Goal: Task Accomplishment & Management: Manage account settings

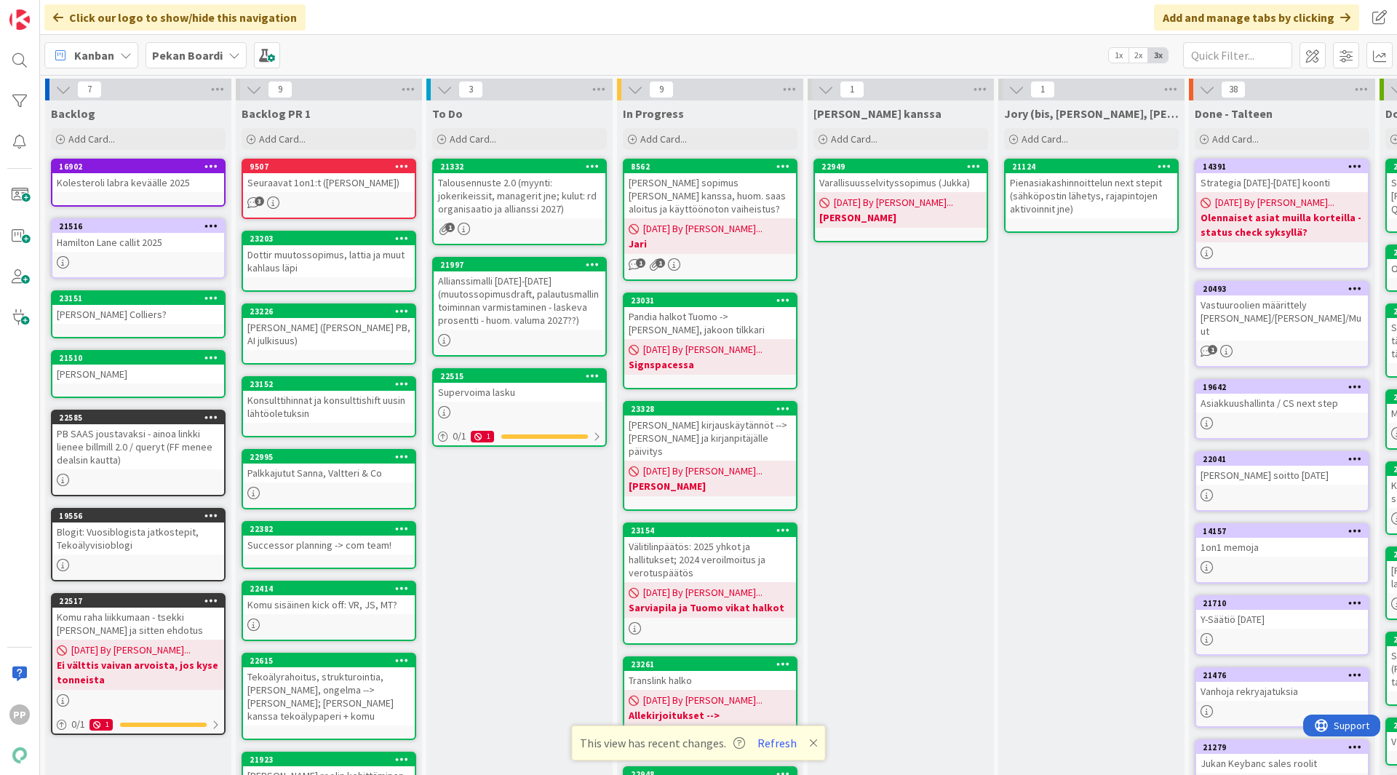
click at [512, 592] on div "To Do Add Card... 21332 Talousennuste 2.0 (myynti: jokerikeissit, managerit jne…" at bounding box center [519, 694] width 186 height 1189
click at [488, 588] on div "To Do Add Card... 21332 Talousennuste 2.0 (myynti: jokerikeissit, managerit jne…" at bounding box center [519, 694] width 186 height 1189
click at [565, 199] on div "Talousennuste 2.0 (myynti: jokerikeissit, managerit jne; kulut: rd organisaatio…" at bounding box center [520, 195] width 172 height 45
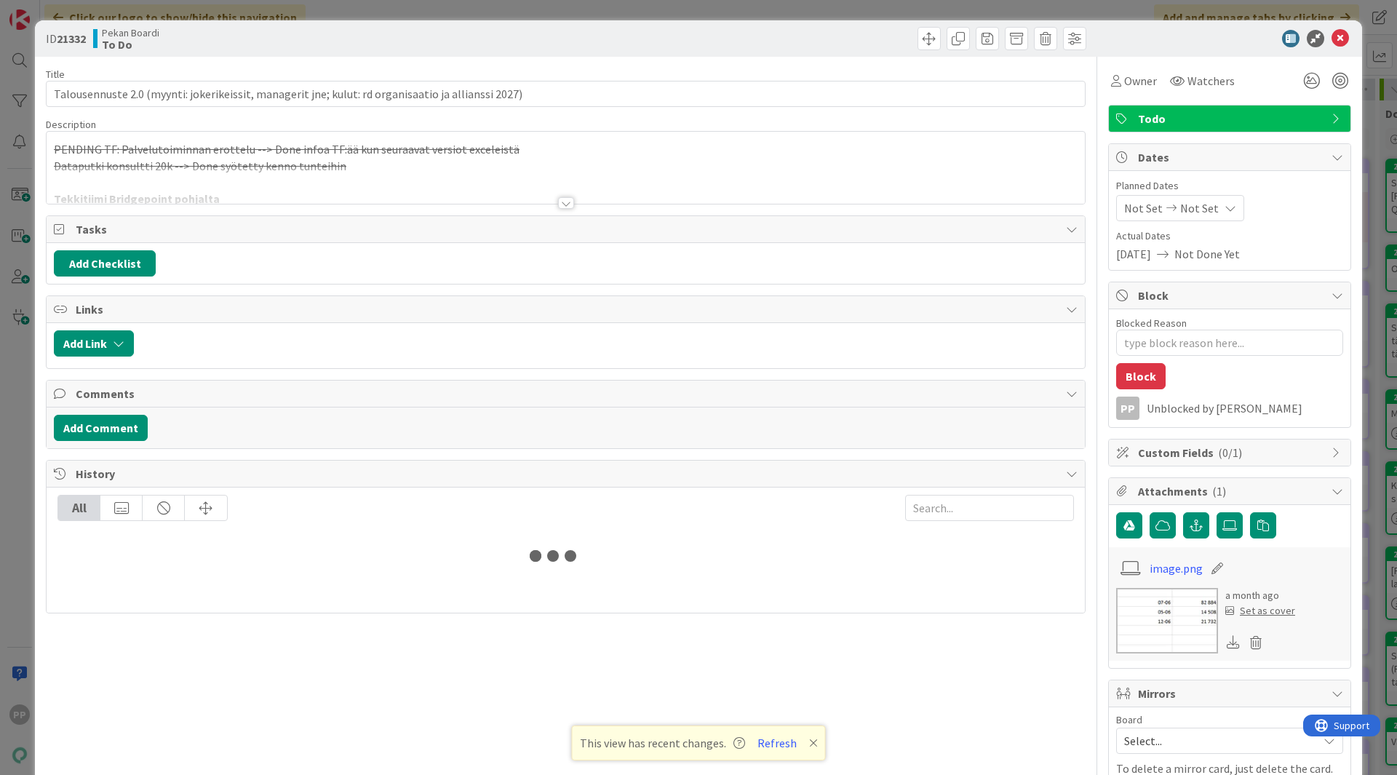
click at [300, 191] on div at bounding box center [566, 185] width 1038 height 37
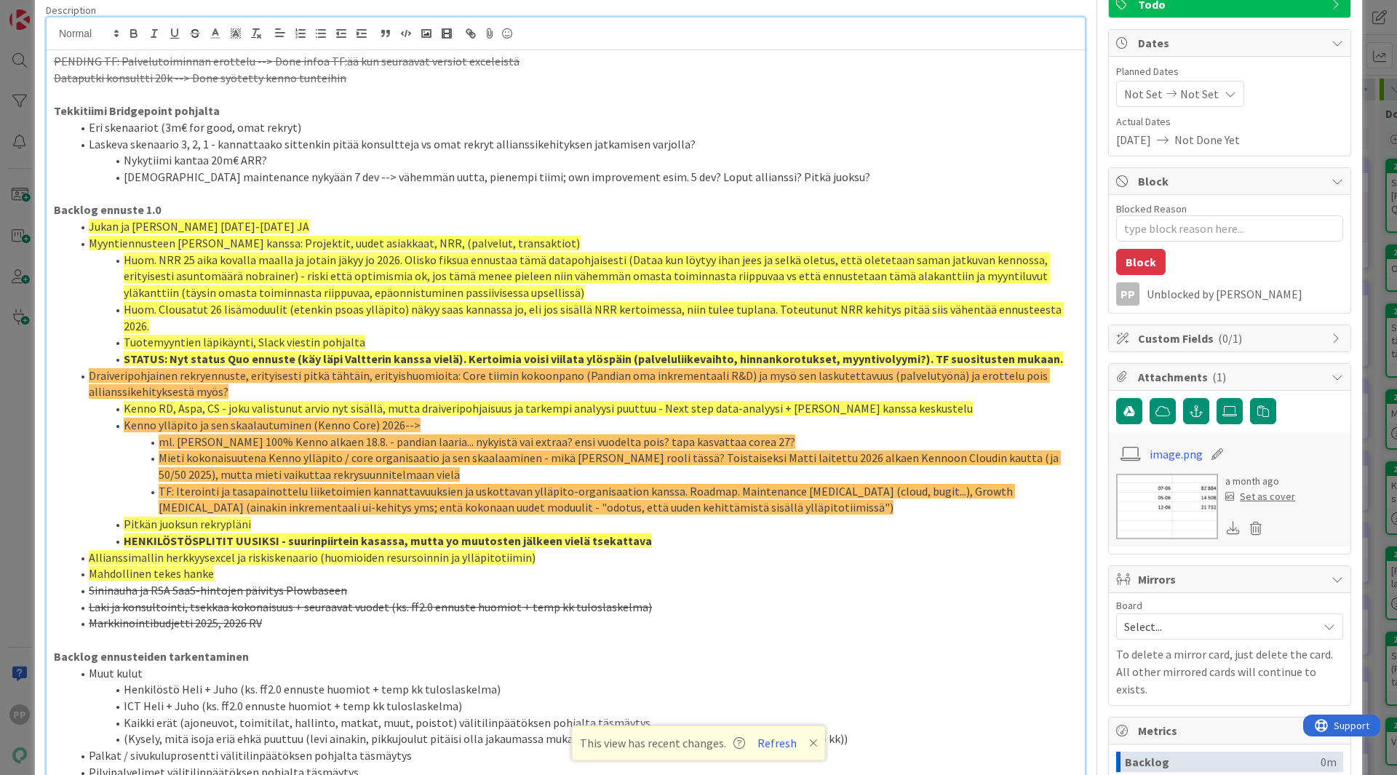
scroll to position [116, 0]
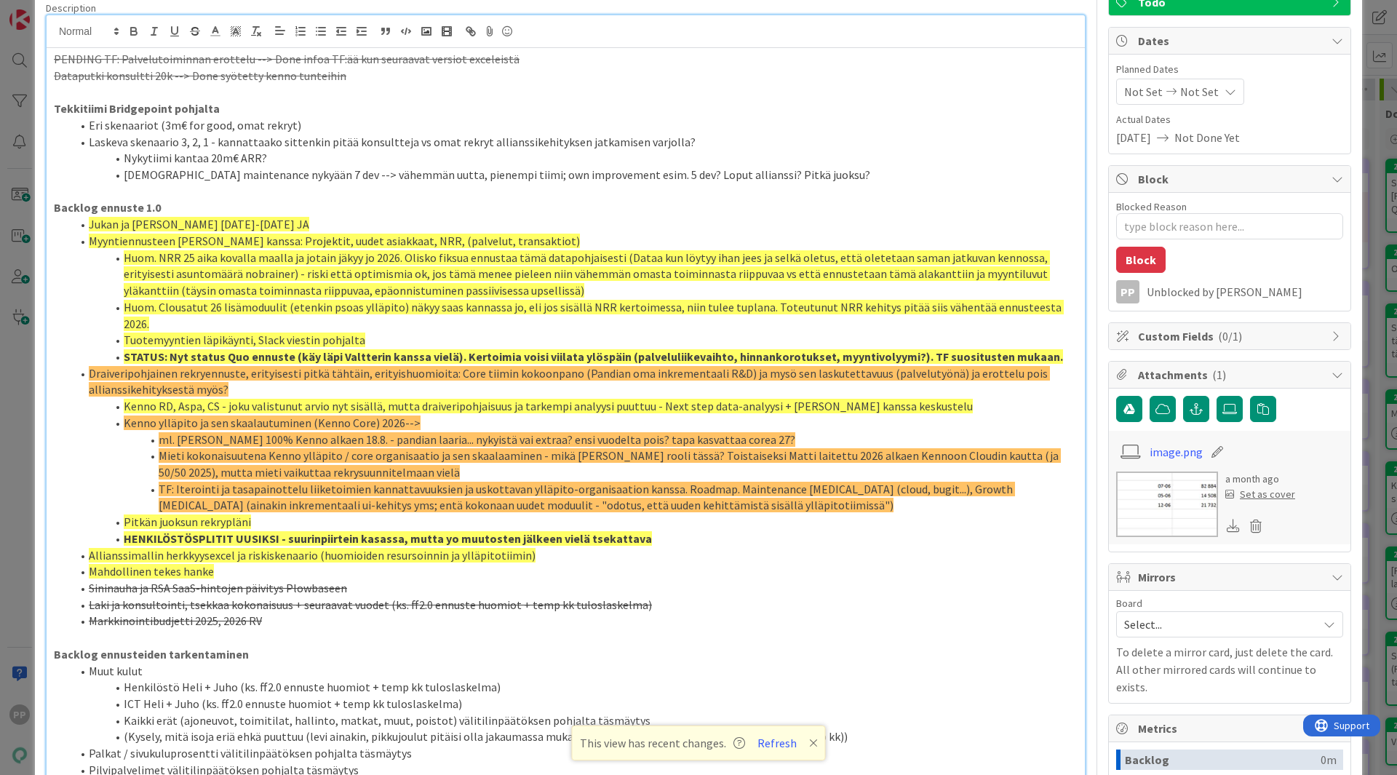
click at [16, 272] on div "ID 21332 Pekan Boardi To Do Title 98 / 128 Talousennuste 2.0 (myynti: jokerikei…" at bounding box center [698, 387] width 1397 height 775
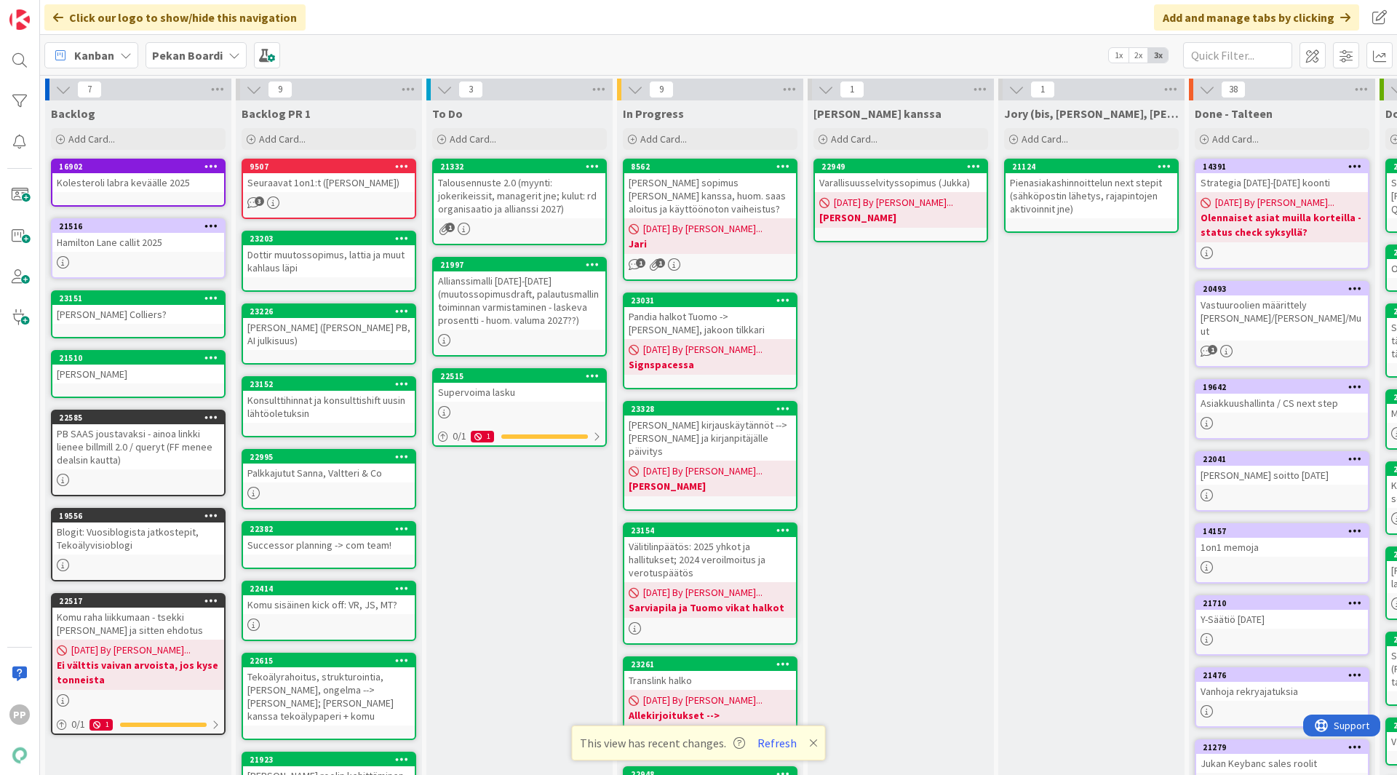
click at [493, 564] on div "To Do Add Card... 21332 Talousennuste 2.0 (myynti: jokerikeissit, managerit jne…" at bounding box center [519, 694] width 186 height 1189
click at [354, 346] on div "[PERSON_NAME] ([PERSON_NAME] PB, AI julkisuus)" at bounding box center [329, 334] width 172 height 32
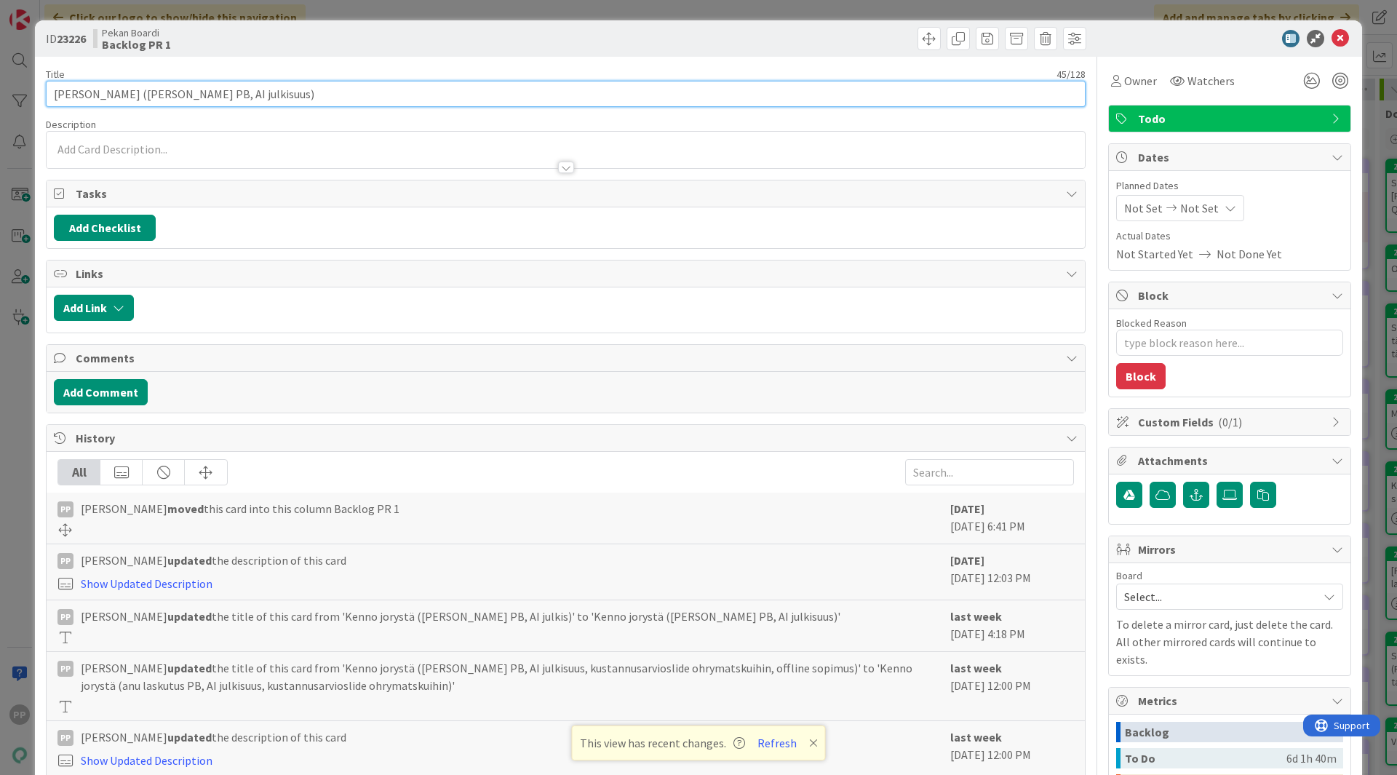
click at [321, 98] on input "[PERSON_NAME] ([PERSON_NAME] PB, AI julkisuus)" at bounding box center [566, 94] width 1040 height 26
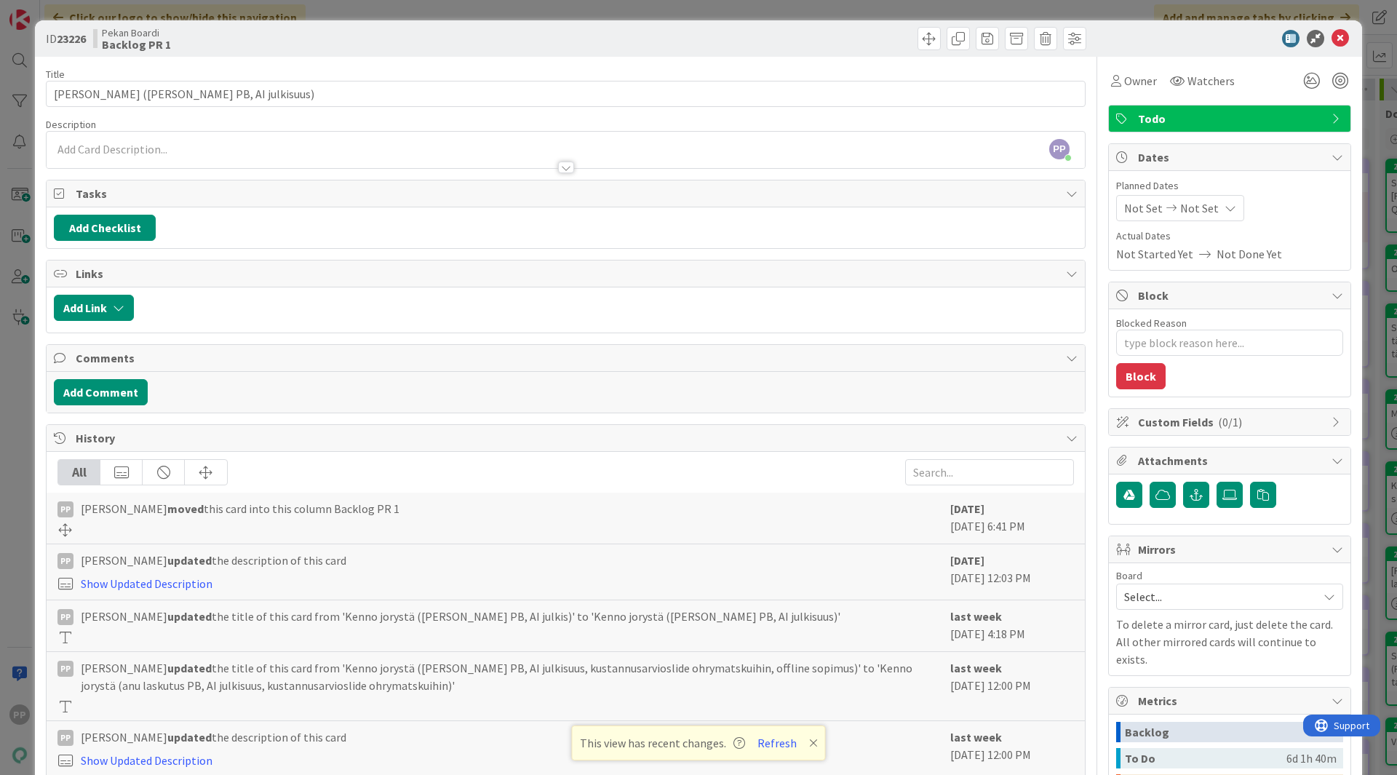
click at [290, 15] on div "ID 23226 Pekan Boardi Backlog PR 1 Title 45 / 128 [PERSON_NAME] ([PERSON_NAME] …" at bounding box center [698, 387] width 1397 height 775
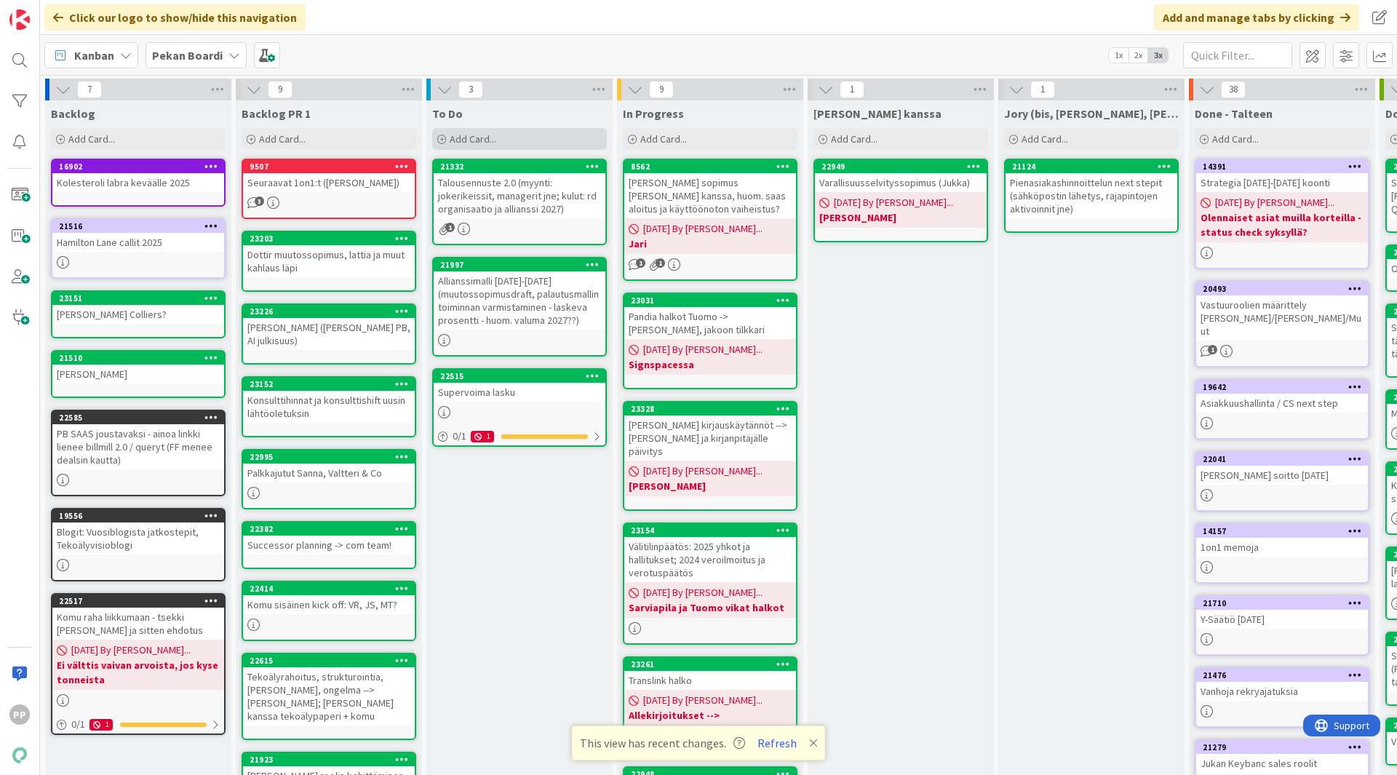
click at [504, 144] on div "Add Card..." at bounding box center [519, 139] width 175 height 22
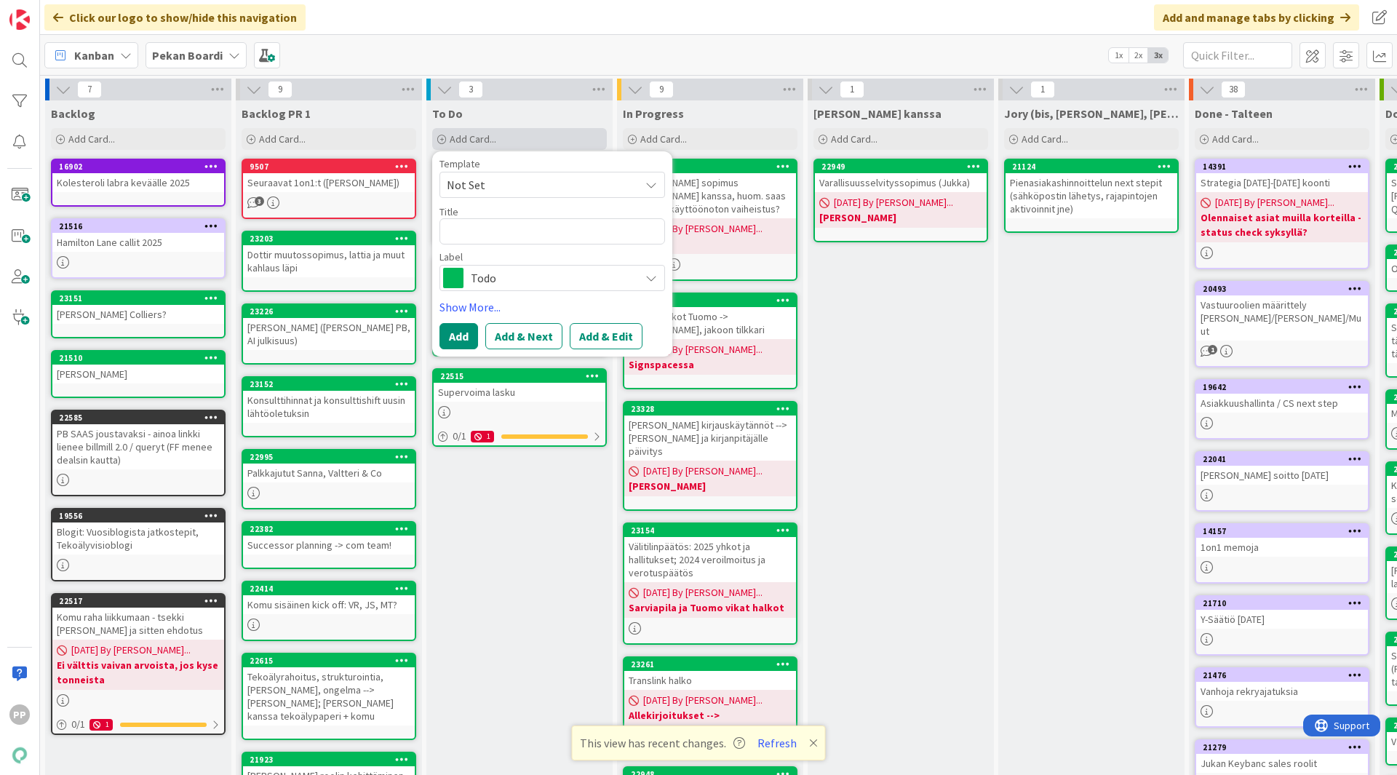
type textarea "x"
type textarea "K"
type textarea "x"
type textarea "Ke"
type textarea "x"
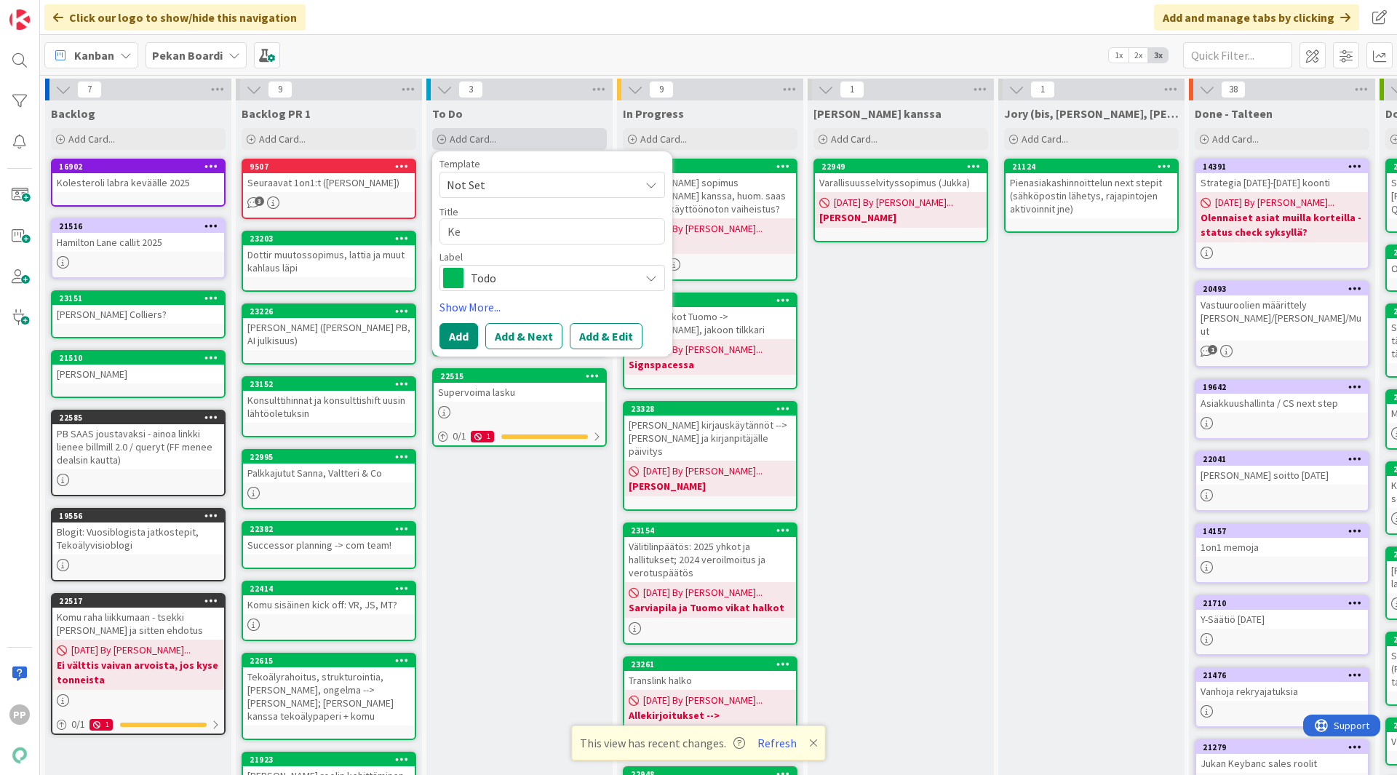
type textarea "[PERSON_NAME]"
type textarea "x"
type textarea "Kenn"
type textarea "x"
type textarea "Kenno"
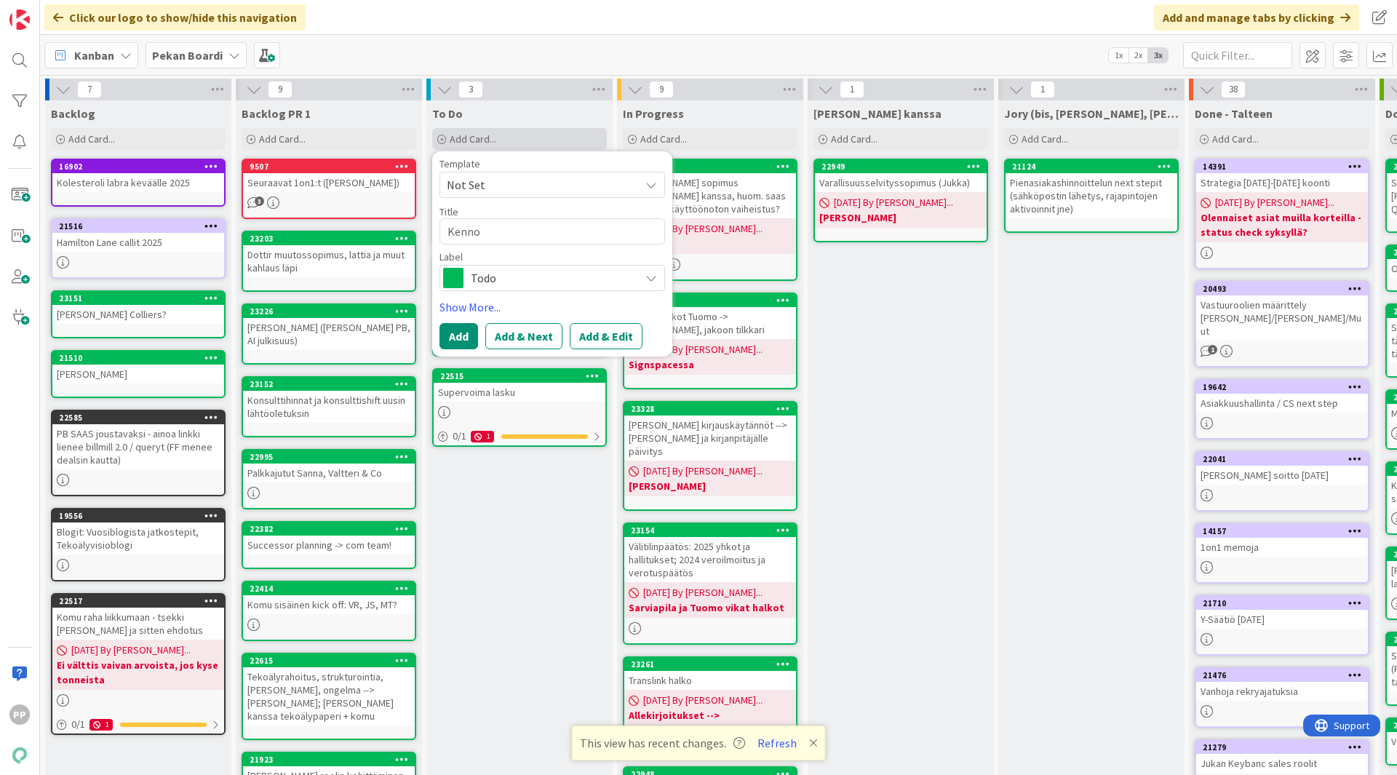
type textarea "x"
type textarea "Kenno t"
type textarea "x"
type textarea "Kenno tun"
type textarea "x"
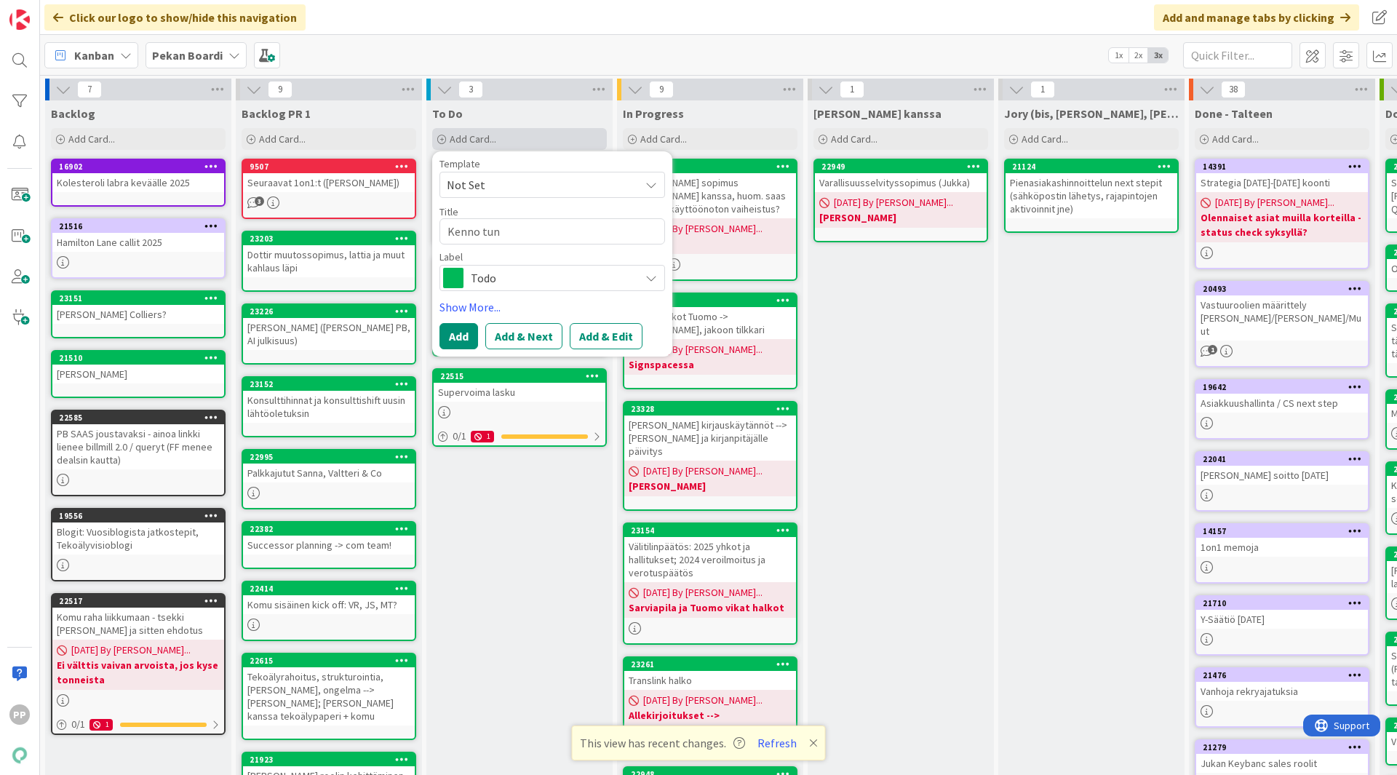
type textarea "[PERSON_NAME]"
type textarea "x"
type textarea "[PERSON_NAME]"
type textarea "x"
type textarea "Kenno tunnit"
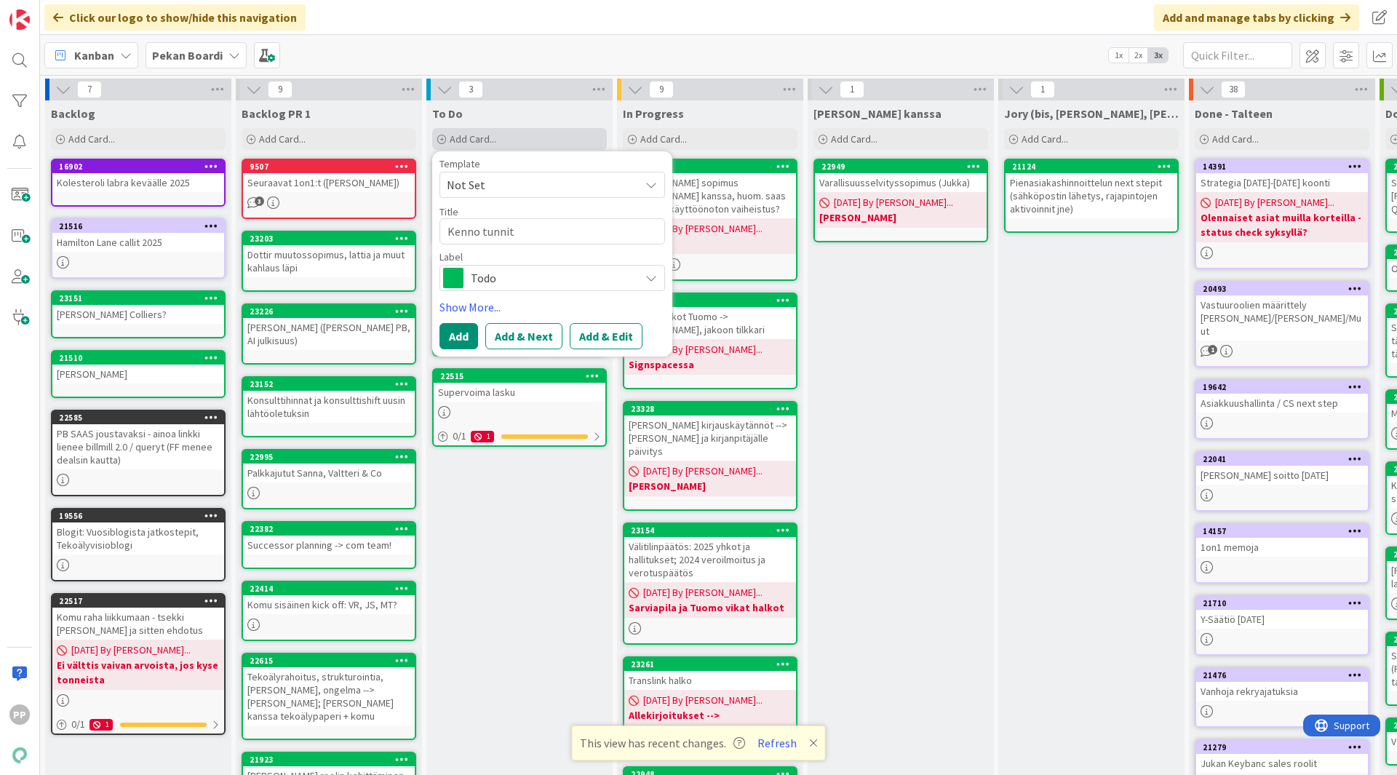
type textarea "x"
type textarea "[PERSON_NAME] tunnit s"
type textarea "x"
type textarea "Kenno tunnit sh"
type textarea "x"
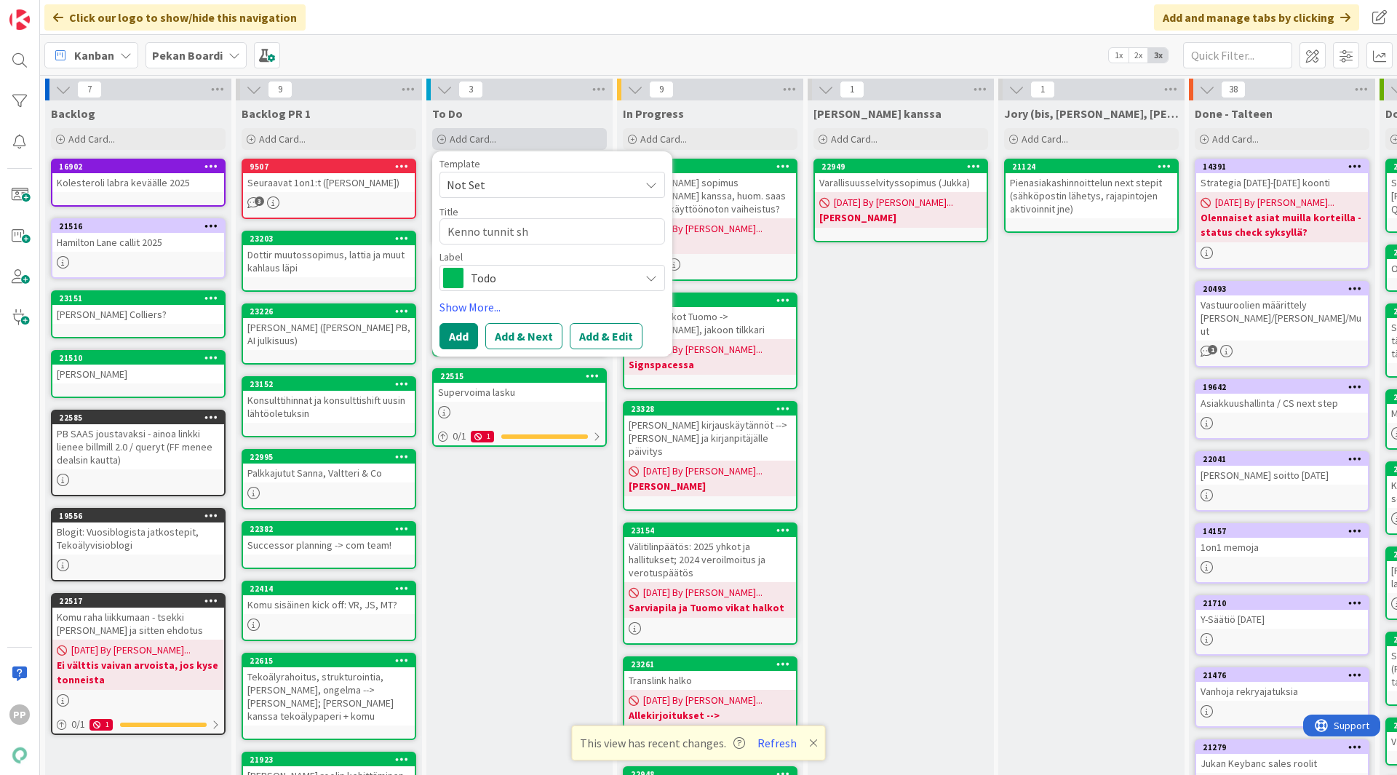
type textarea "Kenno tunnit she"
type textarea "x"
type textarea "[PERSON_NAME] tunnit shee"
type textarea "x"
type textarea "Kenno tunnit sheet"
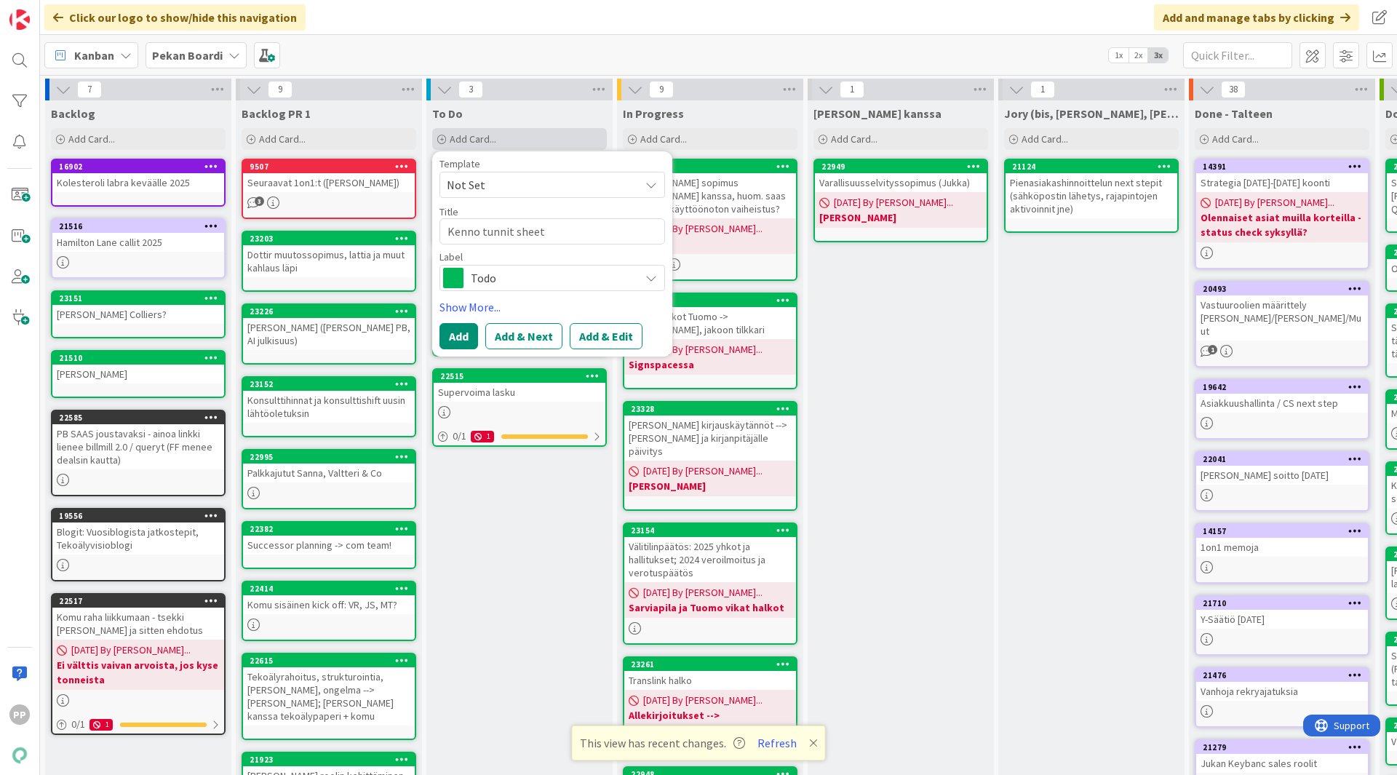
type textarea "x"
type textarea "Kenno tunnit sheet"
type textarea "x"
type textarea "Kenno tunnit sheet m"
type textarea "x"
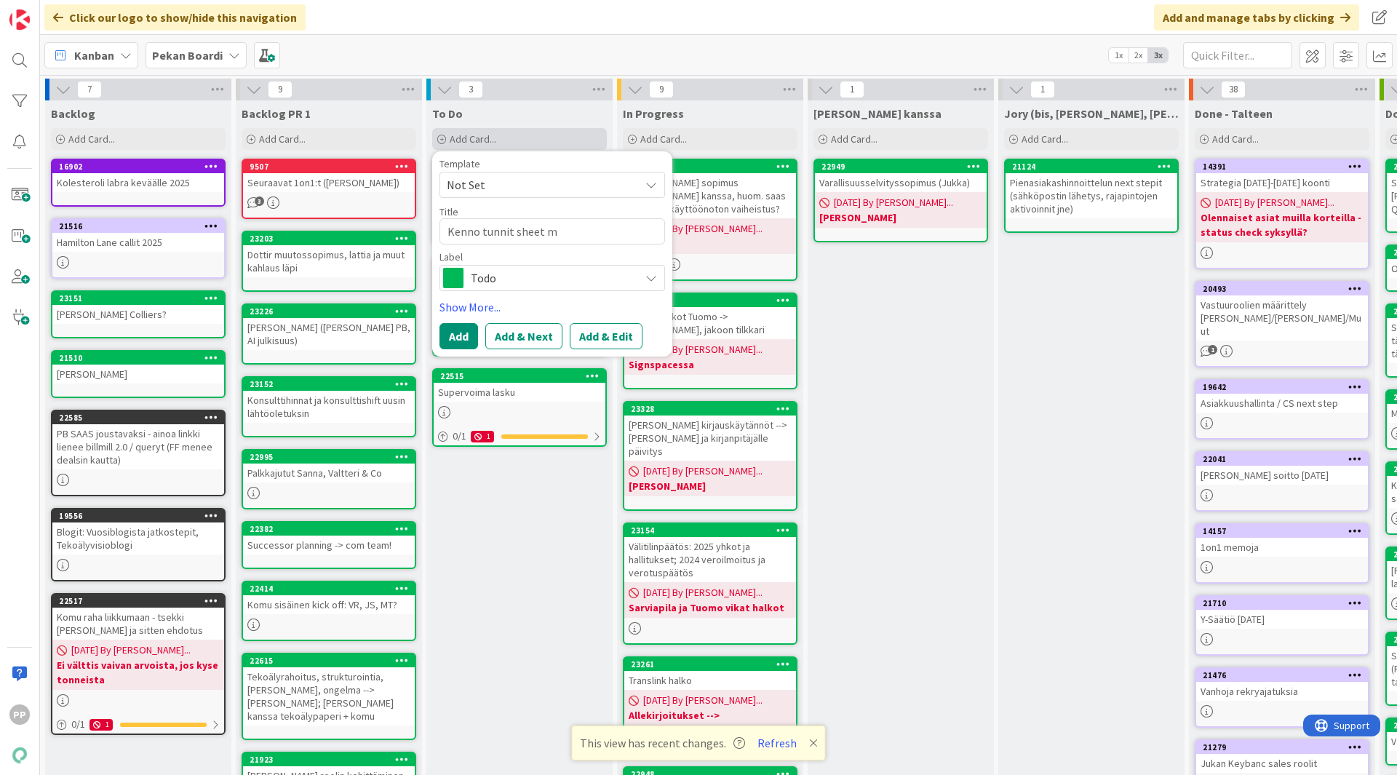
type textarea "Kenno tunnit sheet mu"
type textarea "x"
type textarea "Kenno tunnit sheet muu"
type textarea "x"
type textarea "Kenno tunnit sheet muut"
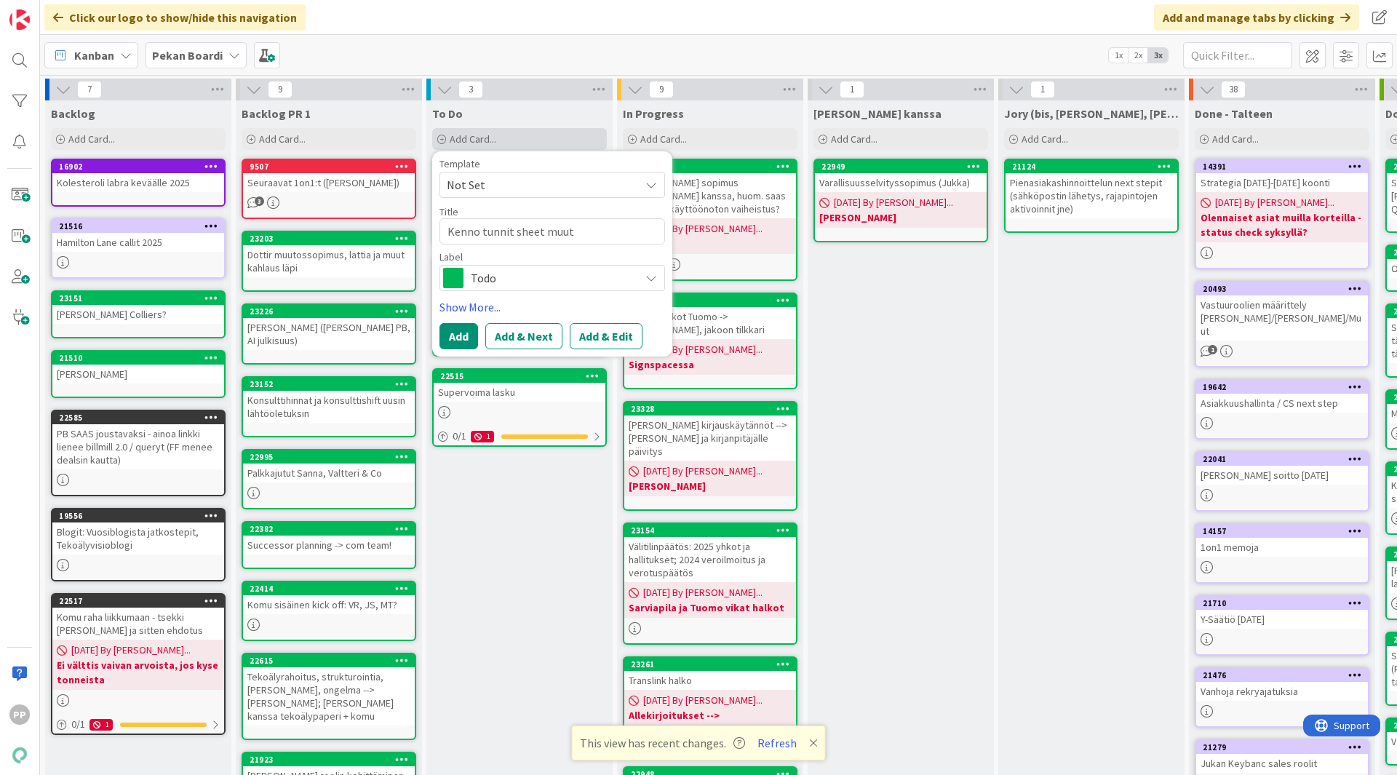
type textarea "x"
type textarea "Kenno tunnit sheet muuto"
type textarea "x"
type textarea "Kenno tunnit sheet muutok"
type textarea "x"
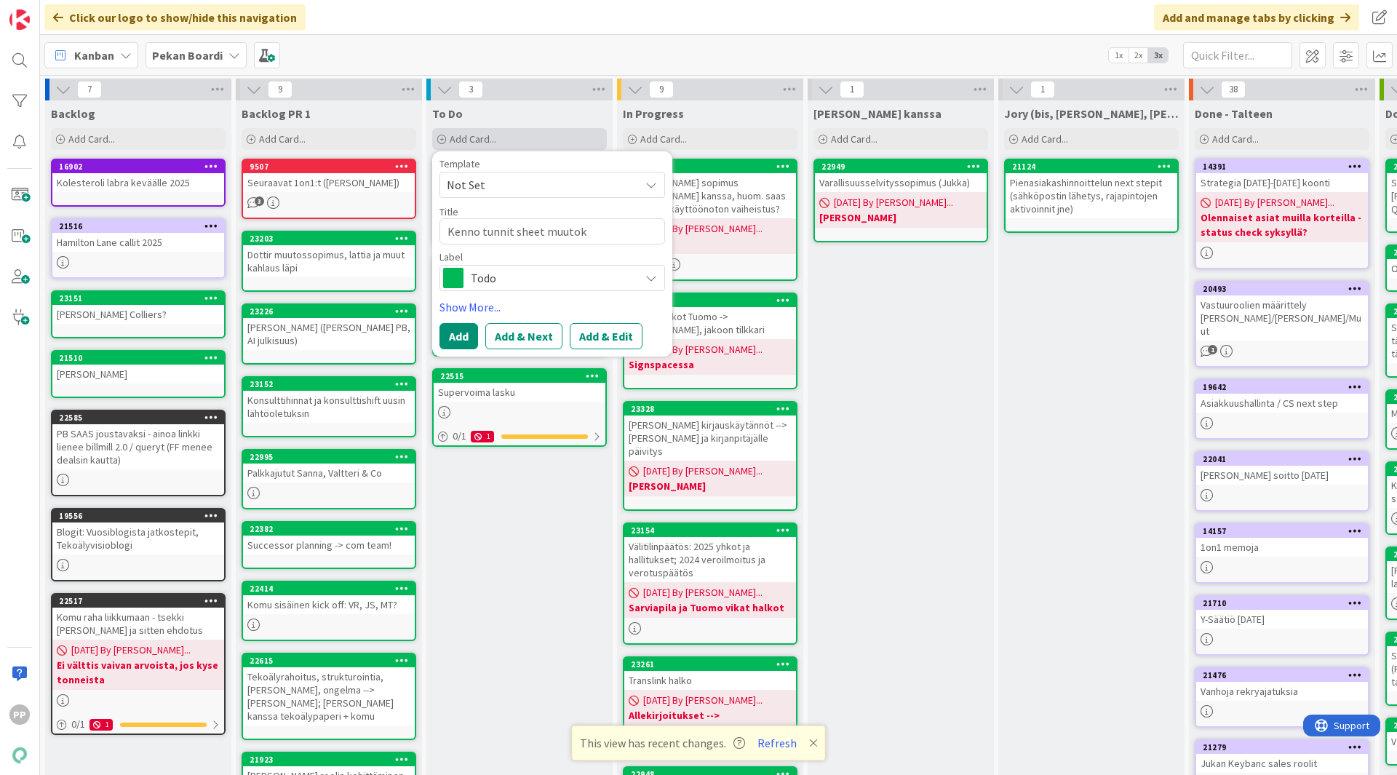
type textarea "Kenno tunnit sheet muutoks"
type textarea "x"
type textarea "Kenno tunnit sheet muutokse"
type textarea "x"
type textarea "Kenno tunnit sheet muutokset"
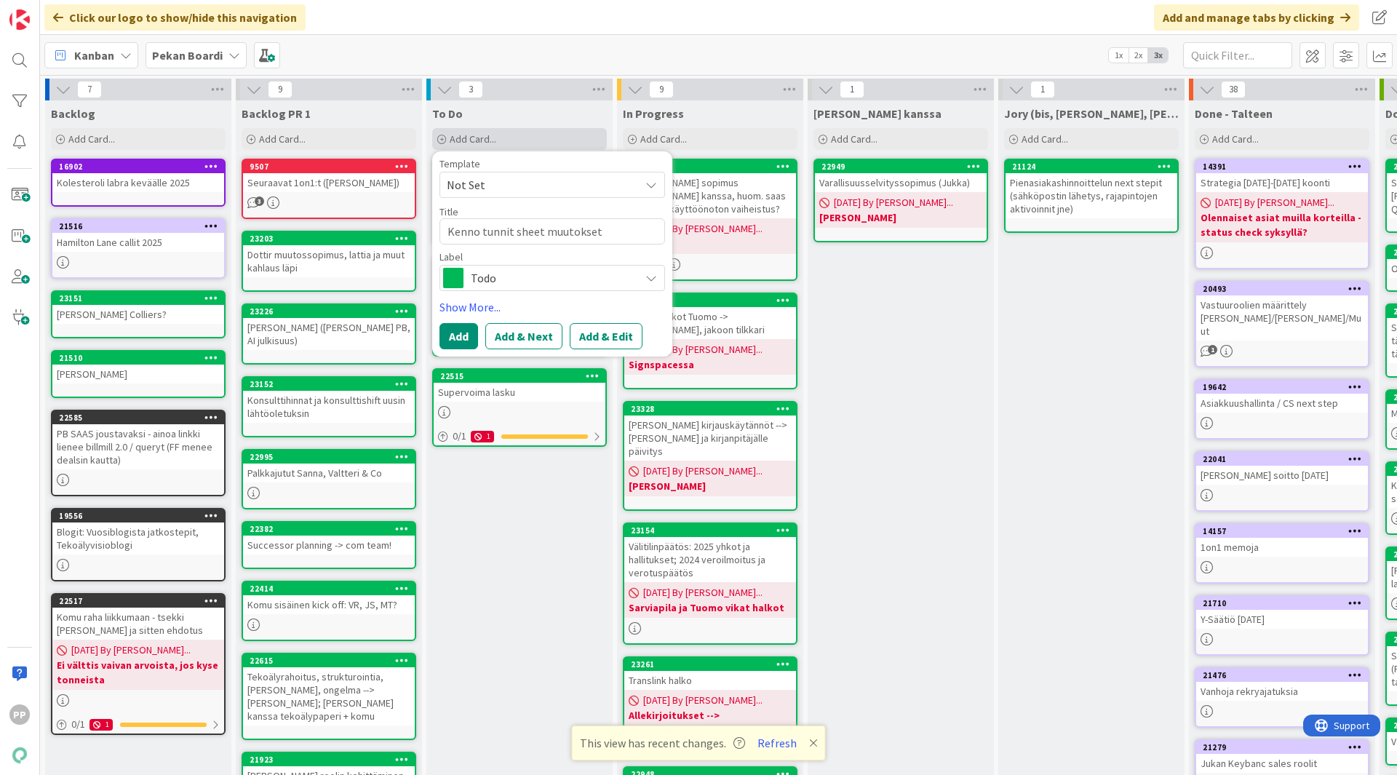
type textarea "x"
type textarea "Kenno tunnit sheet muutokset ("
type textarea "x"
type textarea "Kenno tunnit sheet muutokset (A"
type textarea "x"
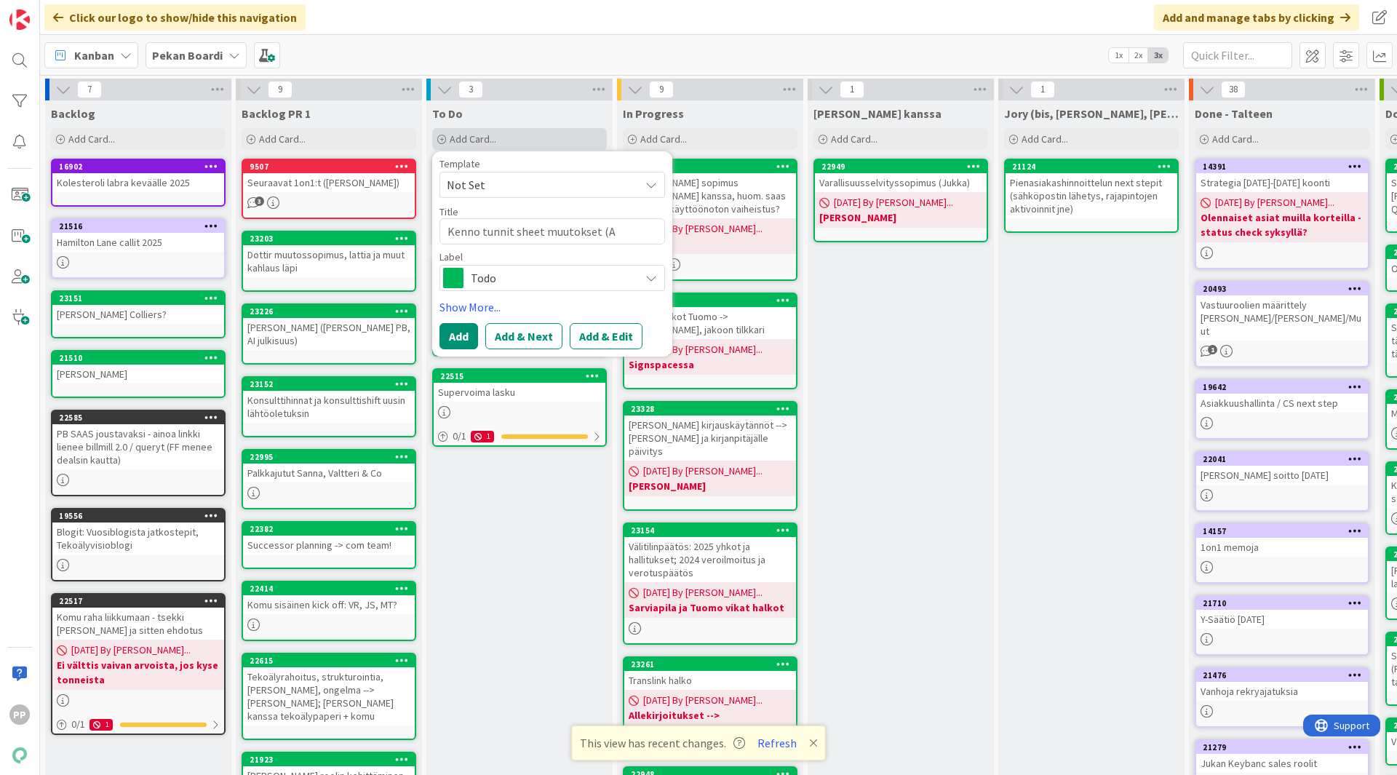
type textarea "Kenno tunnit sheet muutokset (An"
type textarea "x"
type textarea "Kenno tunnit sheet muutokset (Anu"
type textarea "x"
type textarea "Kenno tunnit sheet muutokset (Anun"
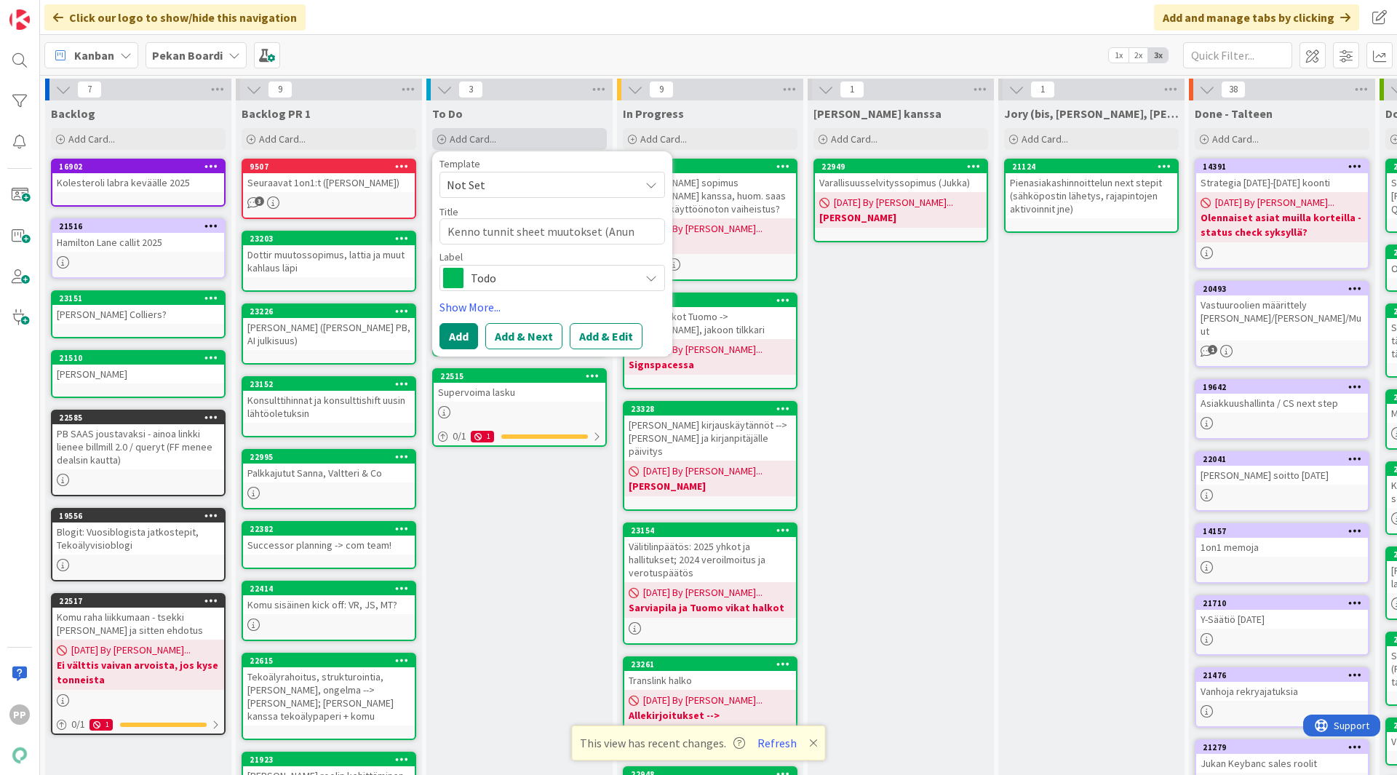
type textarea "x"
type textarea "Kenno tunnit sheet muutokset (Anun l"
type textarea "x"
type textarea "Kenno tunnit sheet muutokset (Anun la"
type textarea "x"
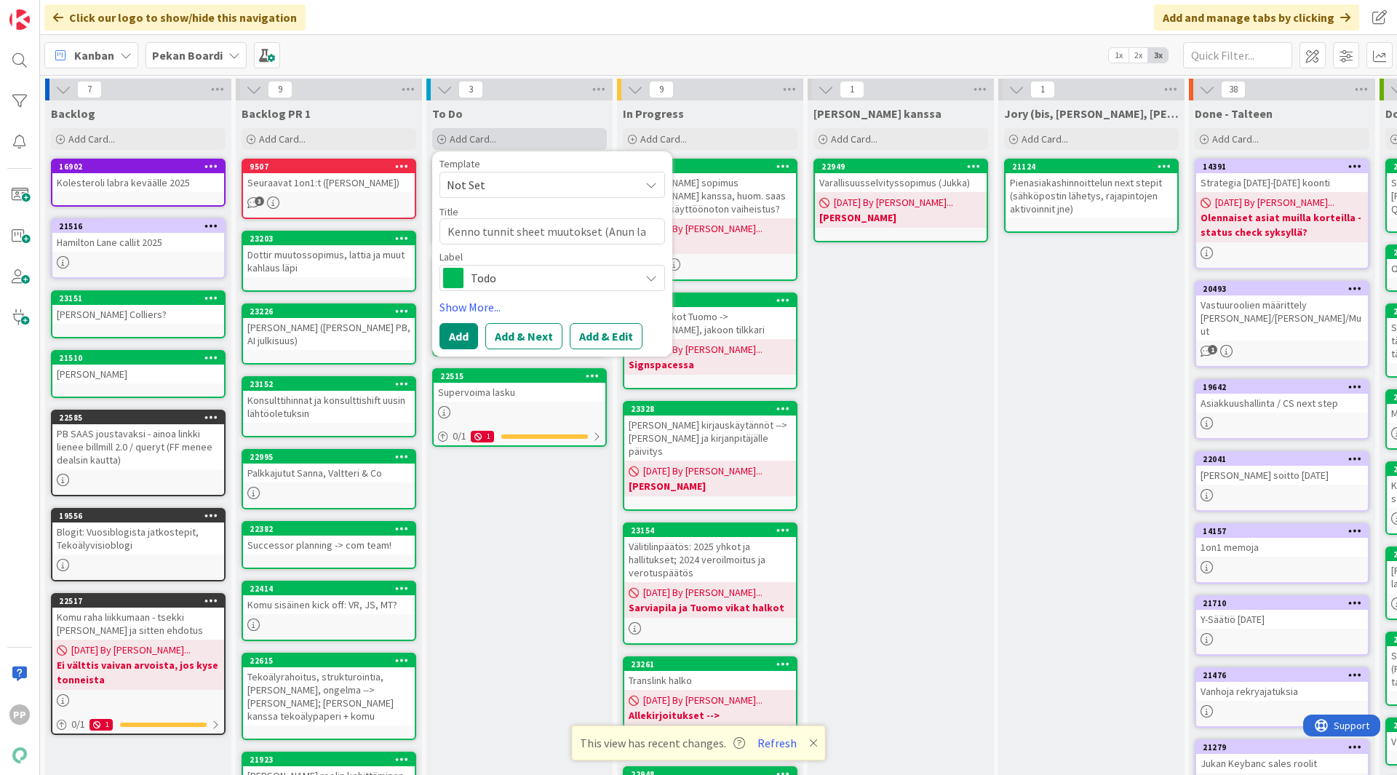
type textarea "Kenno tunnit sheet muutokset (Anun las"
type textarea "x"
type textarea "Kenno tunnit sheet muutokset (Anun lask"
type textarea "x"
type textarea "Kenno tunnit sheet muutokset (Anun laskut"
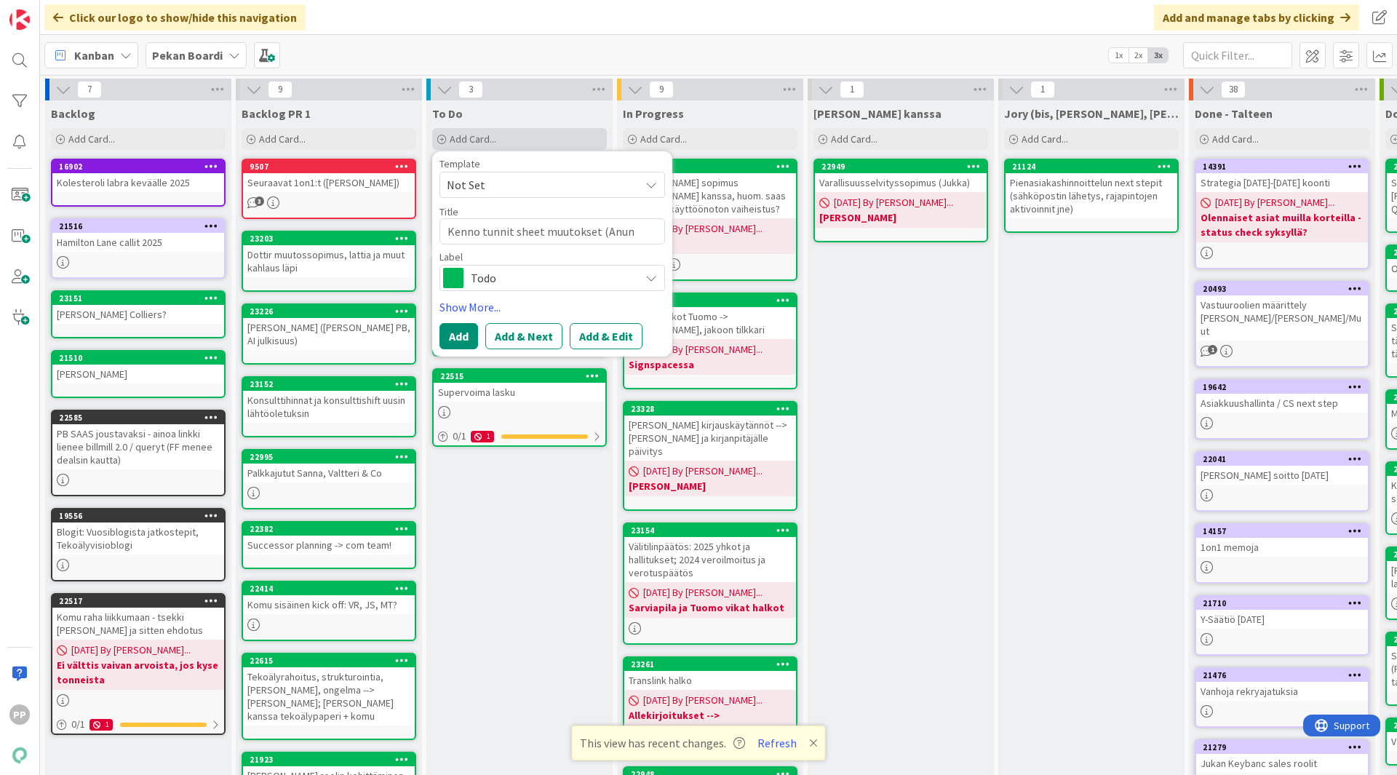
type textarea "x"
type textarea "Kenno tunnit sheet muutokset (Anun laskutu"
type textarea "x"
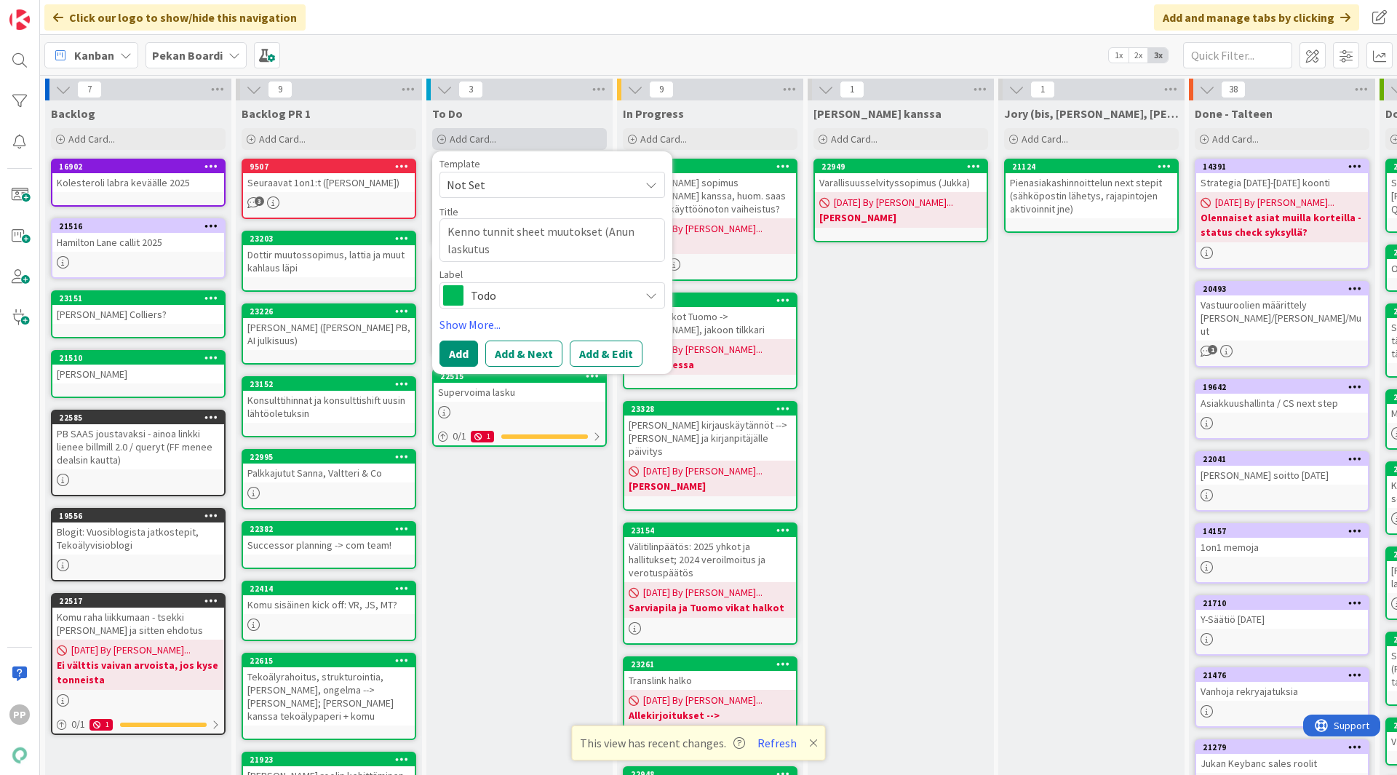
type textarea "Kenno tunnit sheet muutokset (Anun laskutus"
type textarea "x"
type textarea "Kenno tunnit sheet muutokset (Anun laskutus P"
type textarea "x"
type textarea "Kenno tunnit sheet muutokset (Anun laskutus"
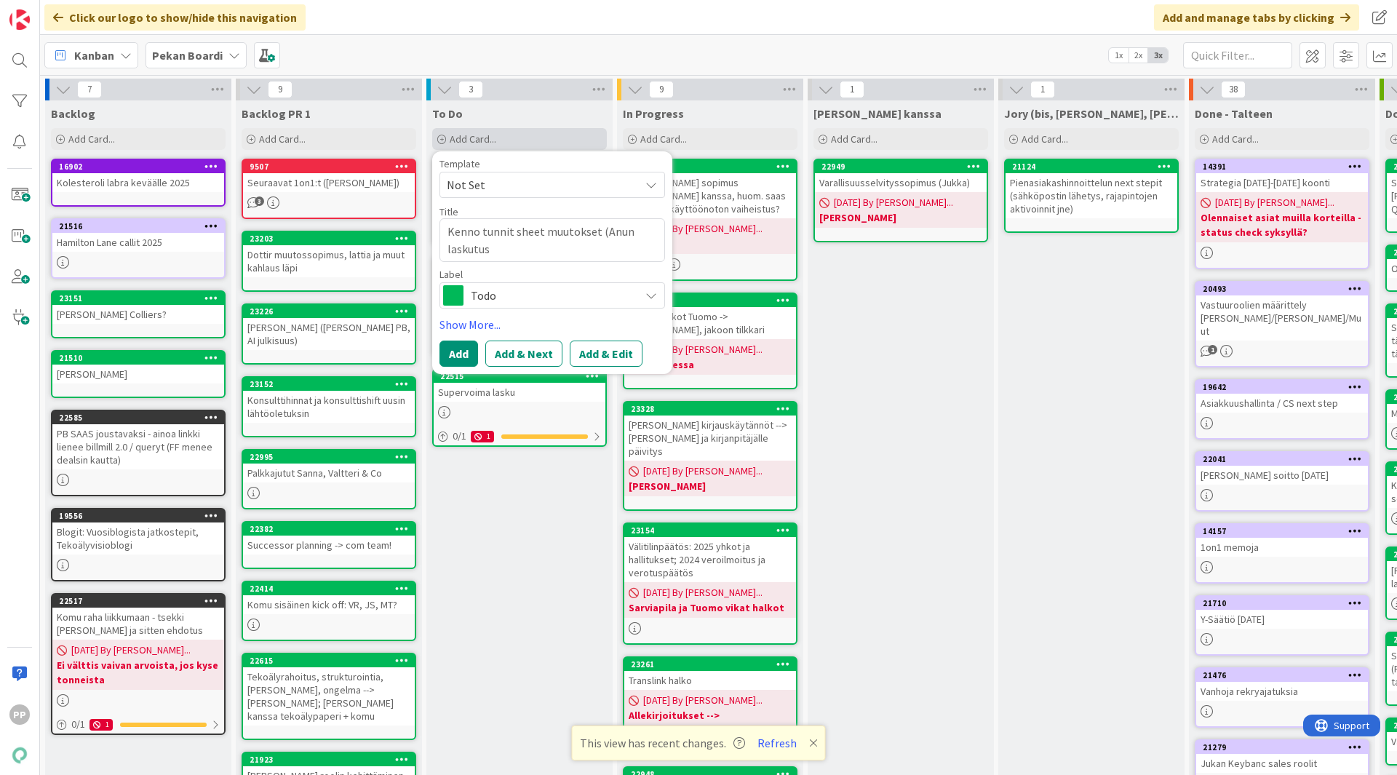
type textarea "x"
type textarea "Kenno tunnit sheet muutokset (Anun laskutus"
type textarea "x"
type textarea "Kenno tunnit sheet muutokset (Anun laskutus,"
type textarea "x"
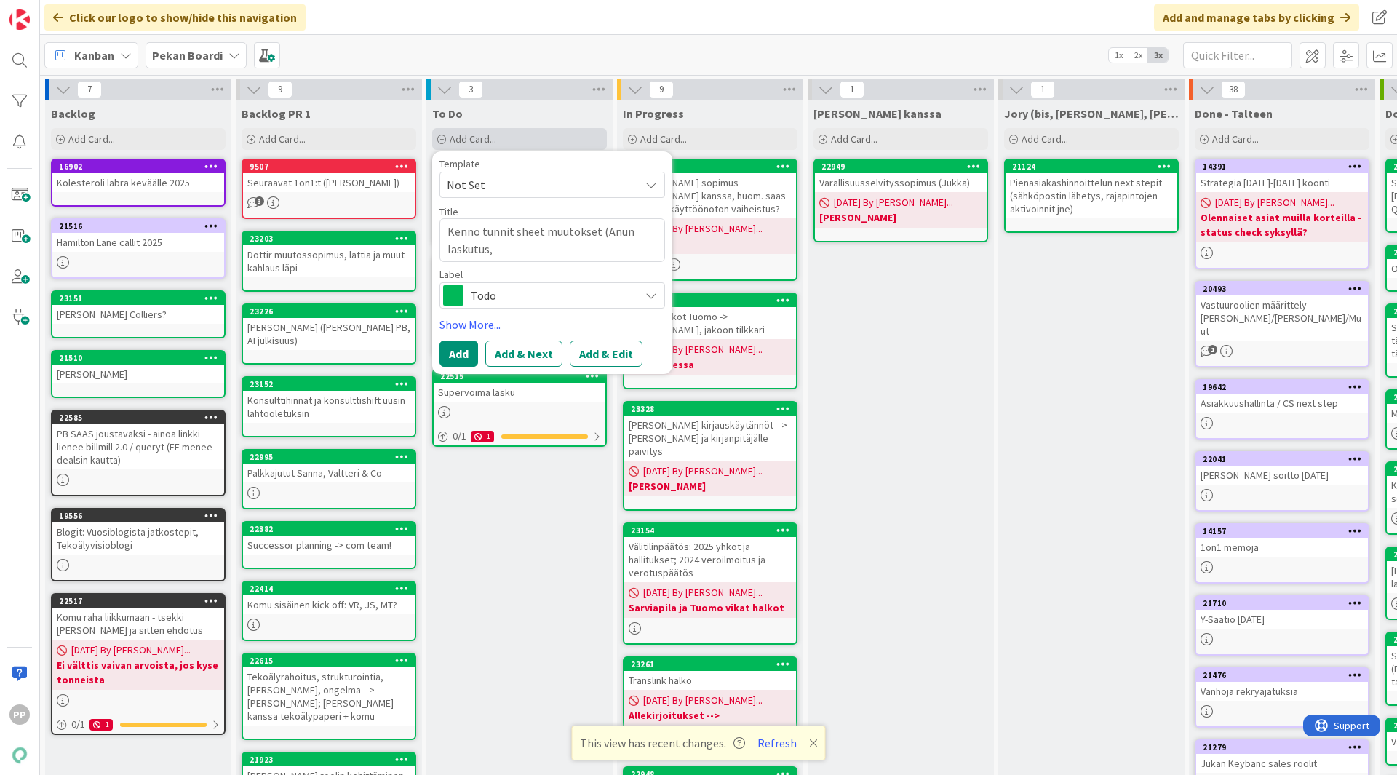
type textarea "Kenno tunnit sheet muutokset (Anun laskutus,"
type textarea "x"
type textarea "Kenno tunnit sheet muutokset (Anun laskutus, M"
type textarea "x"
type textarea "Kenno tunnit sheet muutokset (Anun laskutus, Ma"
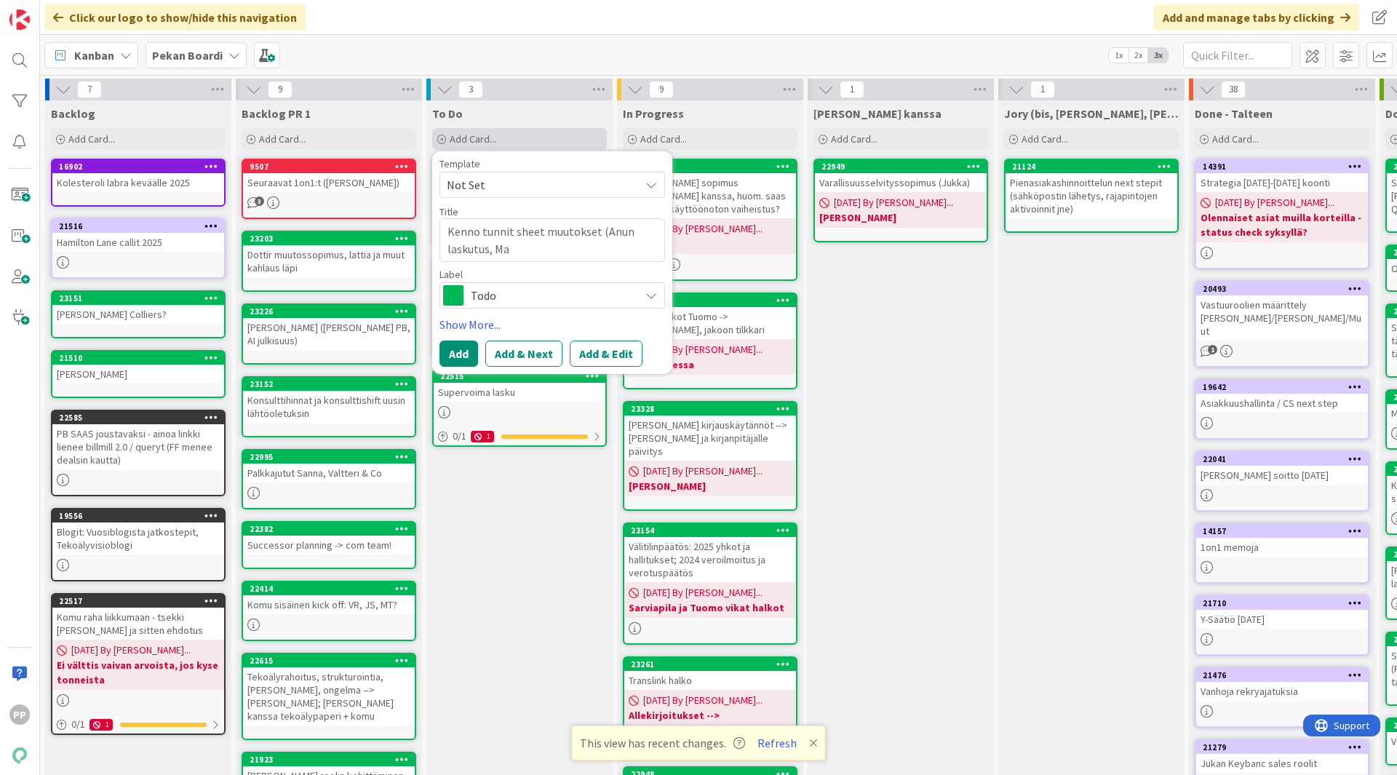
type textarea "x"
type textarea "Kenno tunnit sheet muutokset (Anun laskutus, Mat"
type textarea "x"
type textarea "Kenno tunnit sheet muutokset (Anun laskutus, Matt"
type textarea "x"
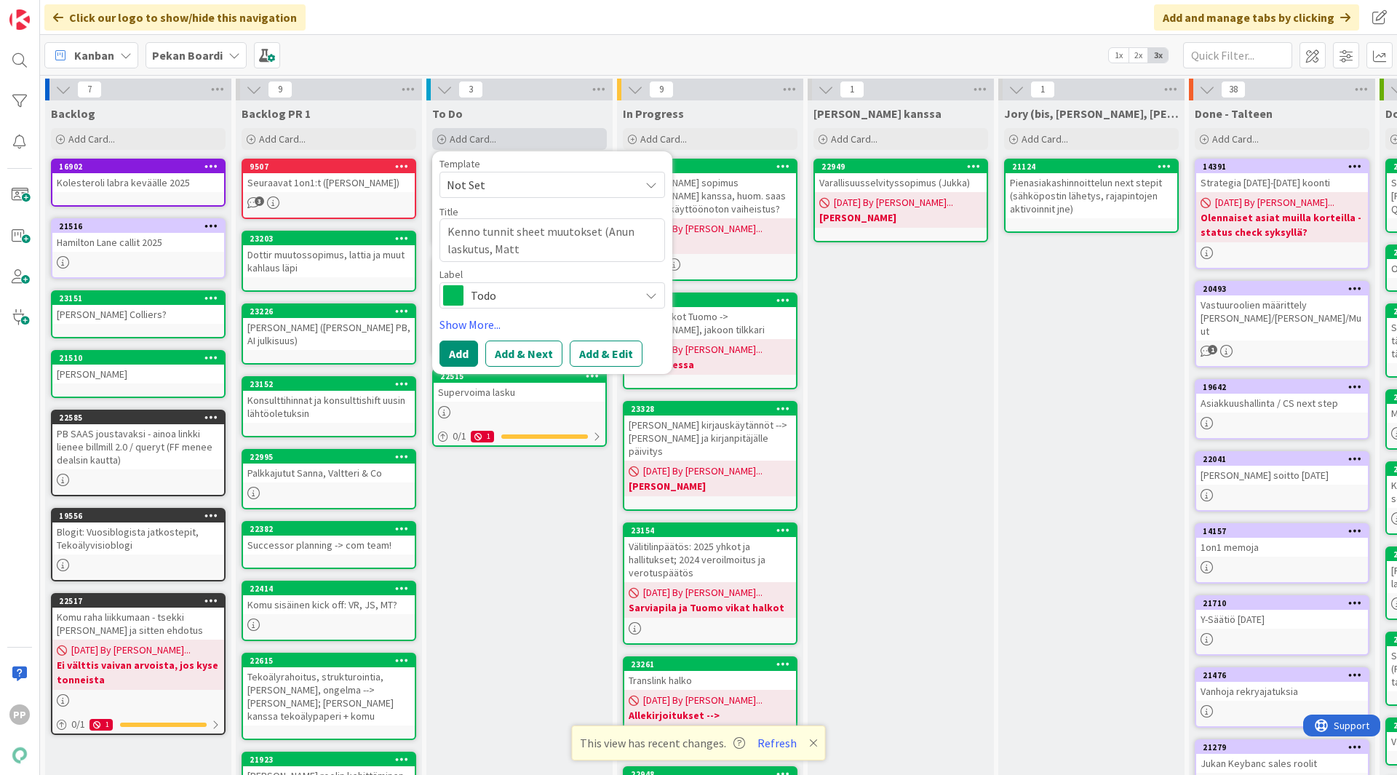
type textarea "Kenno tunnit sheet muutokset ([PERSON_NAME], [PERSON_NAME]"
type textarea "x"
type textarea "Kenno tunnit sheet muutokset (Anun laskutus, Matt"
type textarea "x"
type textarea "Kenno tunnit sheet muutokset (Anun laskutus, Mat"
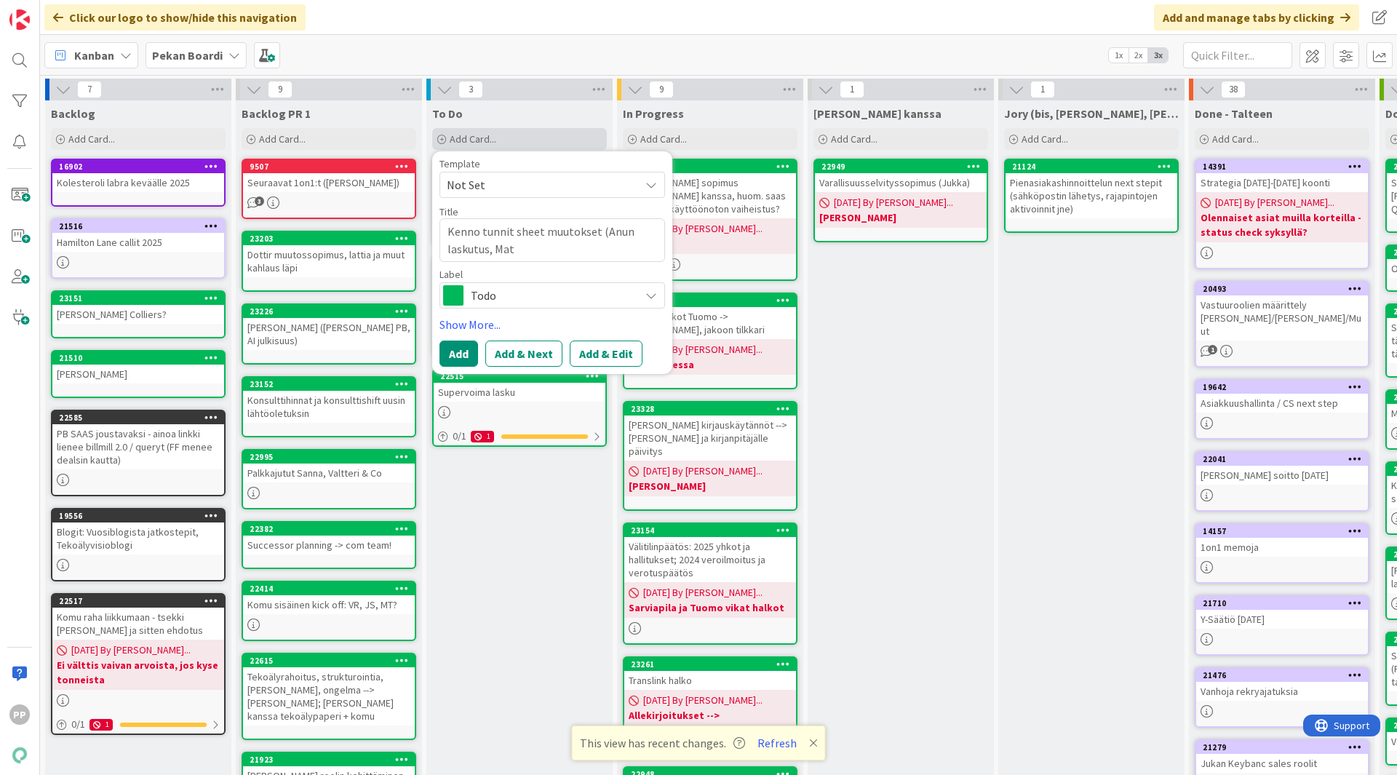
type textarea "x"
type textarea "Kenno tunnit sheet muutokset (Anun laskutus, Ma"
type textarea "x"
type textarea "Kenno tunnit sheet muutokset (Anun laskutus, M"
type textarea "x"
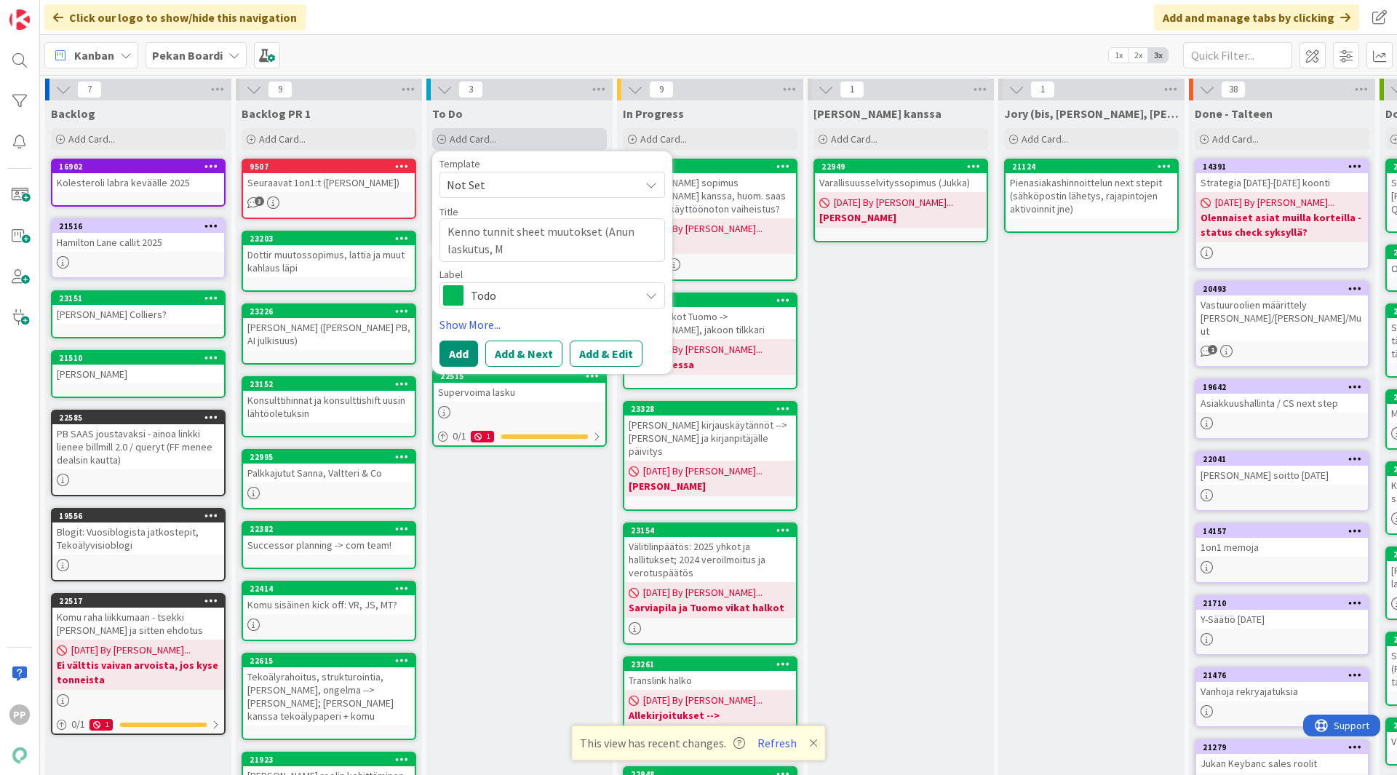
type textarea "Kenno tunnit sheet muutokset (Anun laskutus,"
type textarea "x"
type textarea "Kenno tunnit sheet muutokset (Anun laskutus, To"
type textarea "x"
type textarea "Kenno tunnit sheet muutokset (Anun laskutus, [PERSON_NAME]"
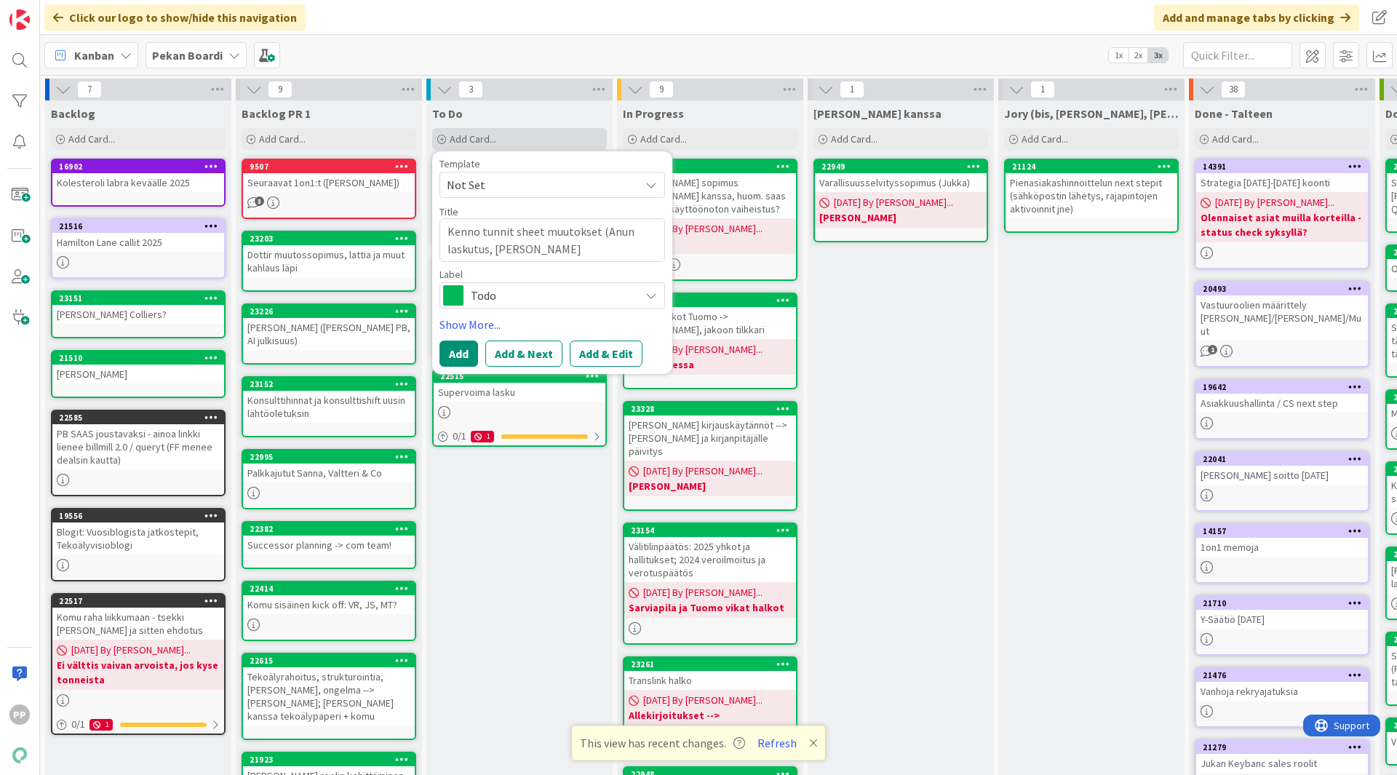
type textarea "x"
type textarea "Kenno tunnit sheet muutokset (Anun laskutus, Tomm"
type textarea "x"
type textarea "Kenno tunnit sheet muutokset (Anun laskutus, Tommi"
type textarea "x"
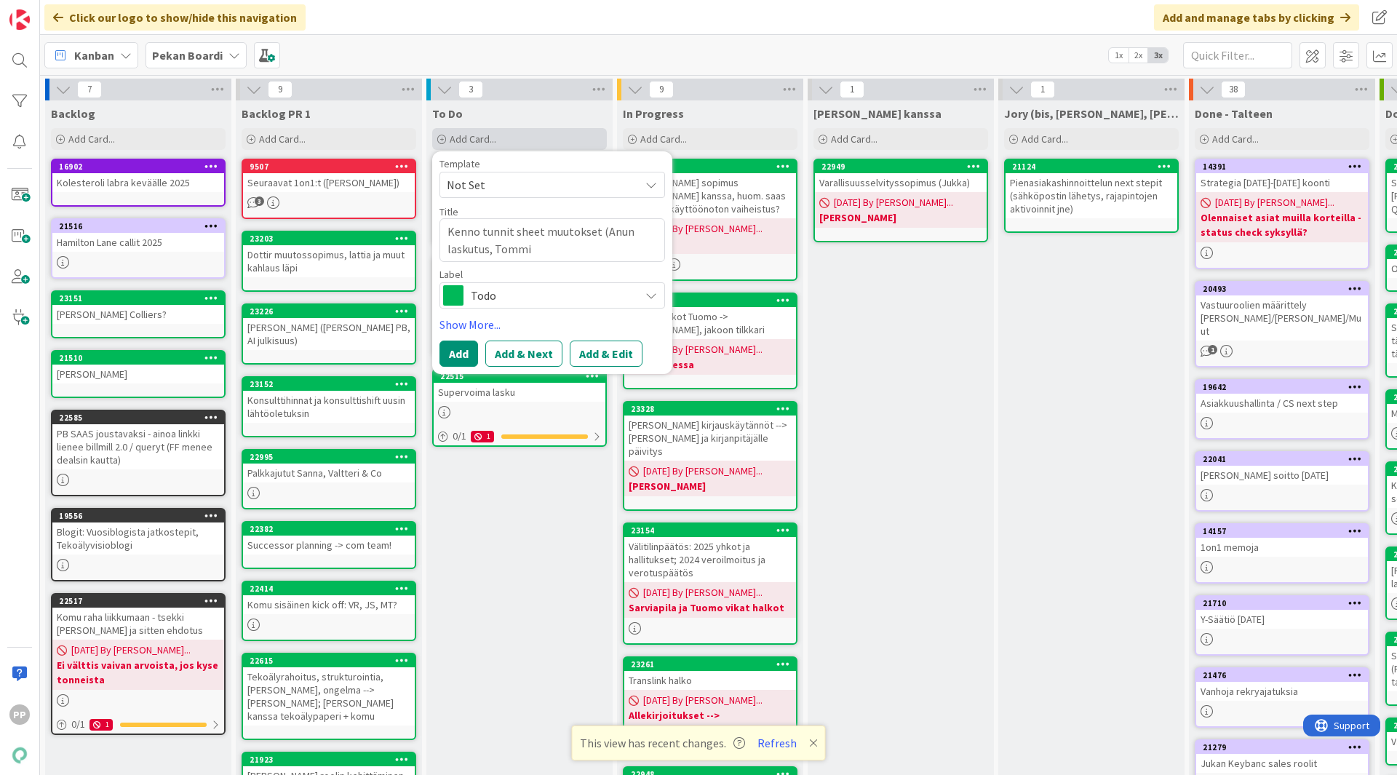
type textarea "Kenno tunnit sheet muutokset ([PERSON_NAME], Tommil"
type textarea "x"
type textarea "Kenno tunnit sheet muutokset (Anun laskutus, Tommi"
type textarea "x"
type textarea "Kenno tunnit sheet muutokset (Anun laskutus, TommiL"
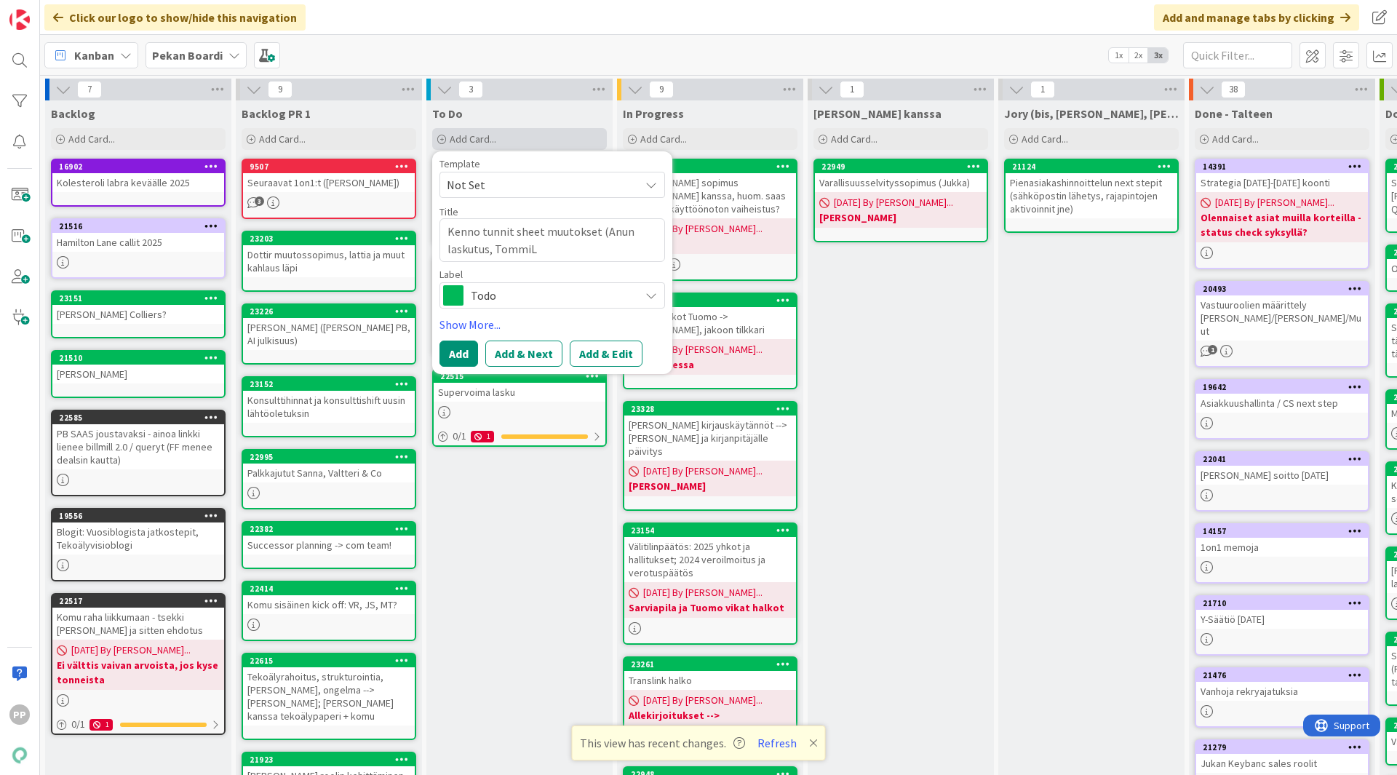
type textarea "x"
type textarea "Kenno tunnit sheet muutokset (Anun laskutus, TommiL v"
type textarea "x"
type textarea "Kenno tunnit sheet muutokset ([PERSON_NAME], TommiL vai"
type textarea "x"
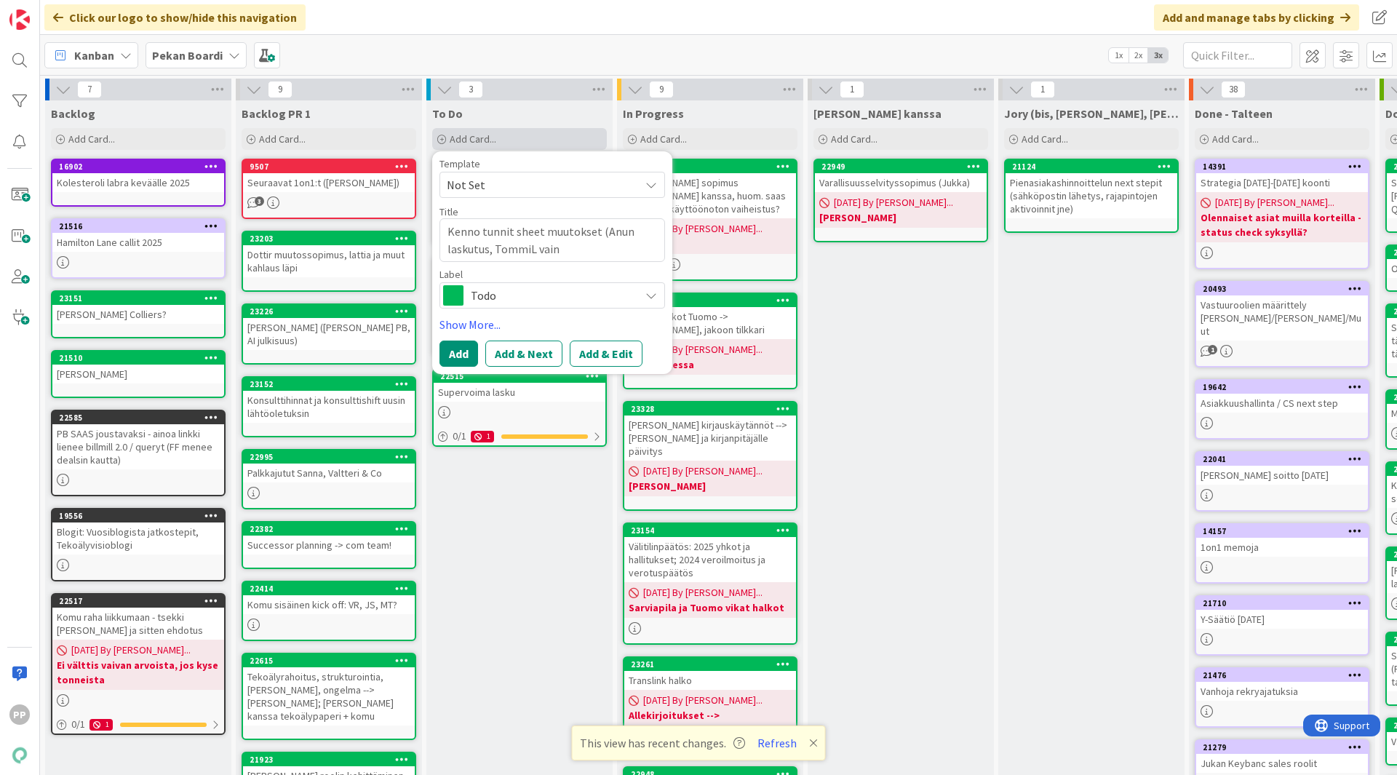
type textarea "Kenno tunnit sheet muutokset (Anun laskutus, TommiL vain"
type textarea "x"
type textarea "Kenno tunnit sheet muutokset (Anun laskutus, TommiL vain 2"
type textarea "x"
type textarea "Kenno tunnit sheet muutokset (Anun laskutus, TommiL vain 2"
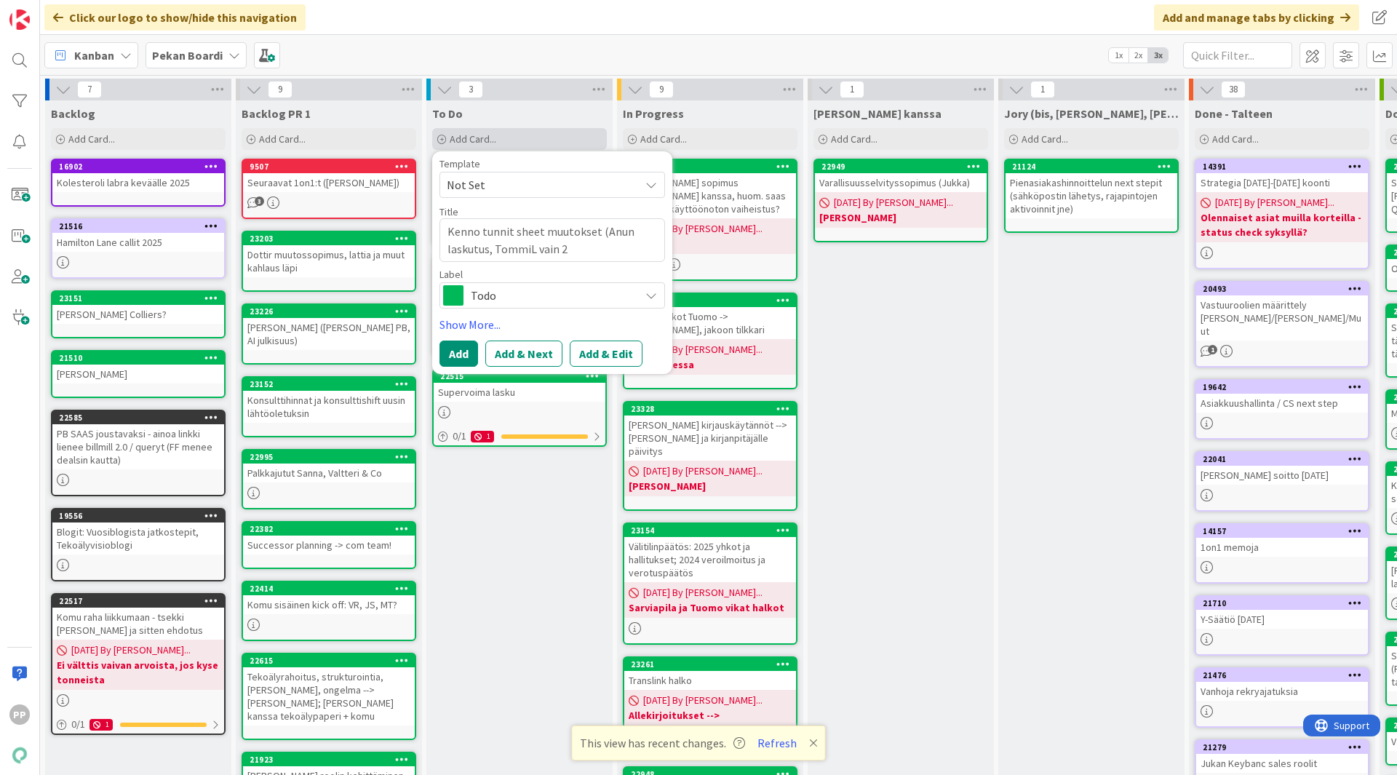
type textarea "x"
type textarea "Kenno tunnit sheet muutokset (Anun laskutus, TommiL vain 2 vk"
type textarea "x"
type textarea "Kenno tunnit sheet muutokset (Anun laskutus, TommiL vain 2 vko"
type textarea "x"
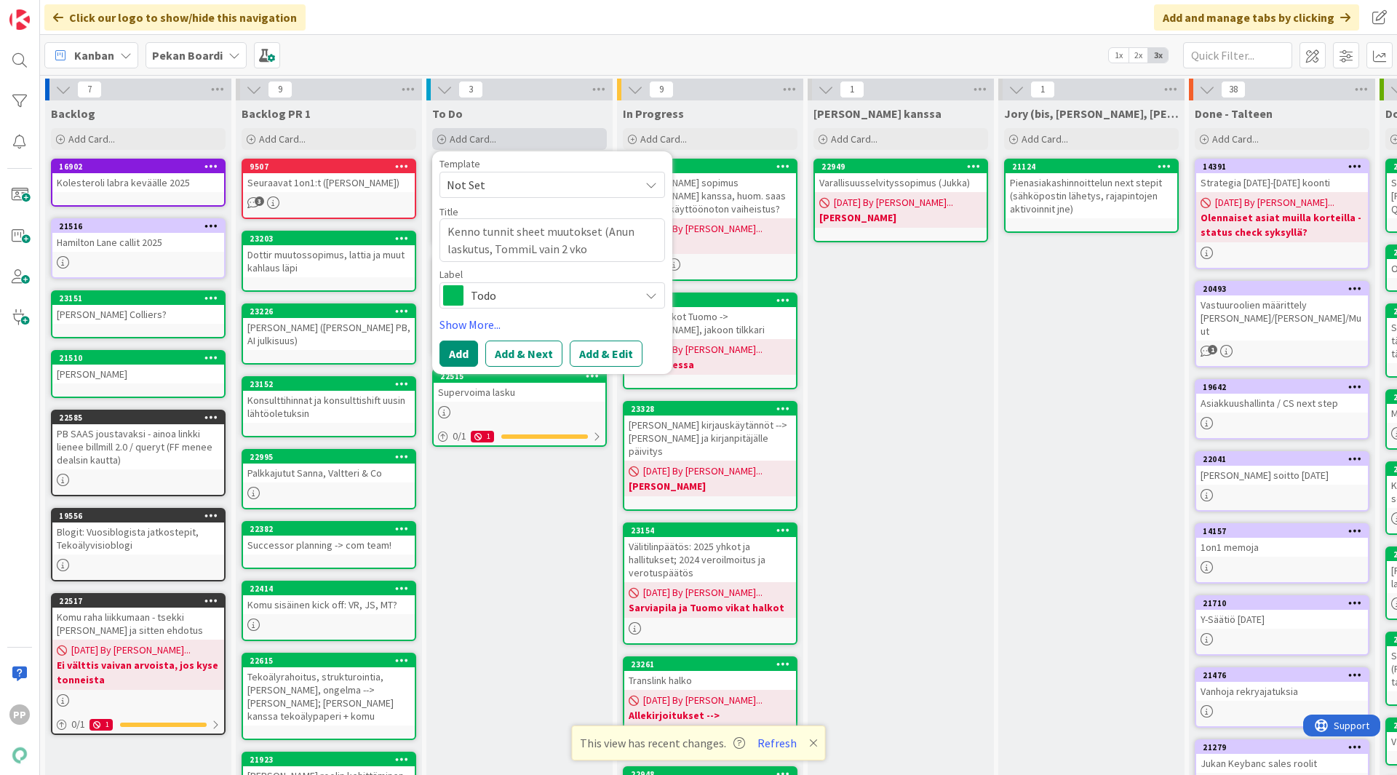
type textarea "Kenno tunnit sheet muutokset (Anun laskutus, TommiL vain 2 vko v"
type textarea "x"
type textarea "Kenno tunnit sheet muutokset (Anun laskutus, TommiL vain 2 vko va"
type textarea "x"
type textarea "Kenno tunnit sheet muutokset (Anun laskutus, TommiL vain 2 vko van"
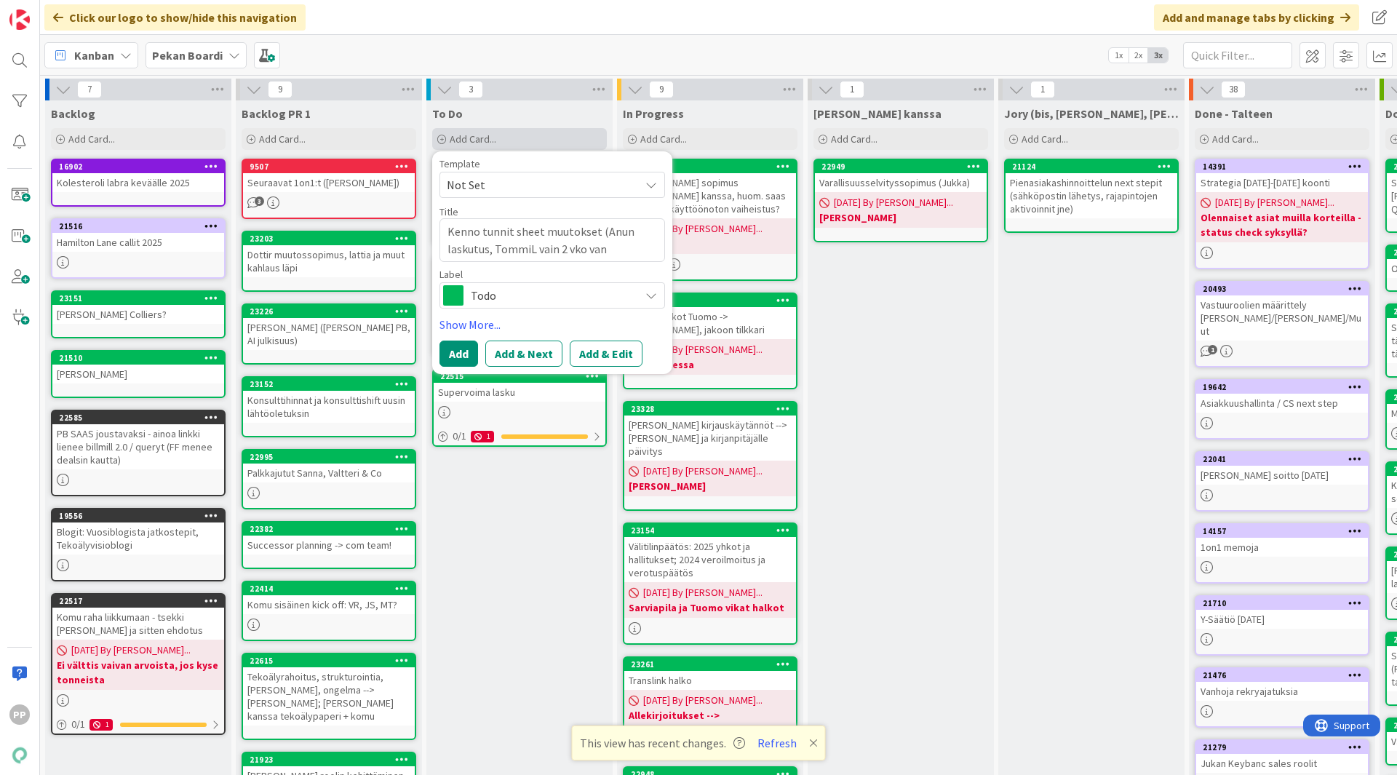
type textarea "x"
type textarea "Kenno tunnit sheet muutokset (Anun laskutus, TommiL vain 2 vko vanh"
type textarea "x"
type textarea "Kenno tunnit sheet muutokset (Anun laskutus, TommiL vain 2 vko vanhe"
type textarea "x"
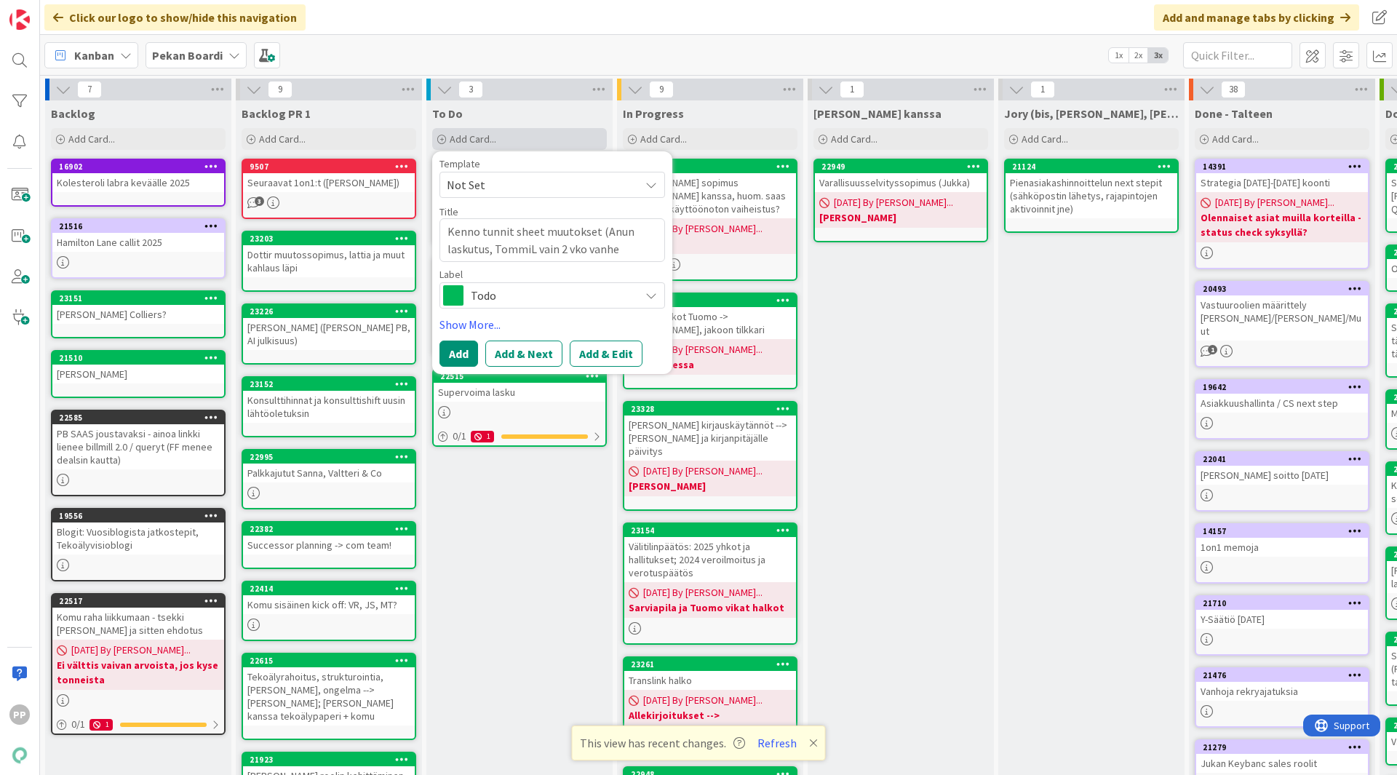
type textarea "Kenno tunnit sheet muutokset (Anun laskutus, TommiL vain 2 vko vanhem"
type textarea "x"
type textarea "Kenno tunnit sheet muutokset (Anun laskutus, TommiL vain 2 vko vanhemp"
type textarea "x"
type textarea "Kenno tunnit sheet muutokset (Anun laskutus, TommiL vain 2 vko vanhempa"
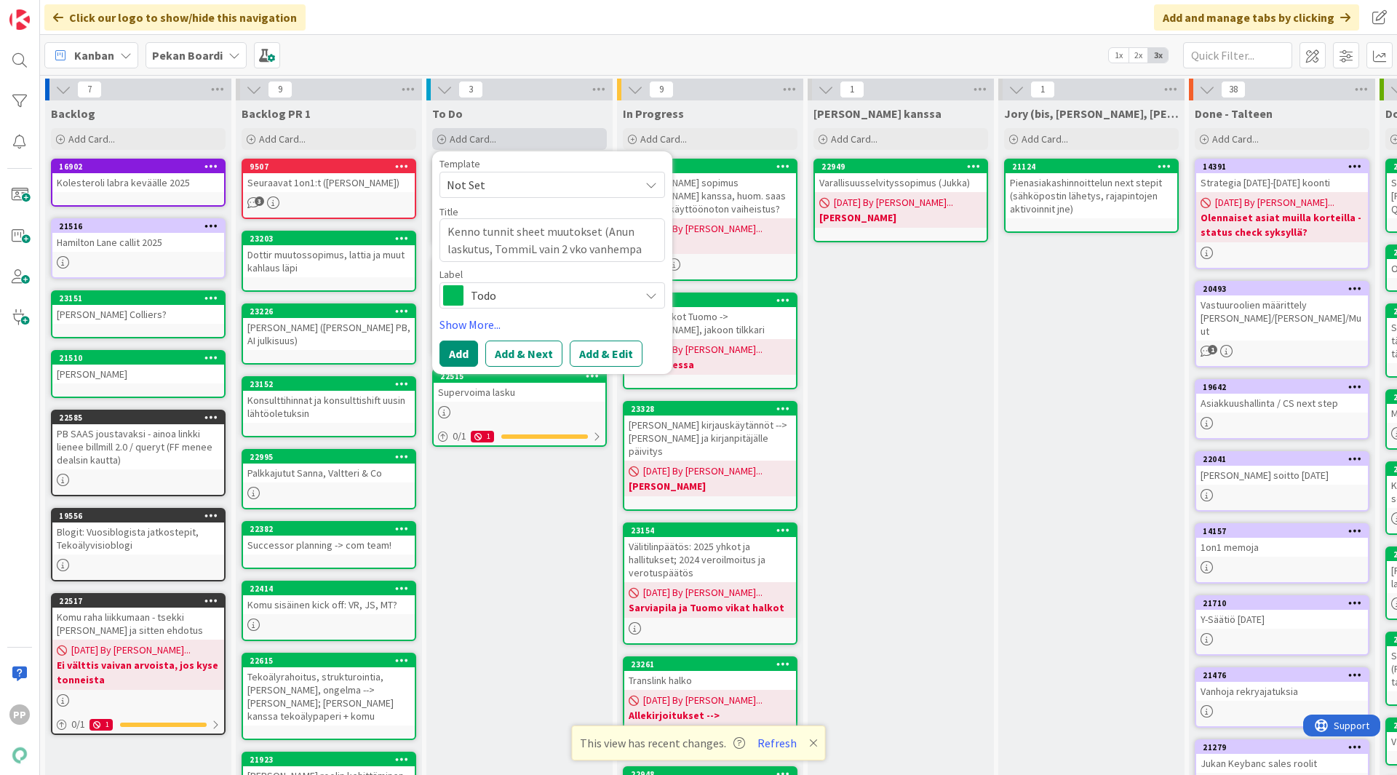
type textarea "x"
type textarea "Kenno tunnit sheet muutokset (Anun laskutus, TommiL vain 2 vko vanhempain"
type textarea "x"
type textarea "Kenno tunnit sheet muutokset (Anun laskutus, TommiL vain 2 vko vanhempainv"
type textarea "x"
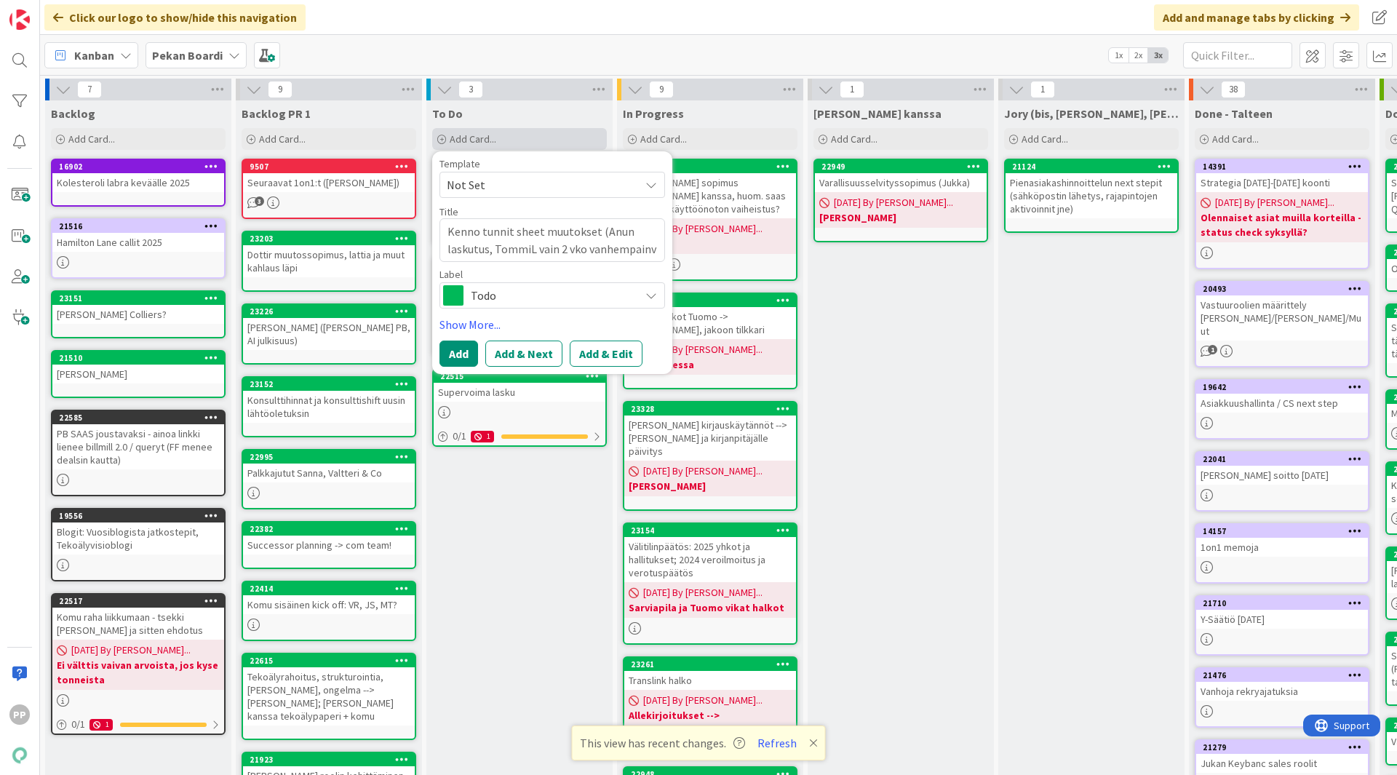
type textarea "Kenno tunnit sheet muutokset (Anun laskutus, TommiL vain 2 vko vanhempainva"
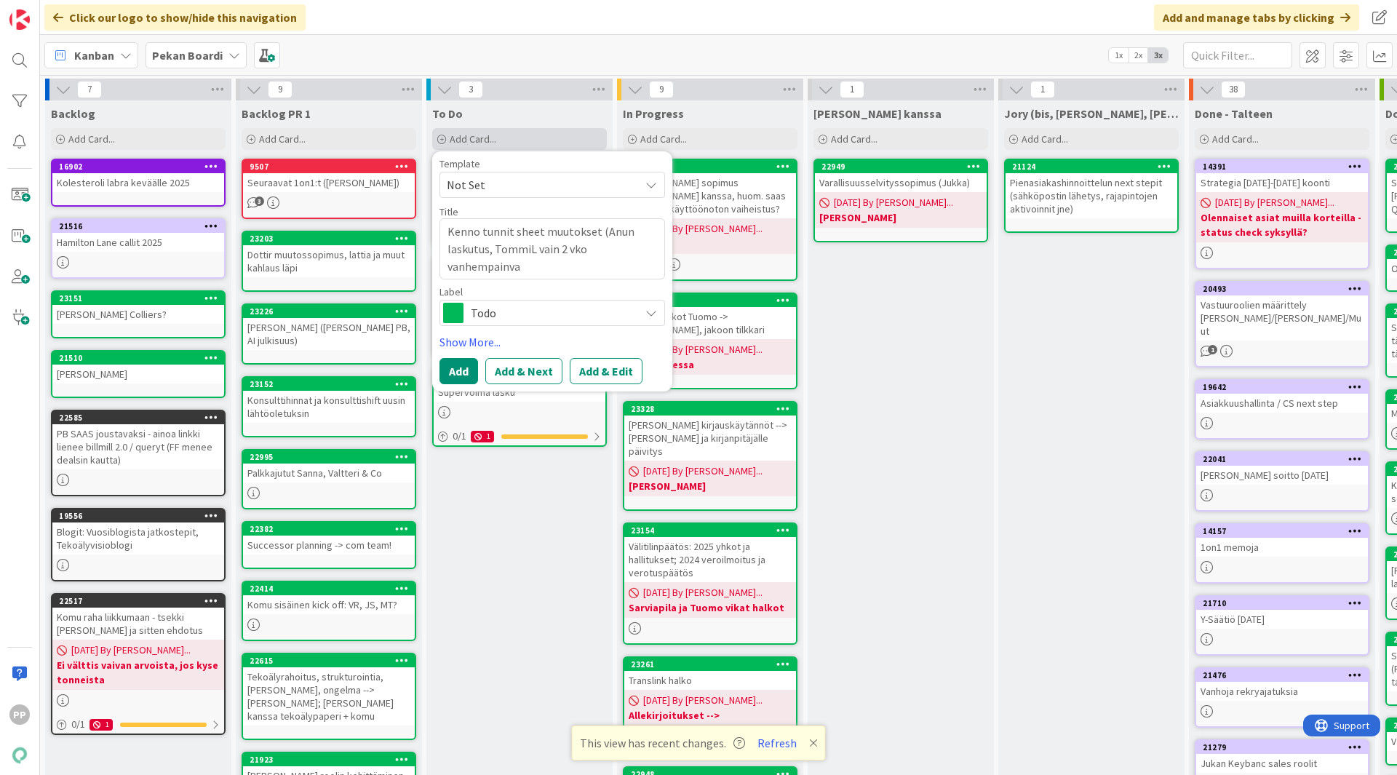
type textarea "x"
type textarea "Kenno tunnit sheet muutokset (Anun laskutus, TommiL vain 2 vko vanhempainvaa"
type textarea "x"
type textarea "Kenno tunnit sheet muutokset (Anun laskutus, TommiL vain 2 vko vanhempainvaaa)"
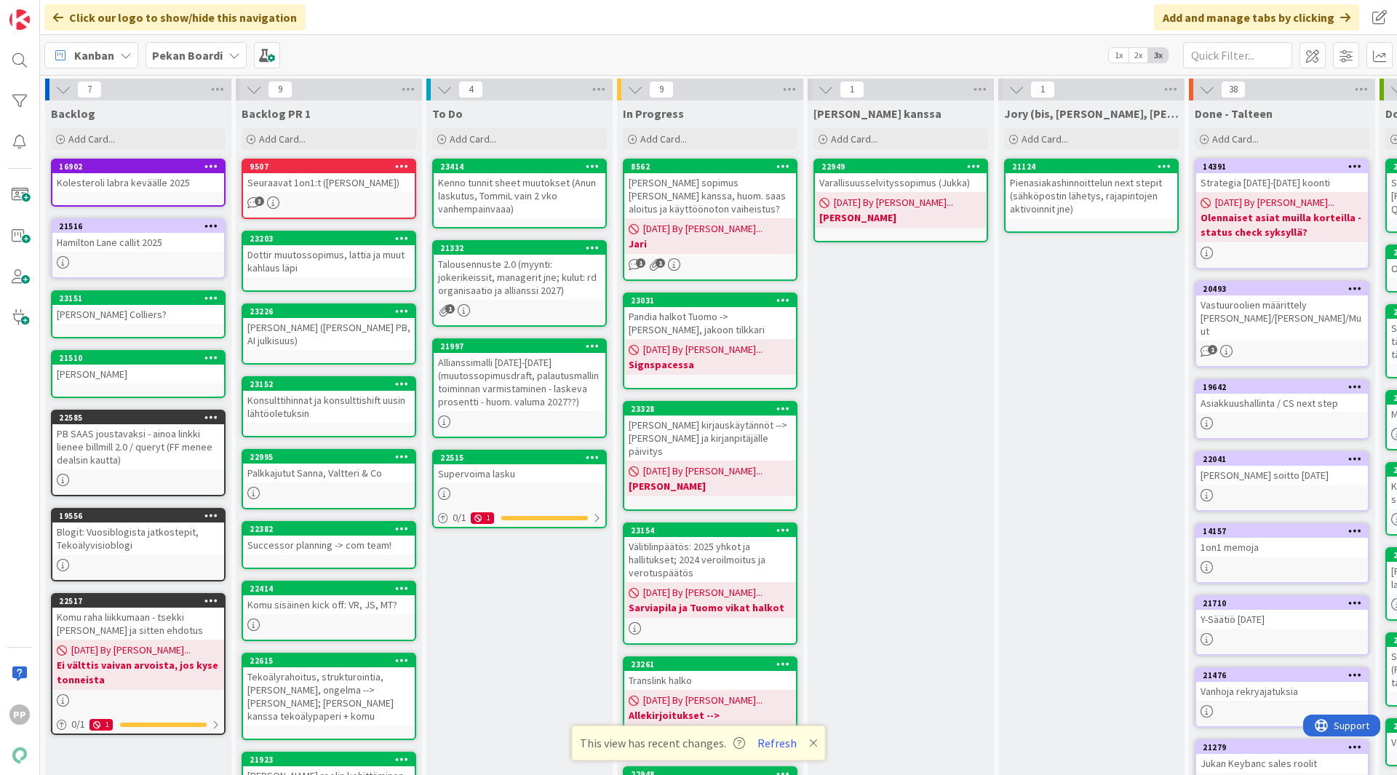
click at [375, 338] on div "[PERSON_NAME] ([PERSON_NAME] PB, AI julkisuus)" at bounding box center [329, 334] width 172 height 32
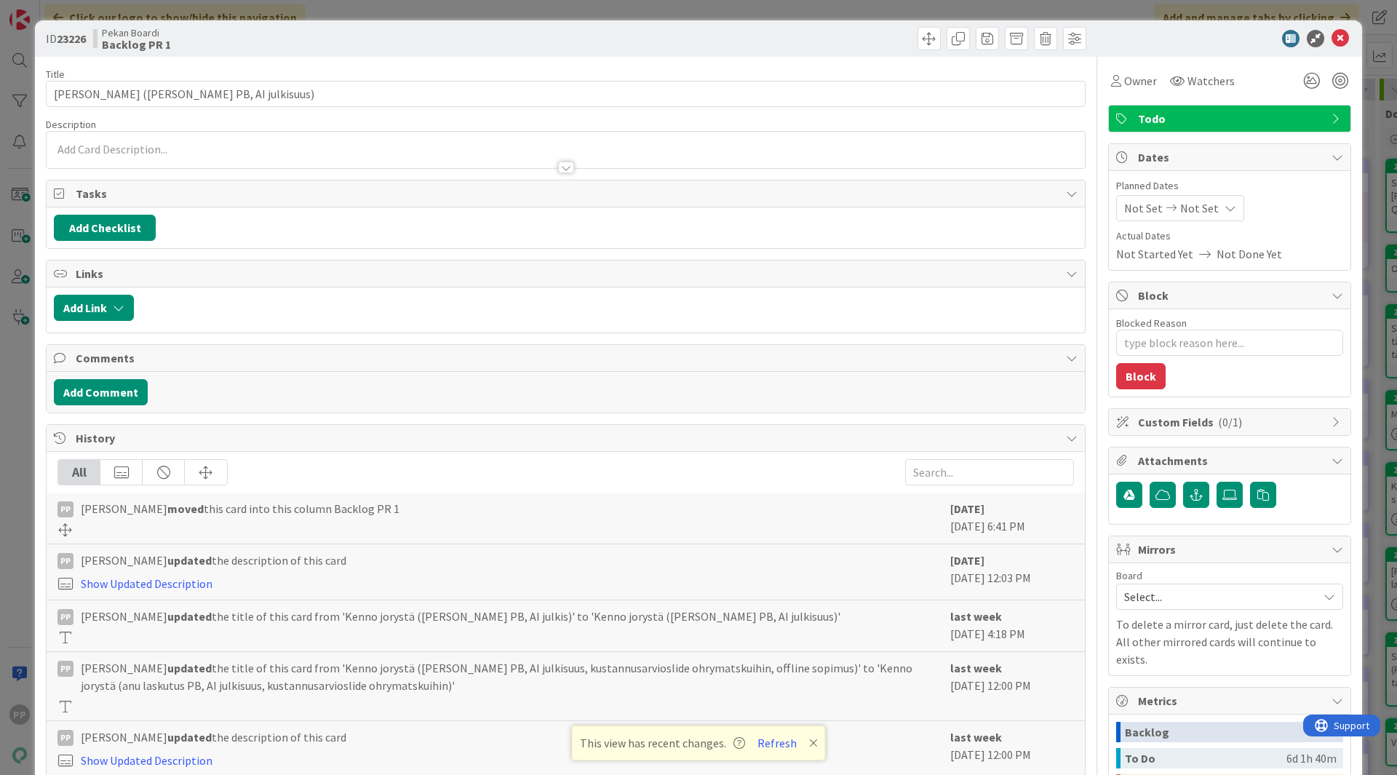
type textarea "x"
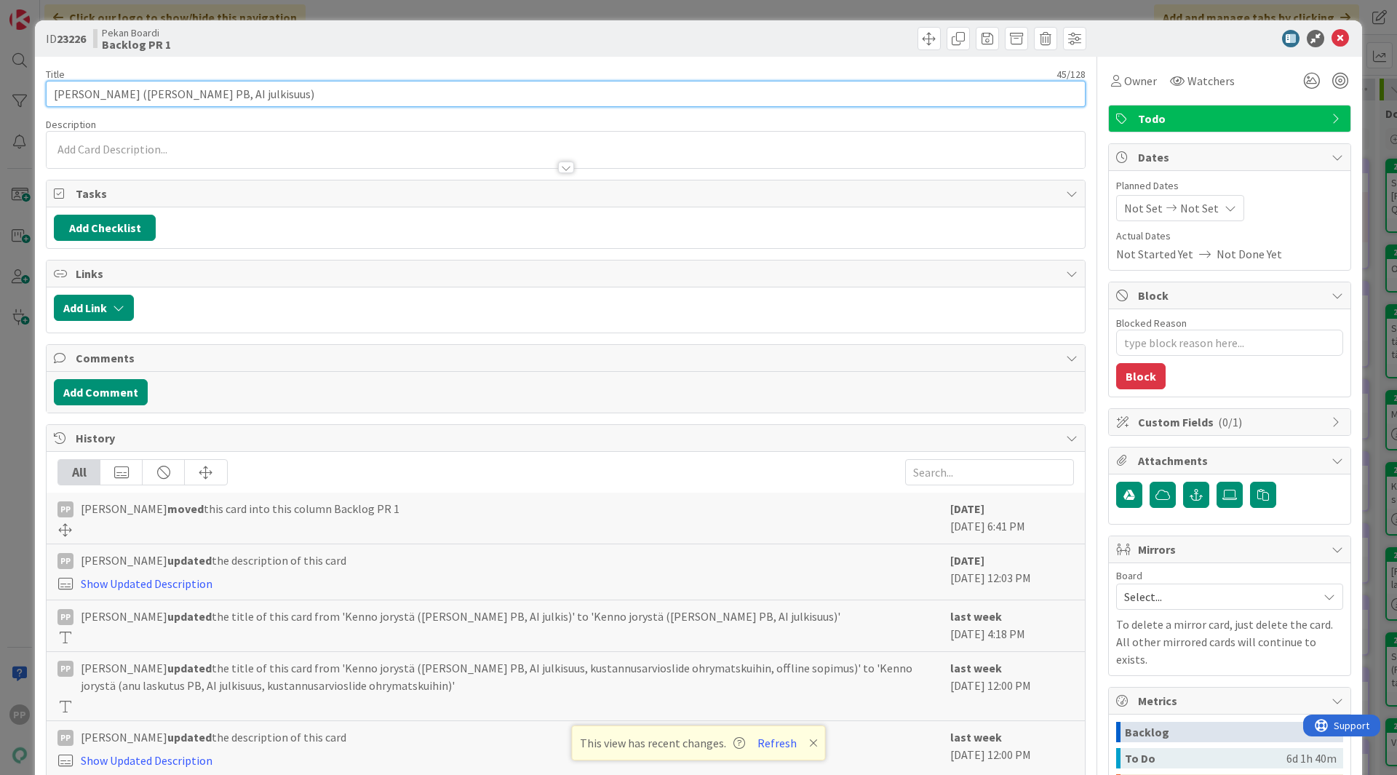
click at [380, 103] on input "[PERSON_NAME] ([PERSON_NAME] PB, AI julkisuus)" at bounding box center [566, 94] width 1040 height 26
type input "AI julkisuus marketing monthly"
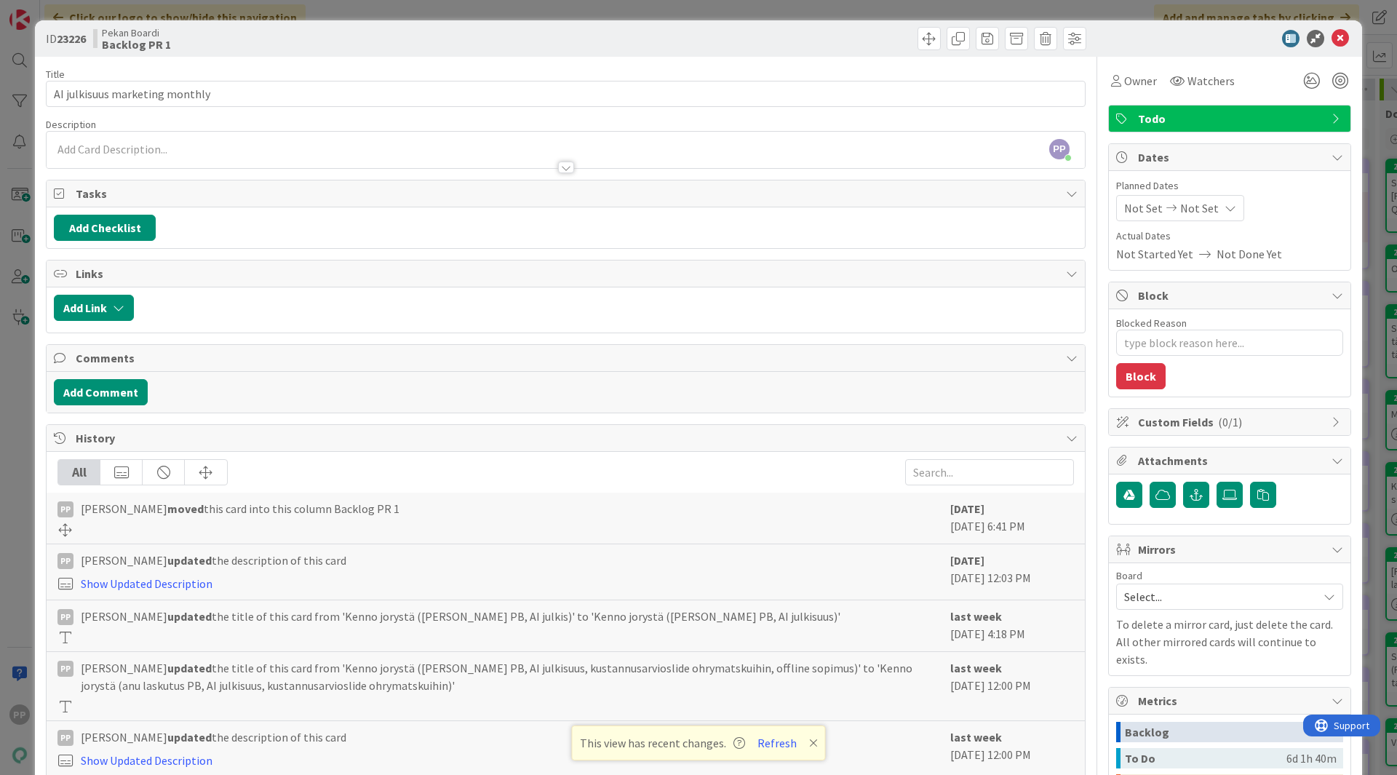
click at [402, 74] on div "Title 30 / 128" at bounding box center [566, 74] width 1040 height 13
click at [447, 9] on div "ID 23226 Pekan Boardi Backlog PR 1 Title 30 / 128 AI julkisuus marketing monthl…" at bounding box center [698, 387] width 1397 height 775
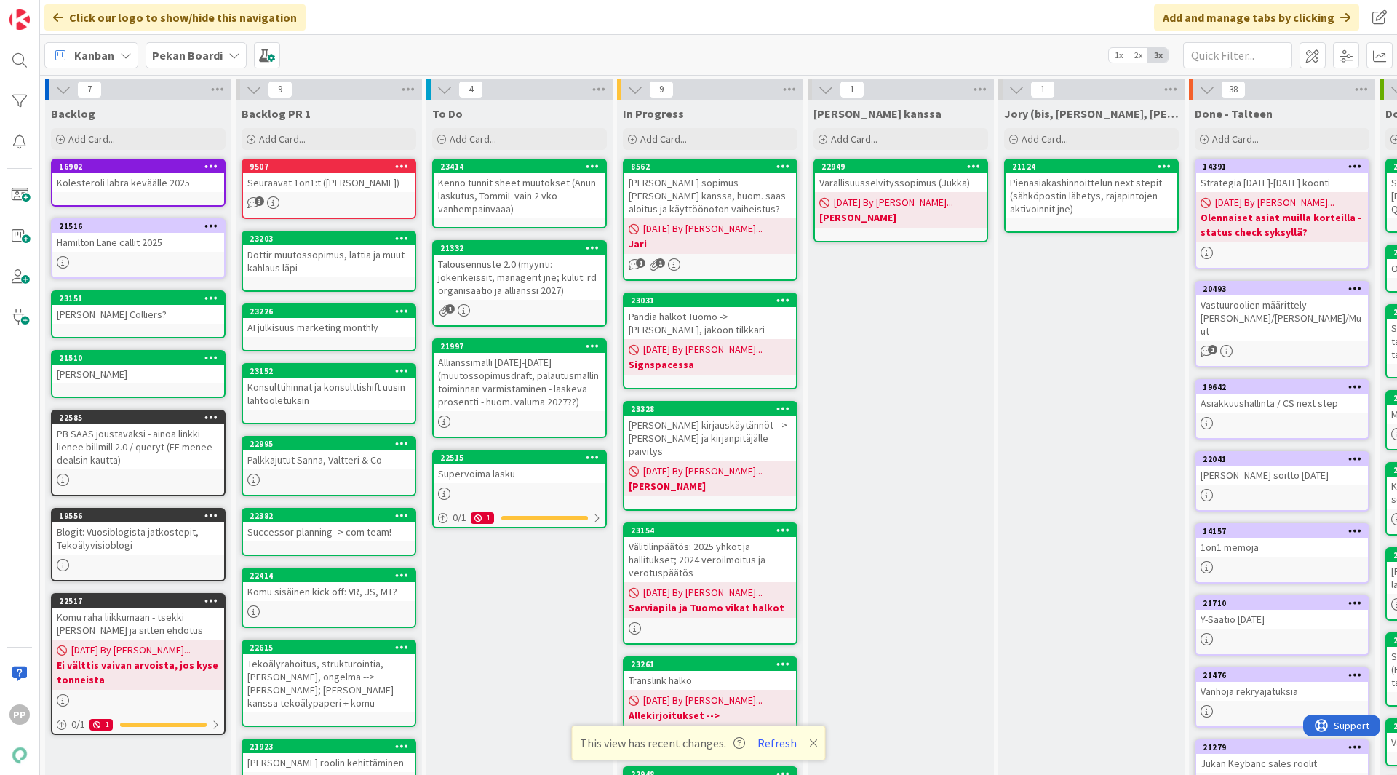
click at [486, 653] on div "To Do Add Card... Template Not Set Title 0 / 128 Label Todo Show More... Add Ad…" at bounding box center [519, 694] width 186 height 1189
click at [525, 147] on div "Add Card..." at bounding box center [519, 139] width 175 height 22
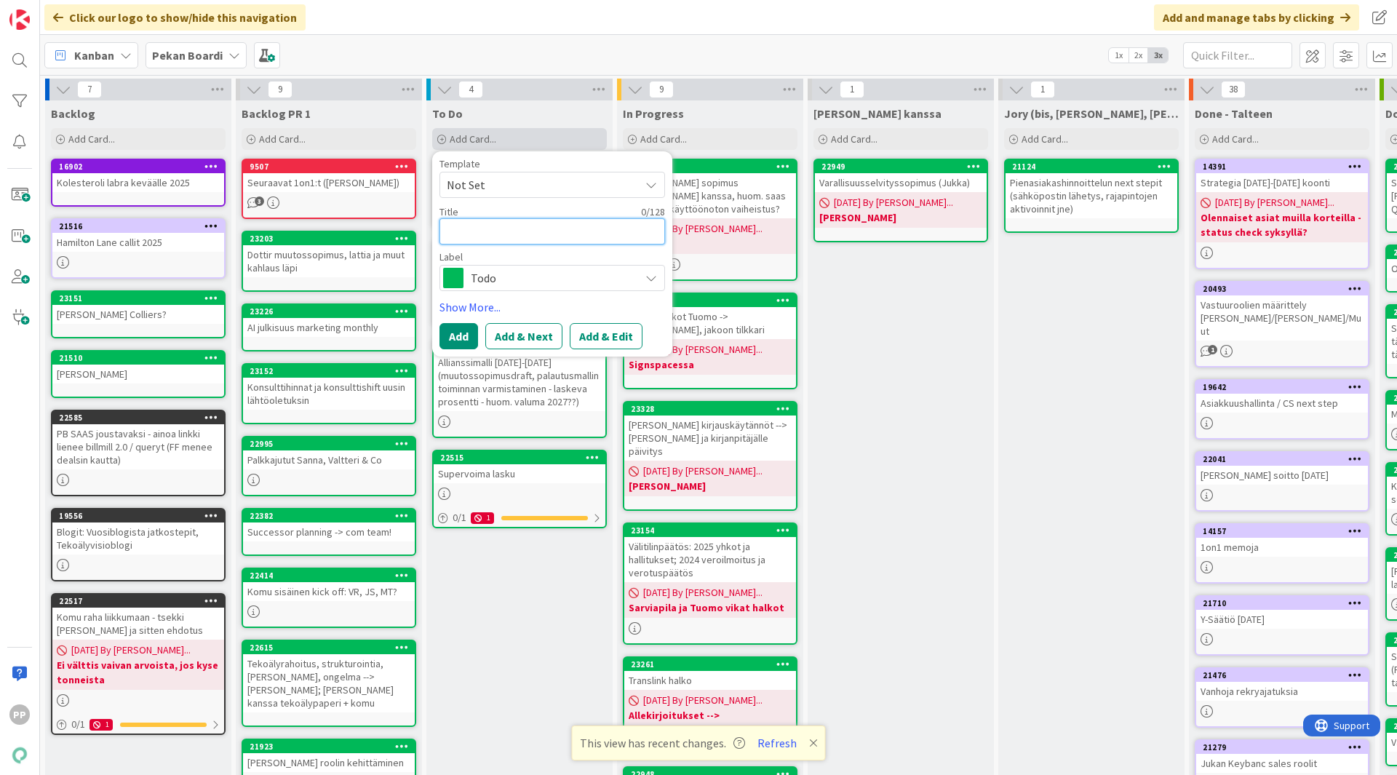
type textarea "x"
type textarea "L"
type textarea "x"
type textarea "La"
type textarea "x"
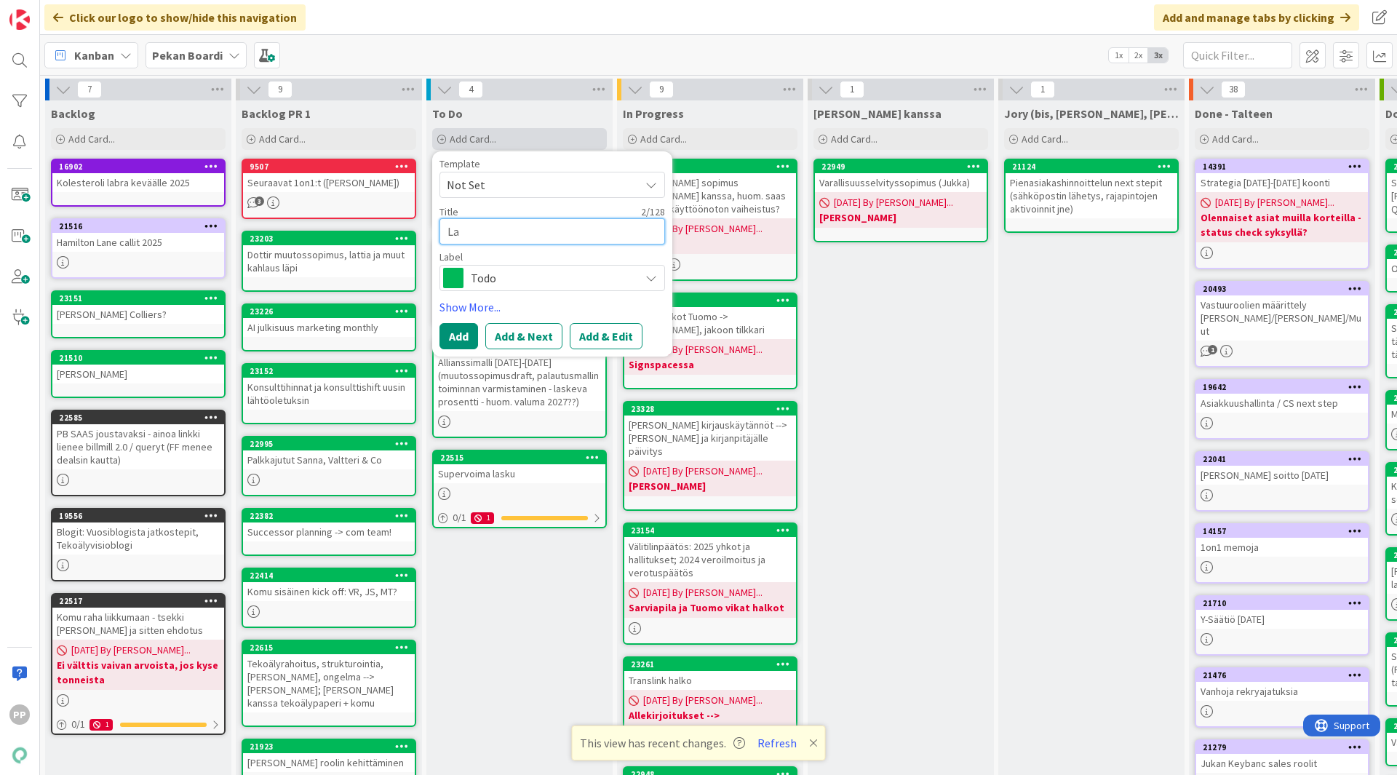
type textarea "Las"
type textarea "x"
type textarea "Lask"
type textarea "x"
type textarea "Lasku"
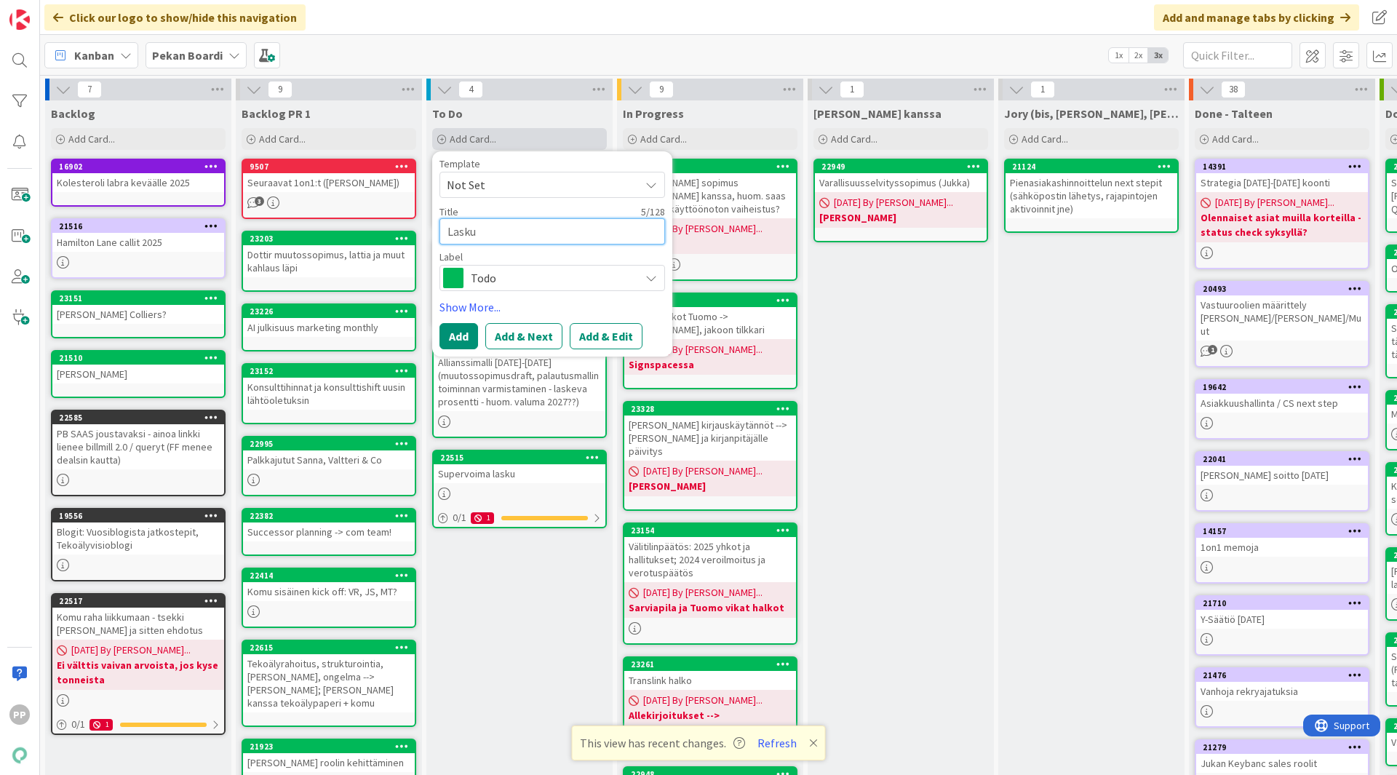
type textarea "x"
type textarea "Laskut"
type textarea "x"
type textarea "Laskutu"
type textarea "x"
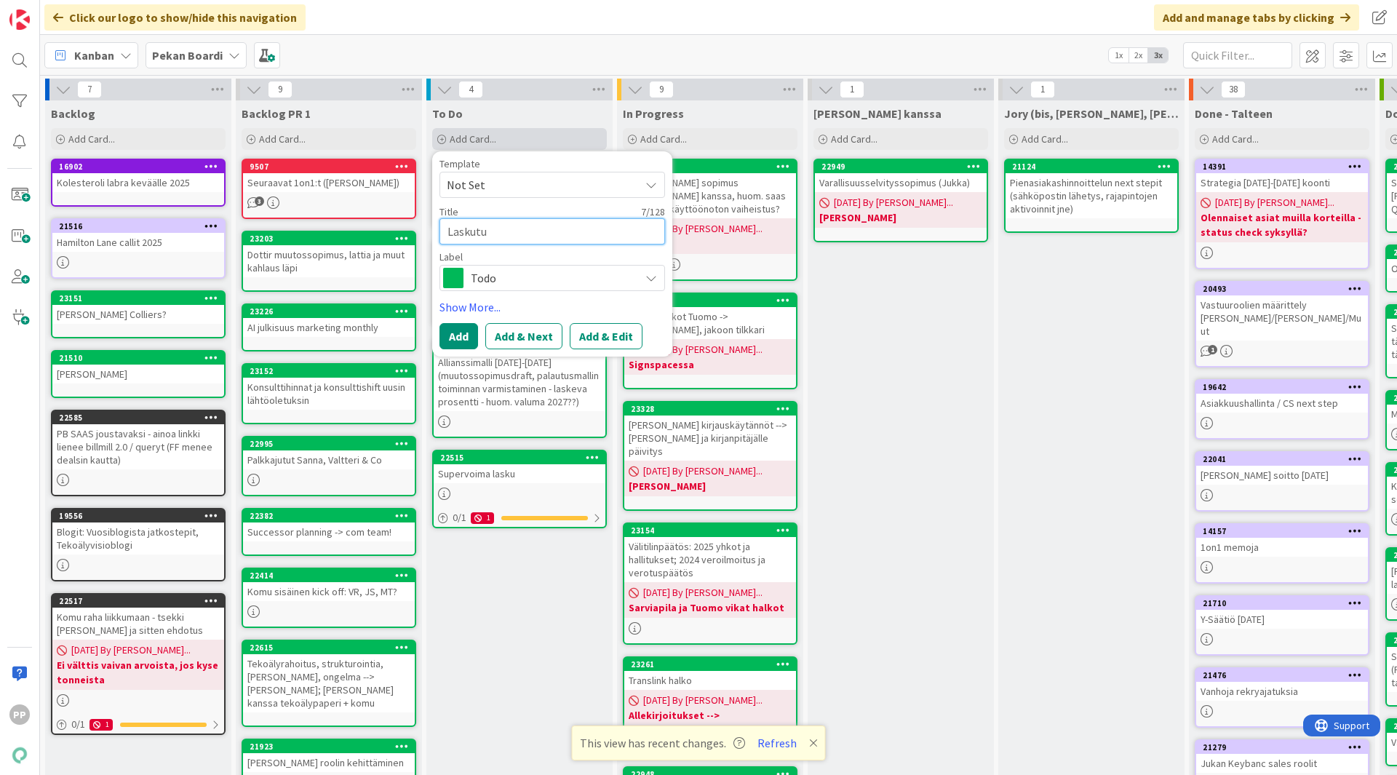
type textarea "Laskutus"
type textarea "x"
type textarea "Laskutush"
type textarea "x"
type textarea "Laskutusho"
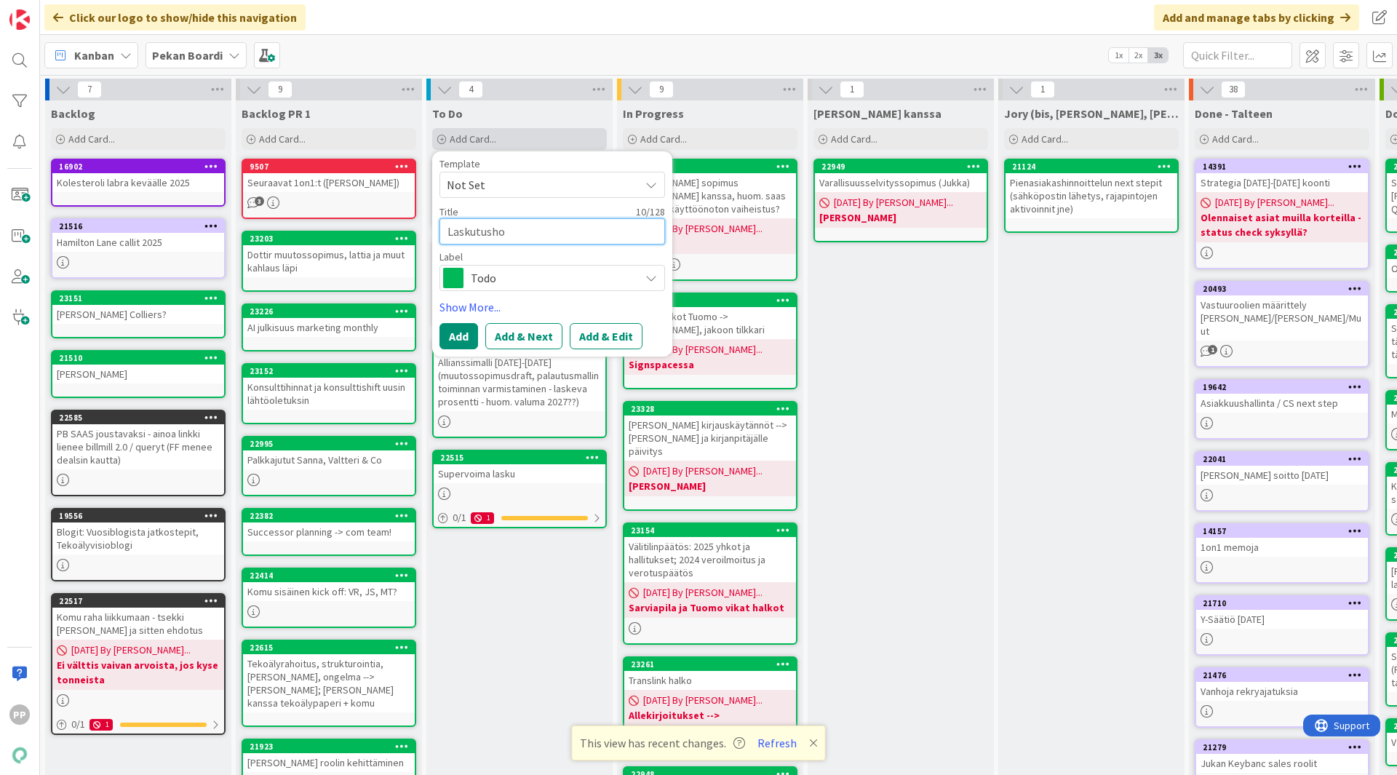
type textarea "x"
type textarea "Laskutushom"
type textarea "x"
type textarea "Laskutushomm"
type textarea "x"
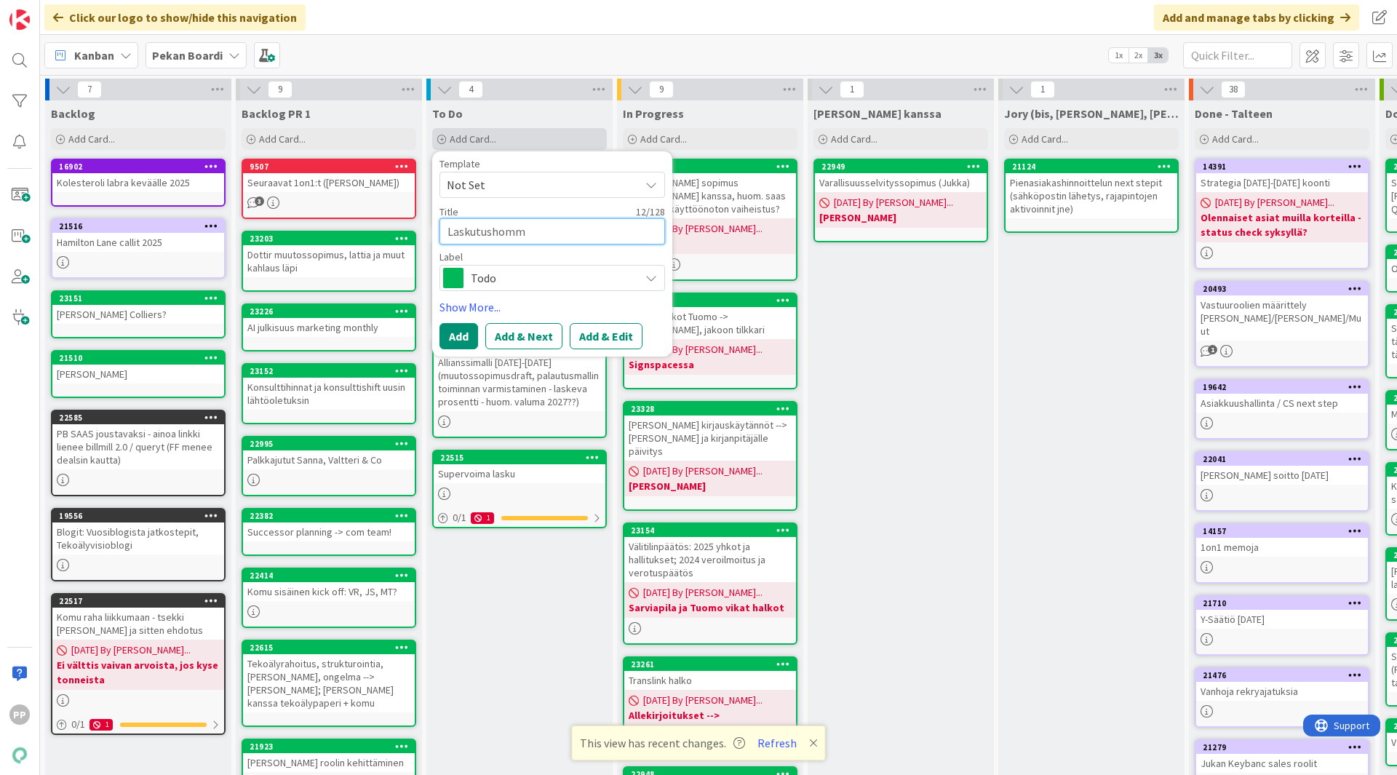
type textarea "Laskutushomma"
type textarea "x"
type textarea "Laskutushommat"
type textarea "x"
type textarea "Laskutushommat s"
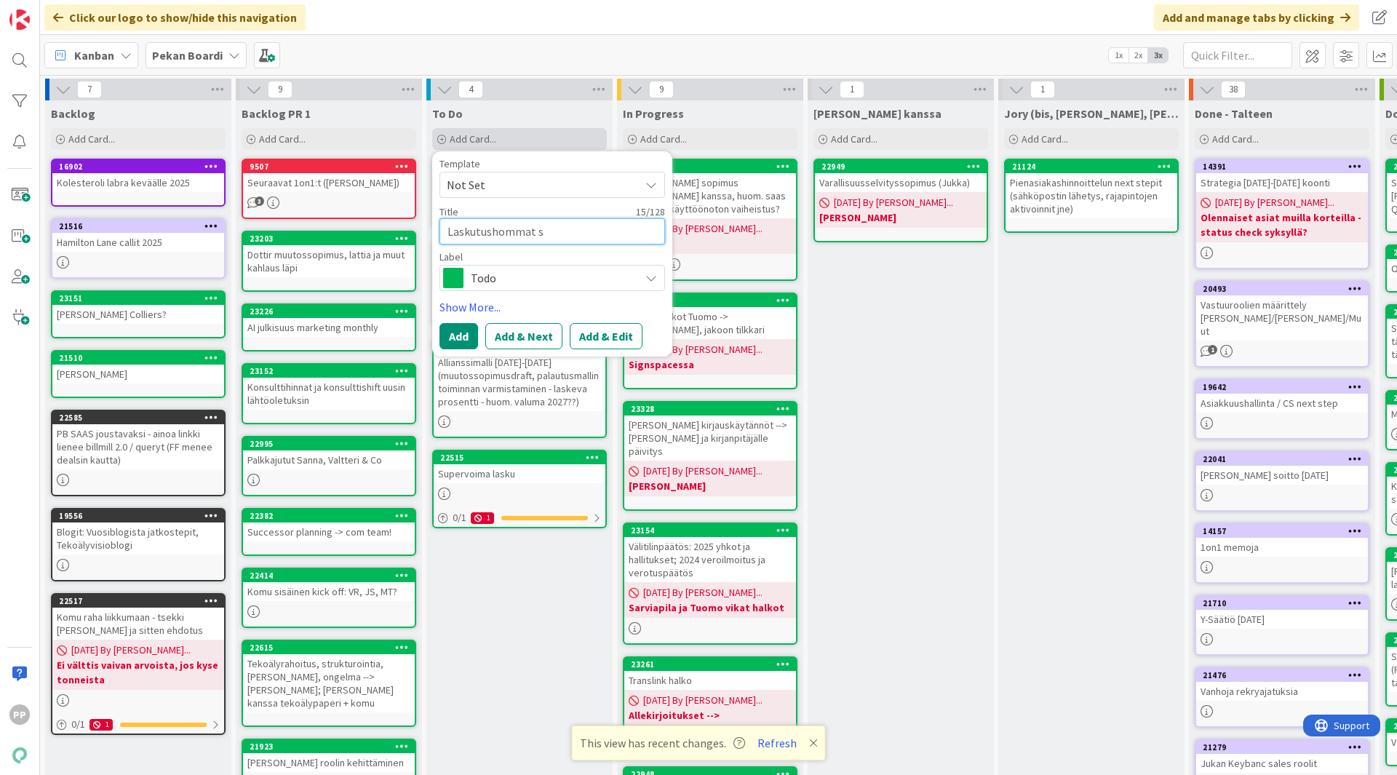
type textarea "x"
type textarea "Laskutushommat sl"
type textarea "x"
type textarea "Laskutushommat sla"
type textarea "x"
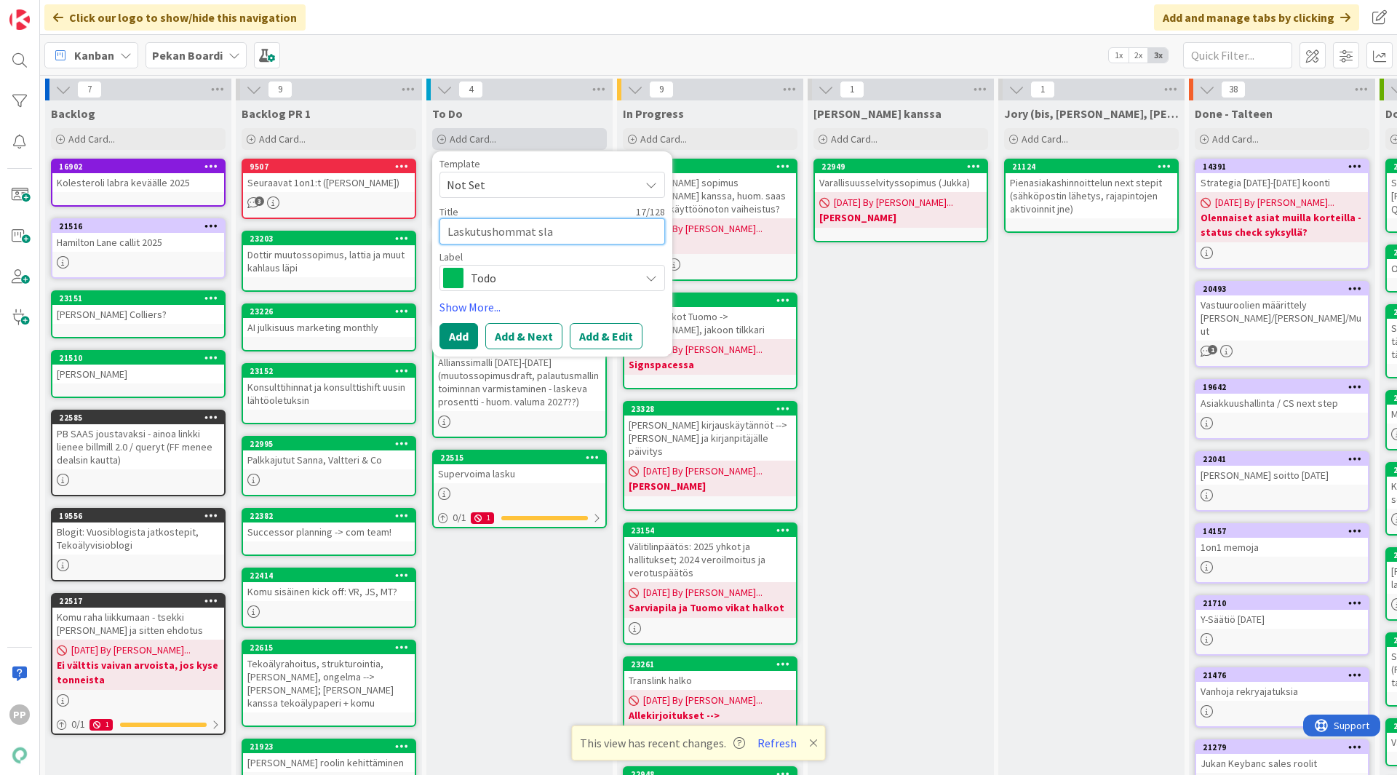
type textarea "Laskutushommat slac"
type textarea "x"
type textarea "Laskutushommat slack"
type textarea "x"
type textarea "Laskutushommat slacki"
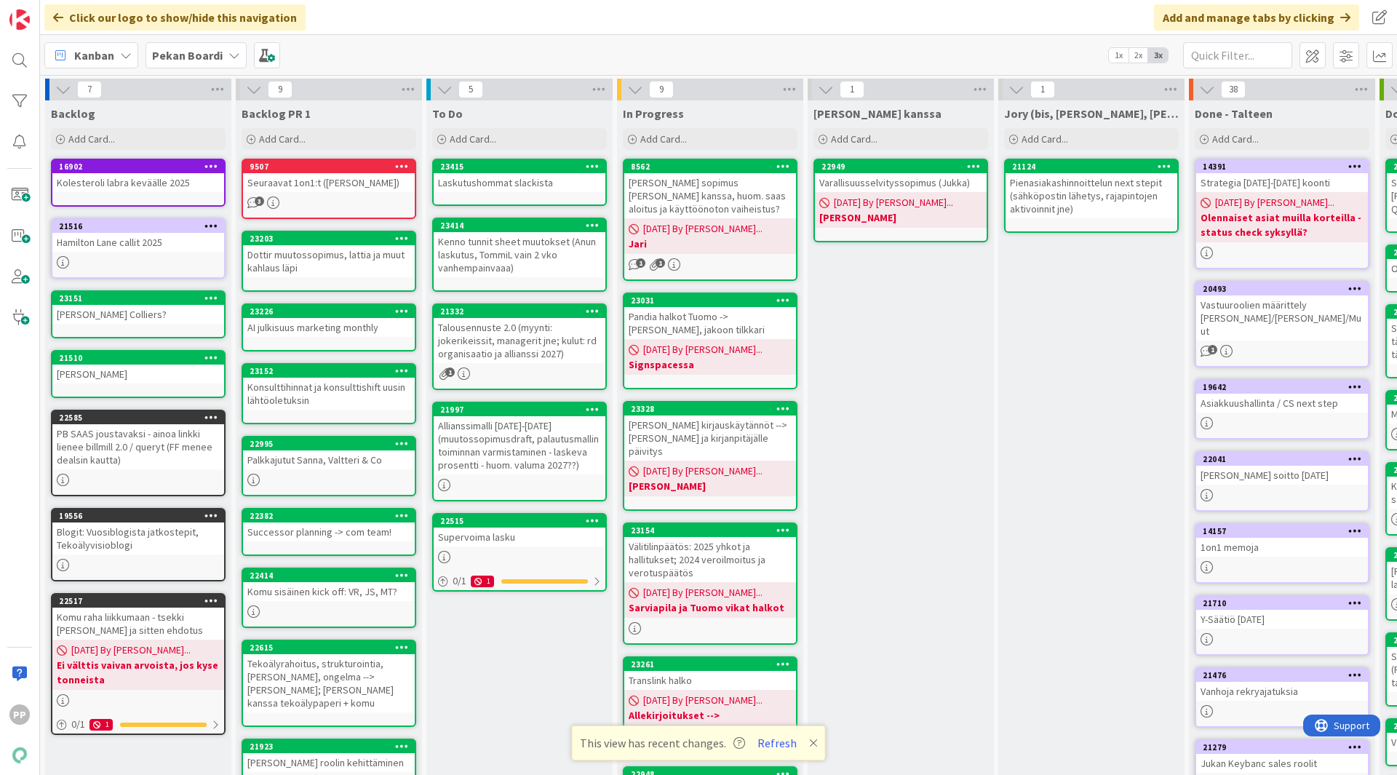
click at [553, 182] on div "Laskutushommat slackista" at bounding box center [520, 182] width 172 height 19
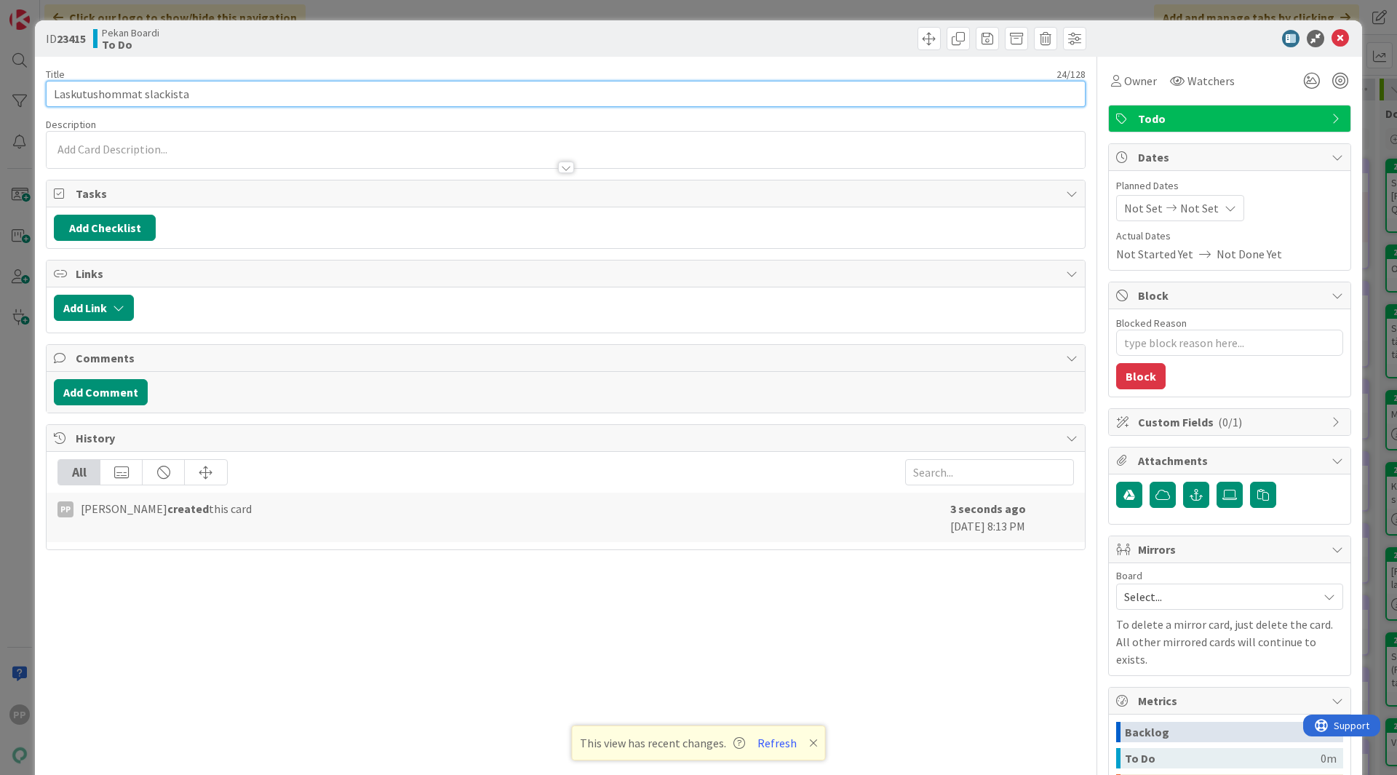
drag, startPoint x: 162, startPoint y: 95, endPoint x: 697, endPoint y: 171, distance: 540.1
click at [697, 171] on div "Title 24 / 128 Laskutushommat slackista Description Owner Watchers Todo Tasks A…" at bounding box center [566, 510] width 1040 height 906
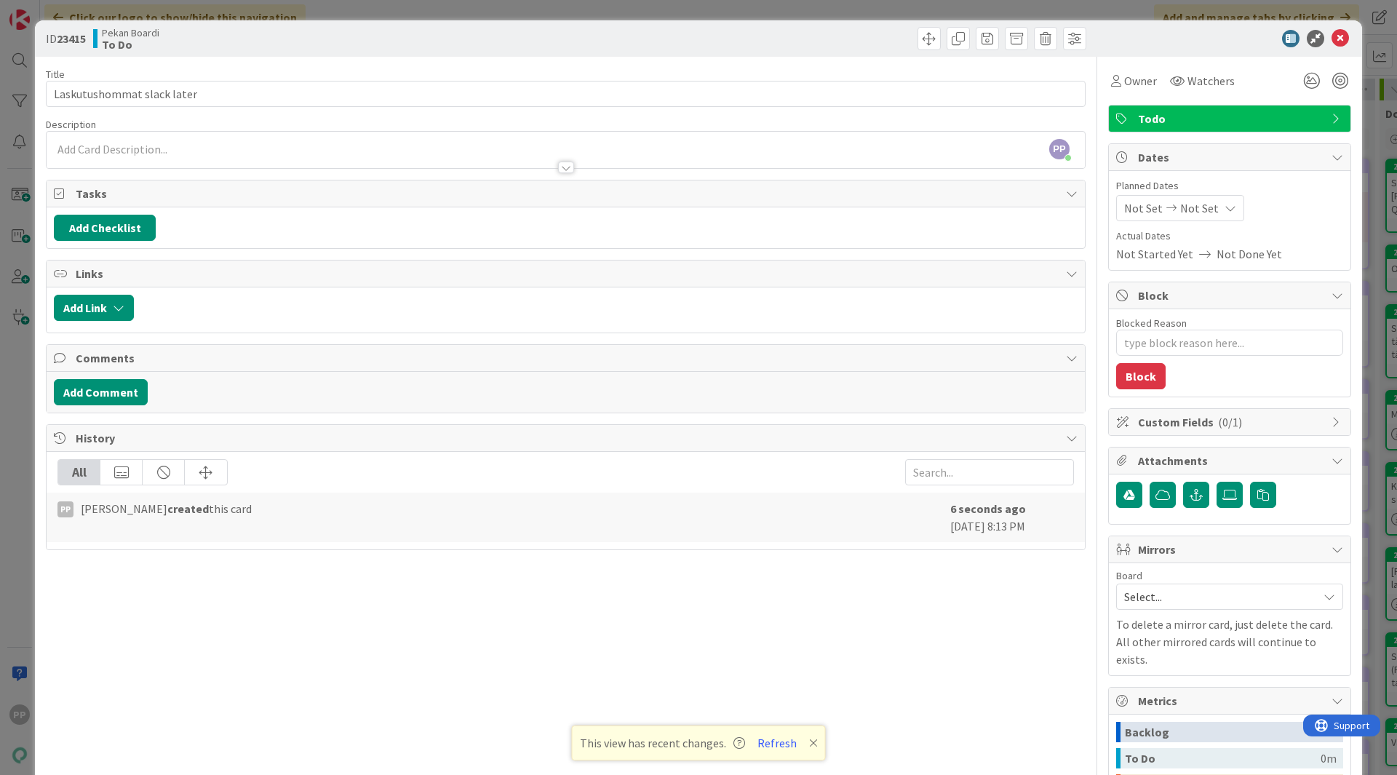
click at [916, 10] on div "ID 23415 Pekan Boardi To Do Title 26 / 128 Laskutushommat slack later Descripti…" at bounding box center [698, 387] width 1397 height 775
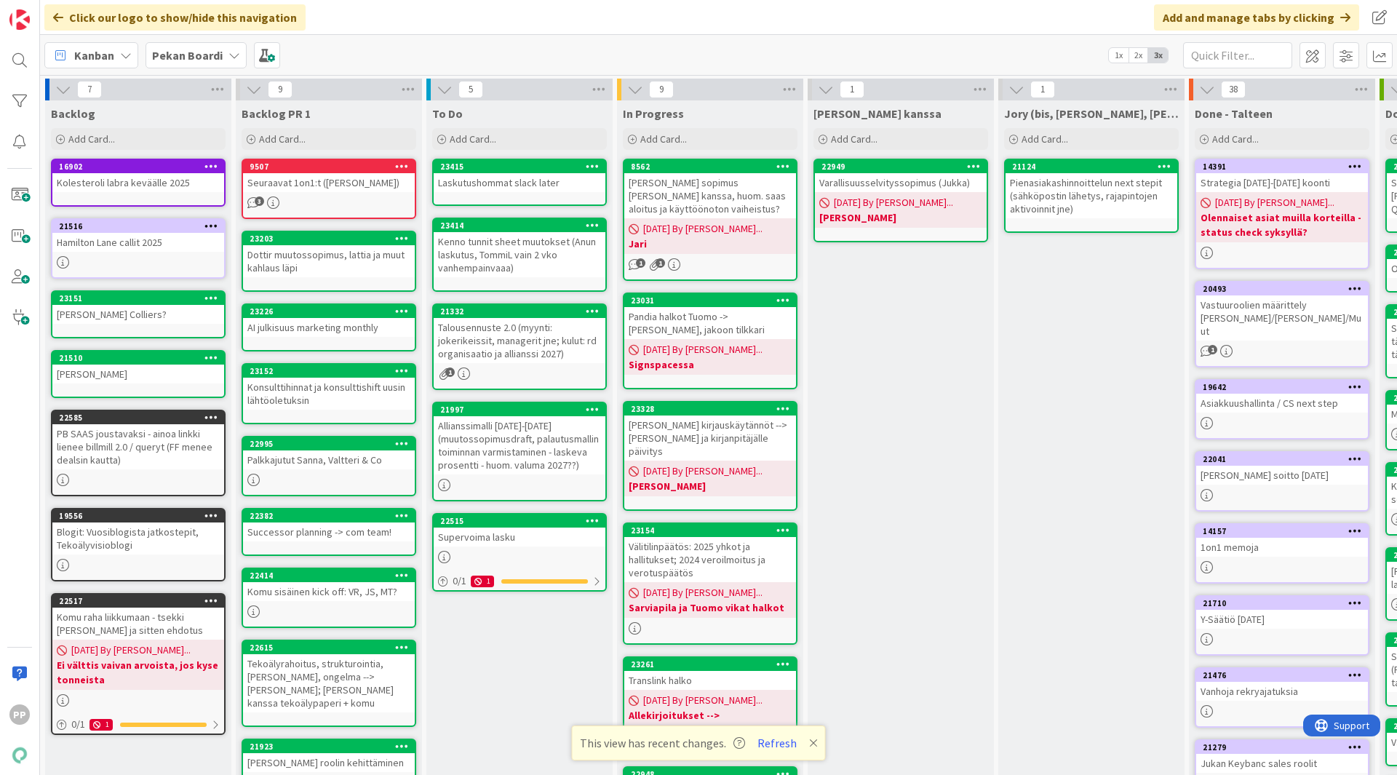
click at [385, 57] on div "Kanban Pekan Boardi 1x 2x 3x" at bounding box center [718, 55] width 1357 height 40
click at [495, 138] on span "Add Card..." at bounding box center [473, 138] width 47 height 13
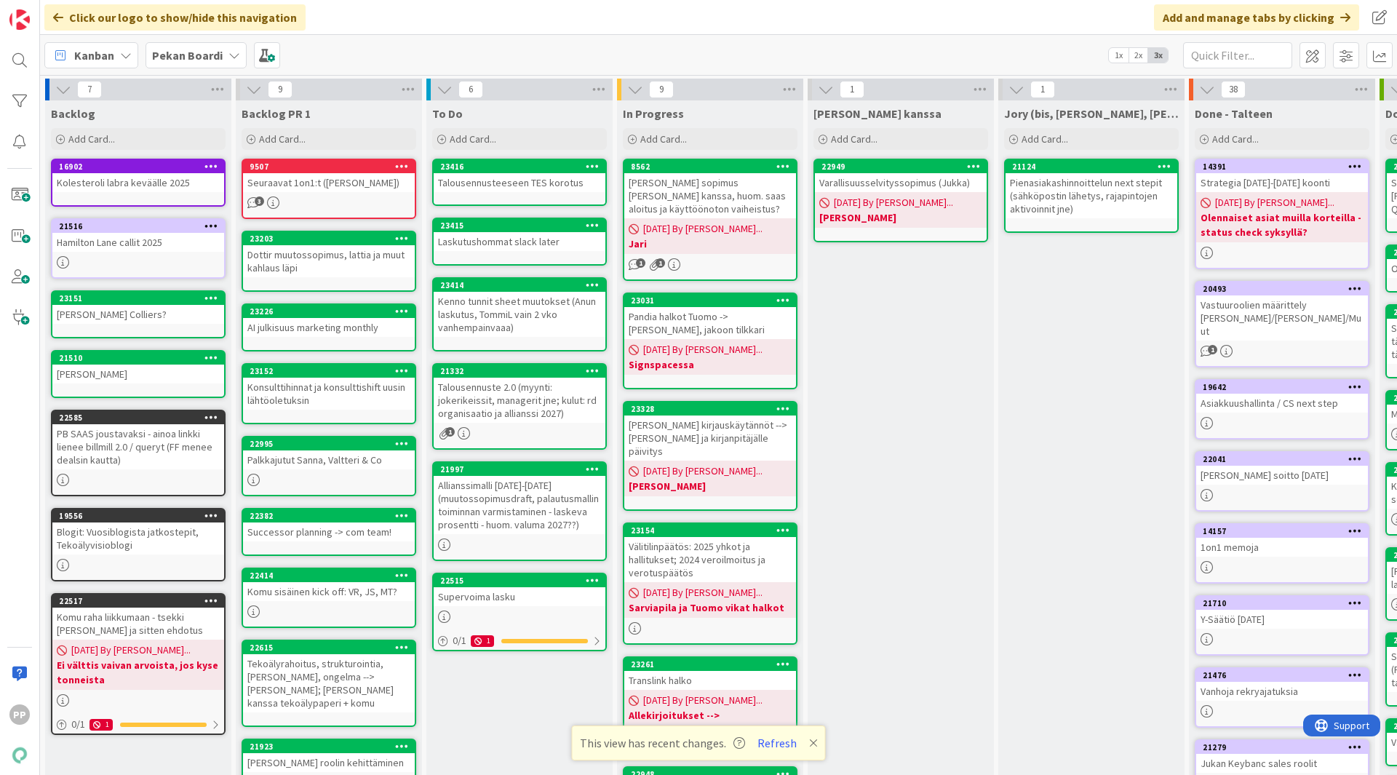
click at [502, 181] on div "Talousennusteeseen TES korotus" at bounding box center [520, 182] width 172 height 19
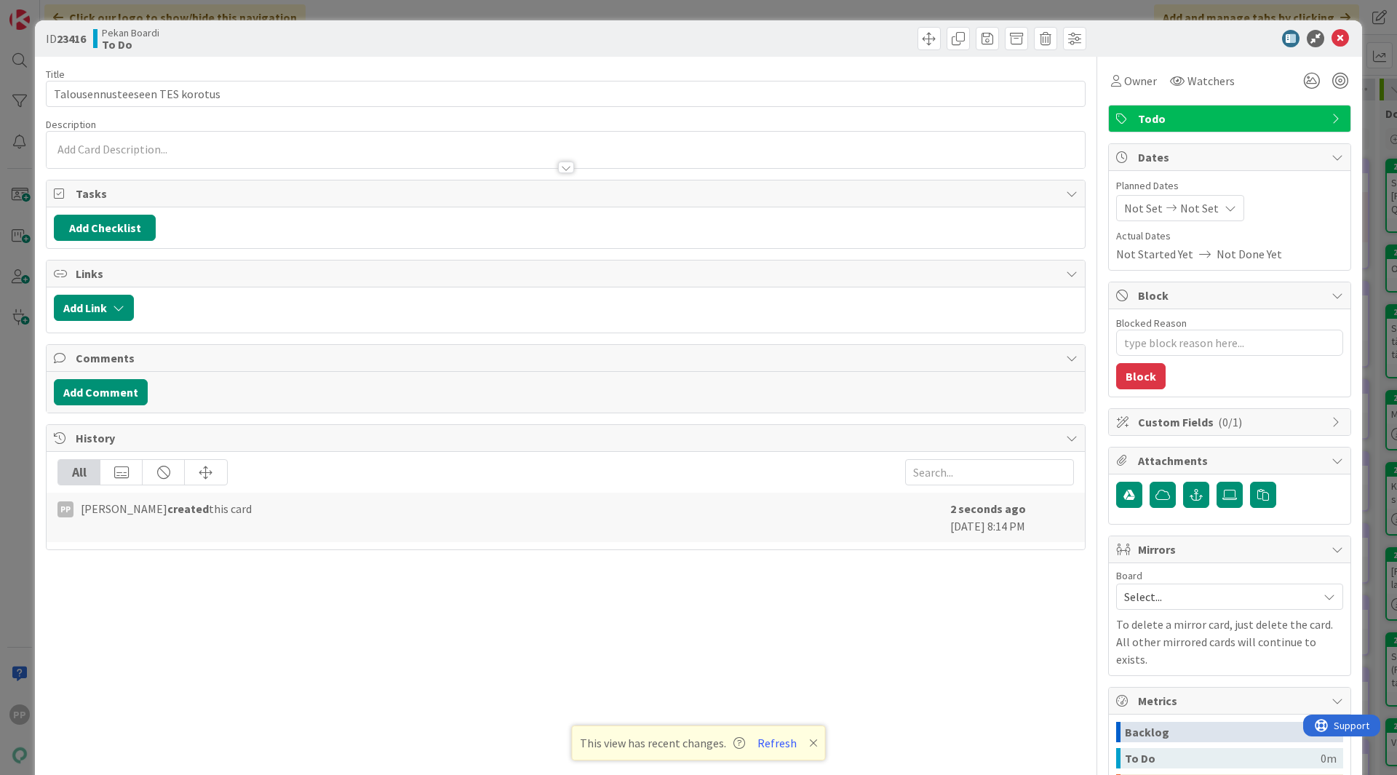
click at [273, 156] on div at bounding box center [566, 160] width 1038 height 15
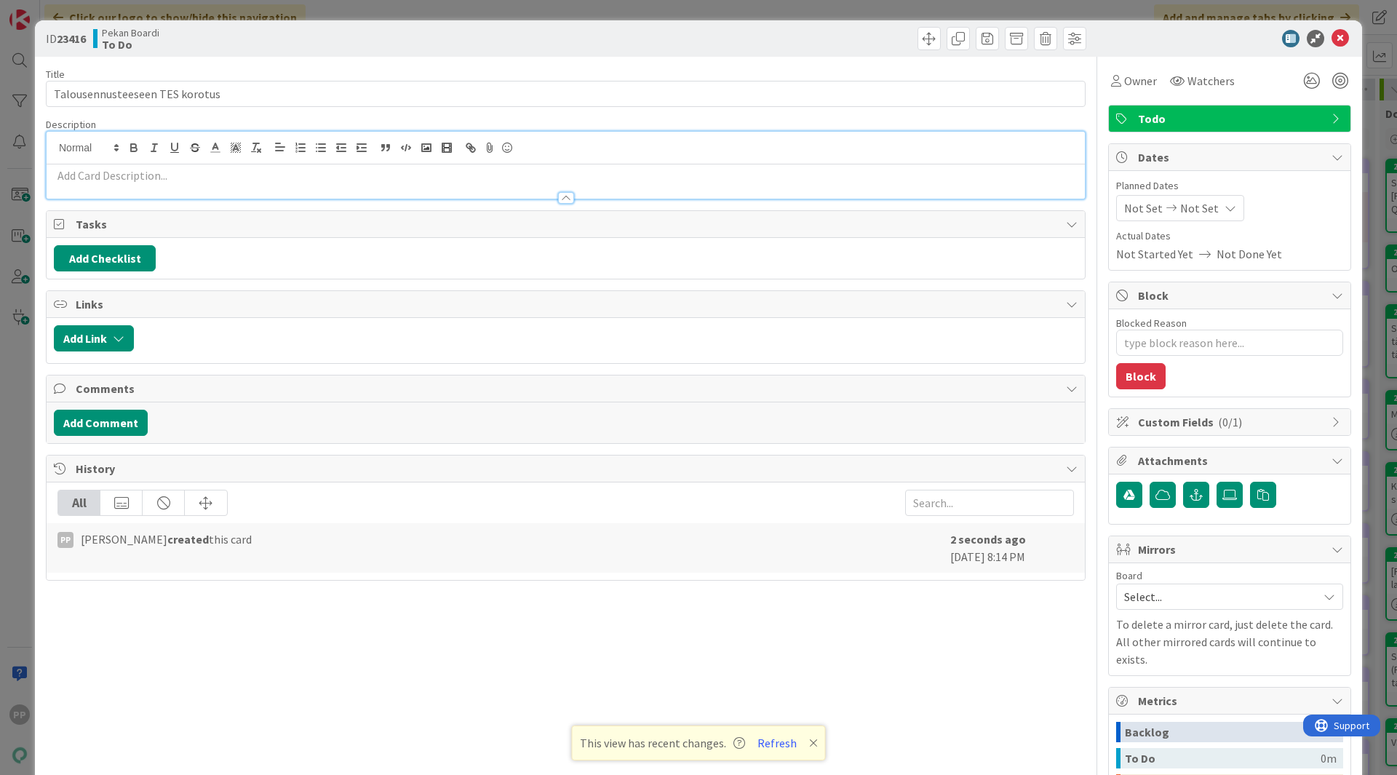
click at [167, 178] on p at bounding box center [566, 175] width 1024 height 17
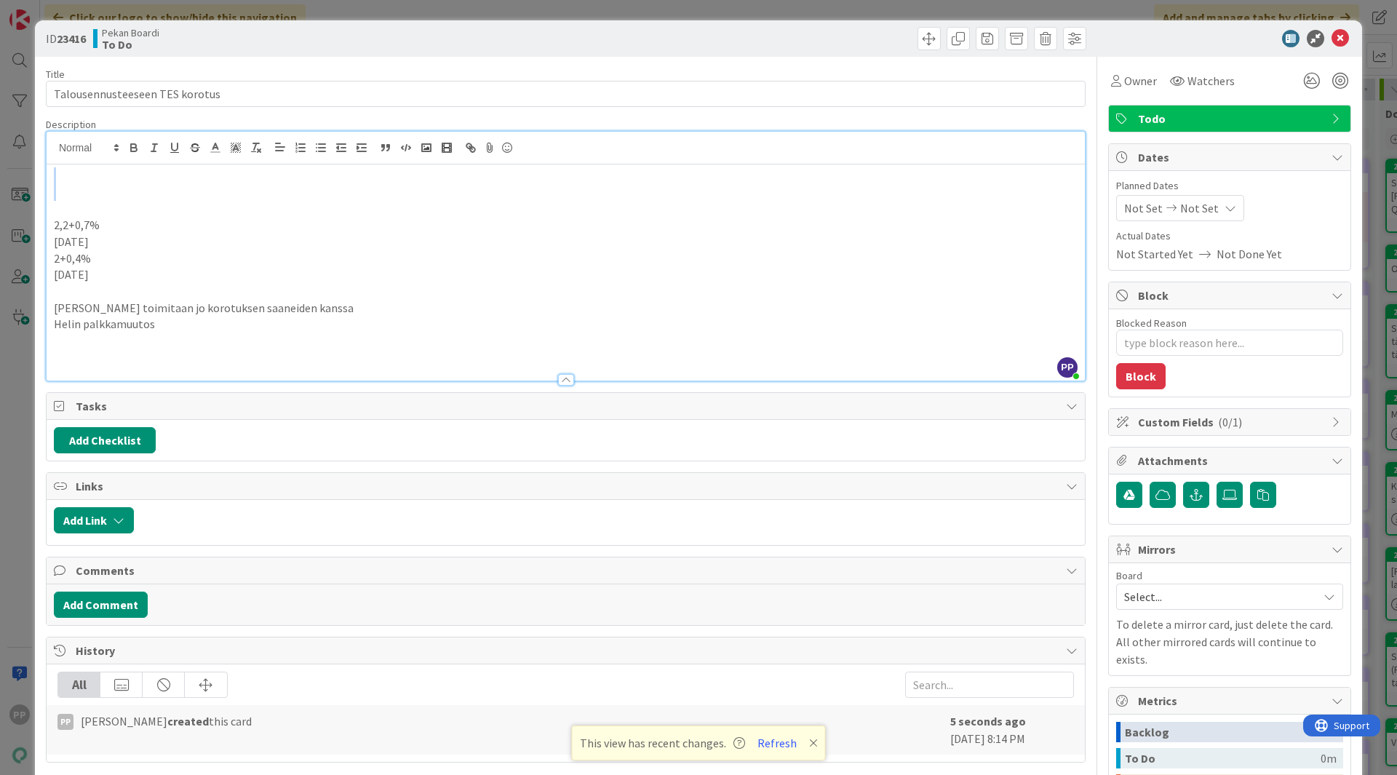
drag, startPoint x: 178, startPoint y: 191, endPoint x: 25, endPoint y: 71, distance: 193.3
click at [25, 71] on div "ID 23416 Pekan Boardi To Do Title 30 / 128 Talousennusteeseen TES korotus Descr…" at bounding box center [698, 387] width 1397 height 775
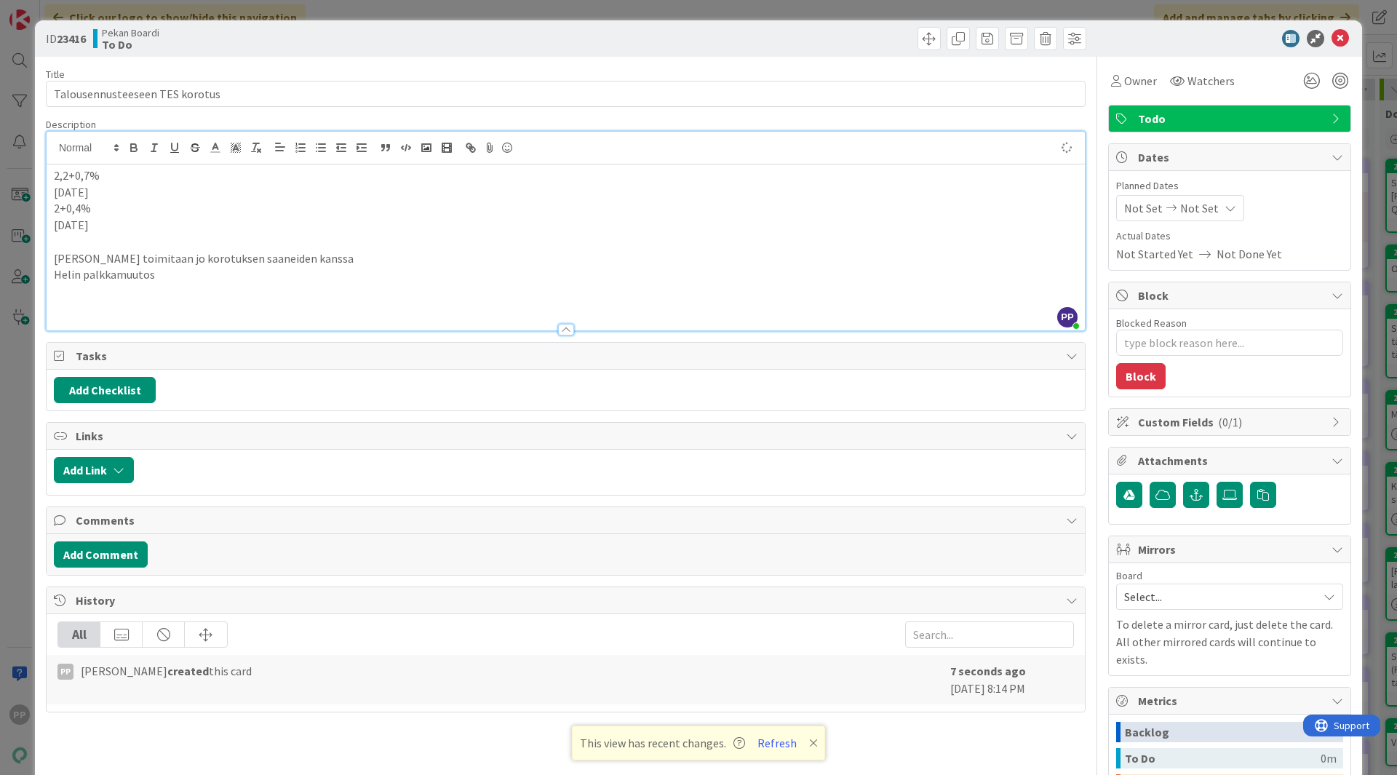
click at [172, 75] on div "Title 30 / 128" at bounding box center [566, 74] width 1040 height 13
click at [266, 28] on div "Pekan Boardi To Do" at bounding box center [327, 38] width 469 height 23
click at [202, 274] on p "Helin palkkamuutos" at bounding box center [566, 274] width 1024 height 17
click at [338, 262] on p "[PERSON_NAME] toimitaan jo korotuksen saaneiden kanssa" at bounding box center [566, 258] width 1024 height 17
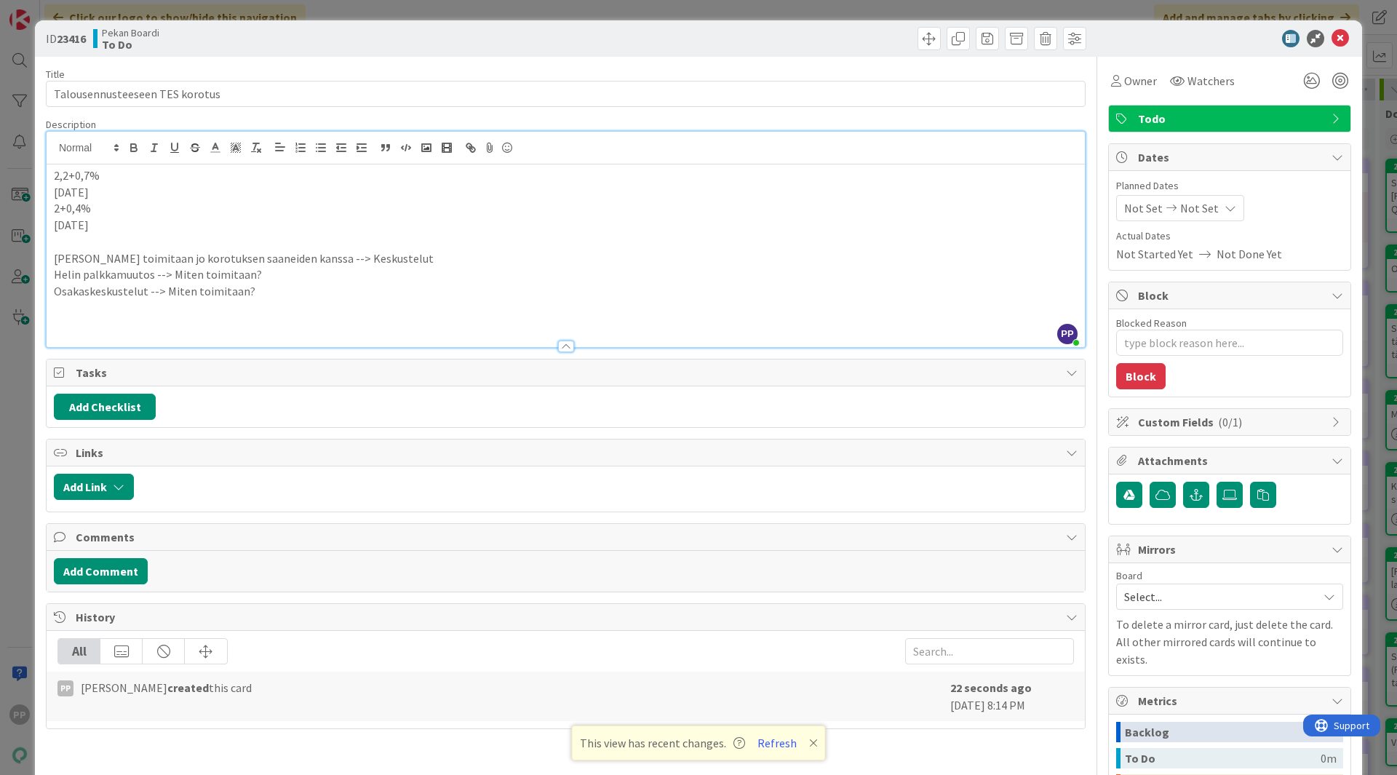
click at [462, 116] on div "Title 30 / 128 Talousennusteeseen TES korotus Description PP [PERSON_NAME] just…" at bounding box center [566, 510] width 1040 height 906
click at [472, 68] on div "Title 30 / 128" at bounding box center [566, 74] width 1040 height 13
click at [485, 15] on div "ID 23416 Pekan Boardi To Do Title 30 / 128 Talousennusteeseen TES korotus Descr…" at bounding box center [698, 387] width 1397 height 775
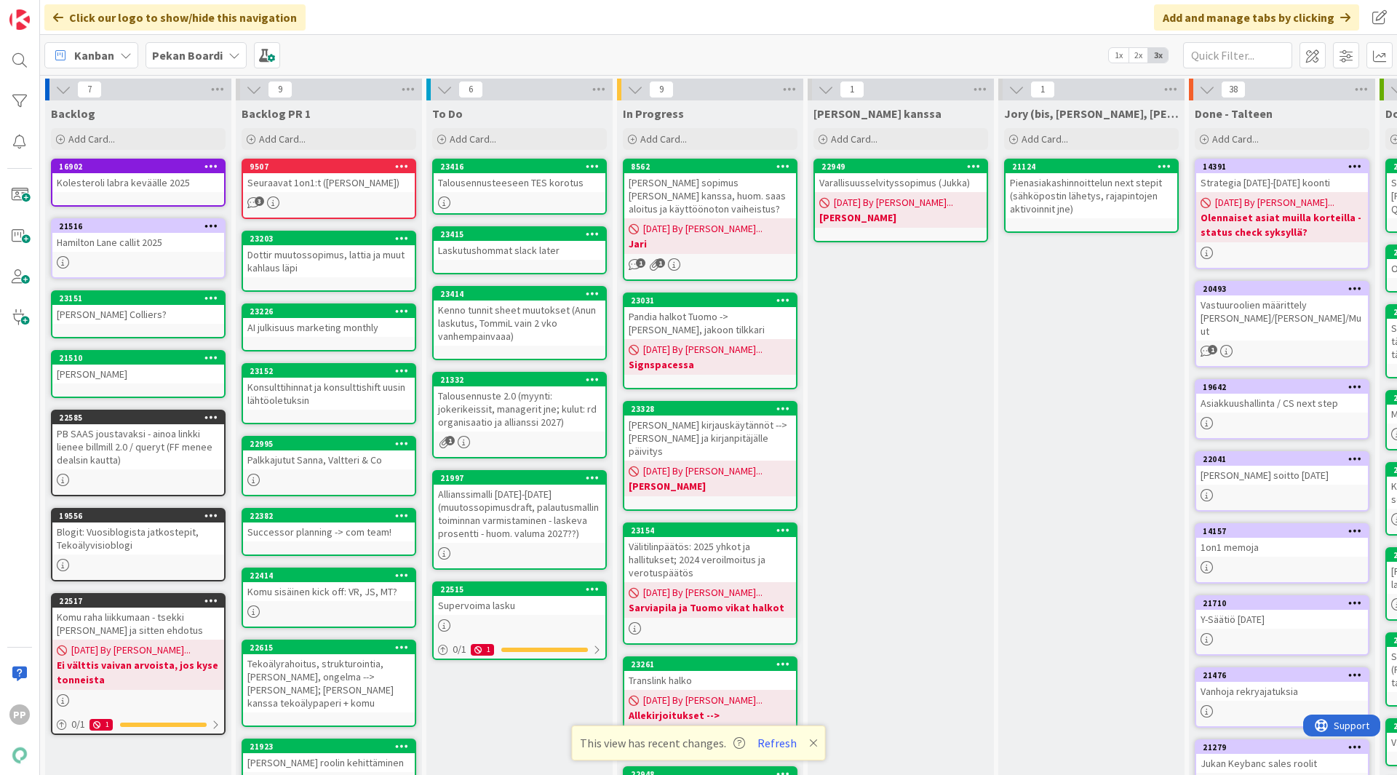
click at [523, 186] on div "Talousennusteeseen TES korotus" at bounding box center [520, 182] width 172 height 19
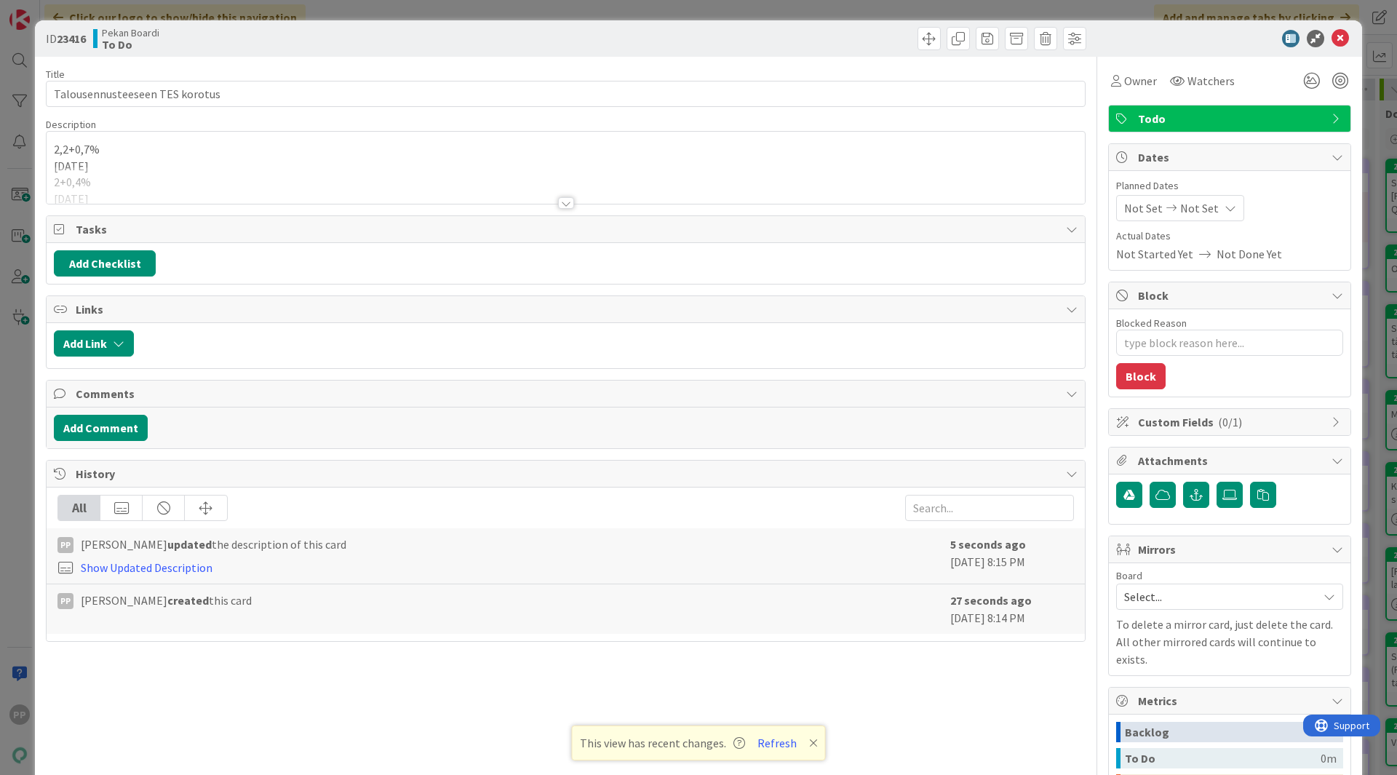
click at [276, 187] on div at bounding box center [566, 185] width 1038 height 37
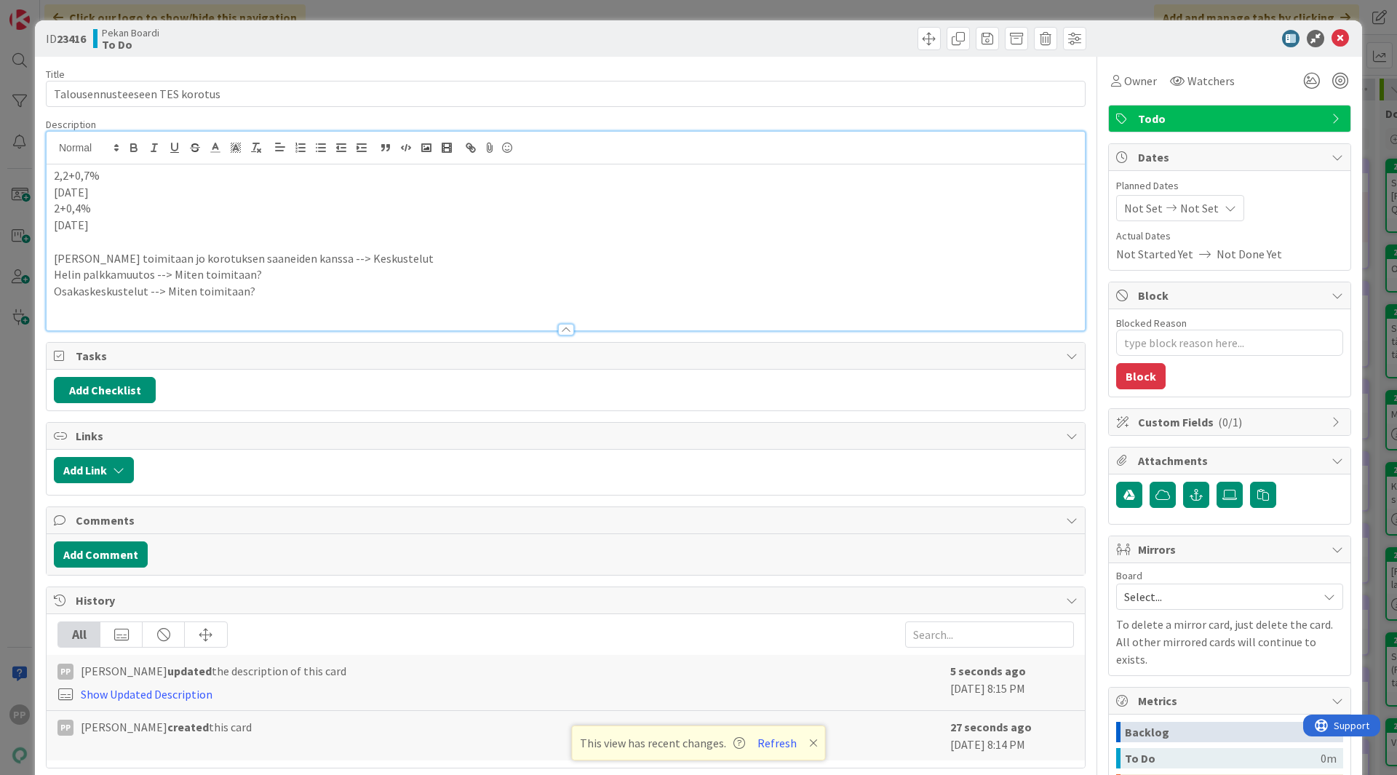
click at [299, 296] on p "Osakaskeskustelut --> Miten toimitaan?" at bounding box center [566, 291] width 1024 height 17
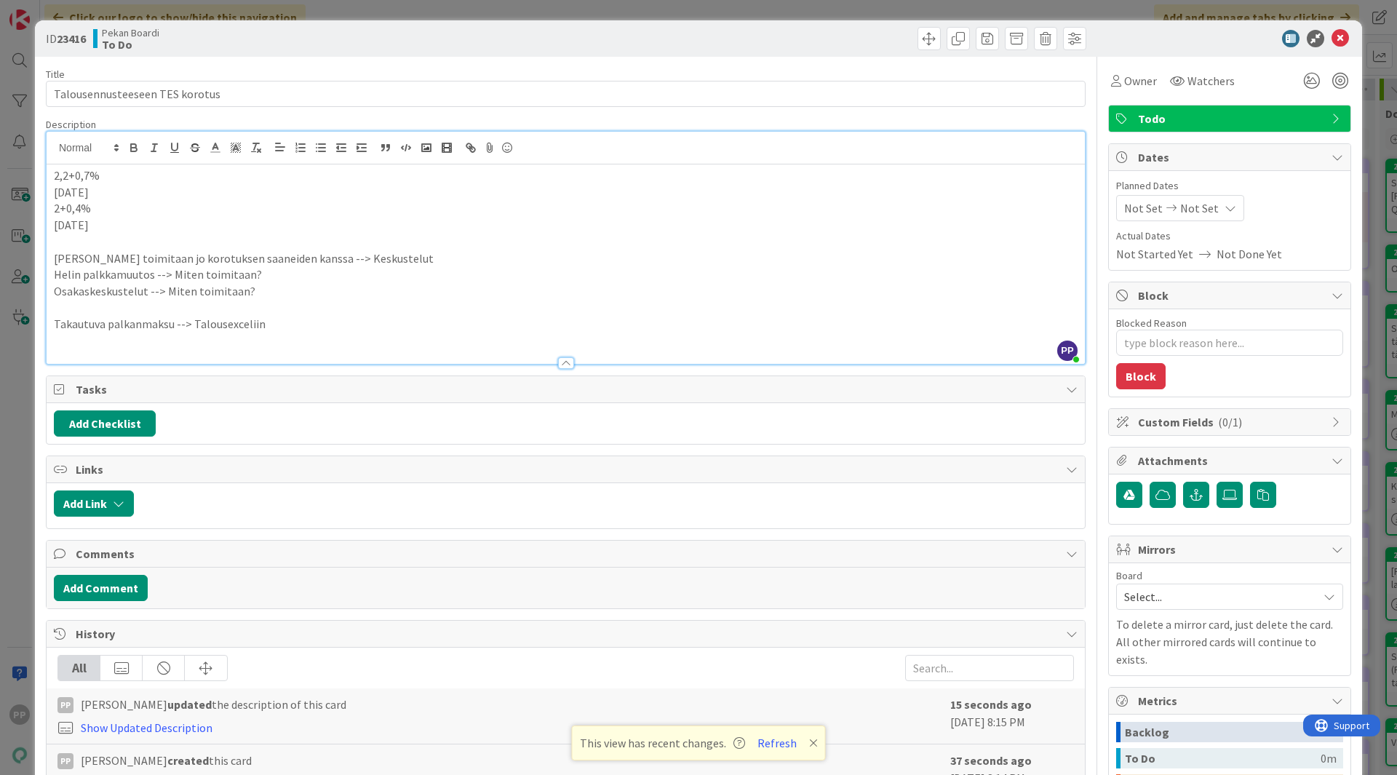
click at [381, 115] on div "Title 30 / 128 Talousennusteeseen TES korotus Description PP [PERSON_NAME] just…" at bounding box center [566, 510] width 1040 height 906
click at [388, 64] on div "Title 30 / 128 Talousennusteeseen TES korotus Description PP [PERSON_NAME] just…" at bounding box center [566, 510] width 1040 height 906
click at [395, 13] on div "ID 23416 Pekan Boardi To Do Title 30 / 128 Talousennusteeseen TES korotus Descr…" at bounding box center [698, 387] width 1397 height 775
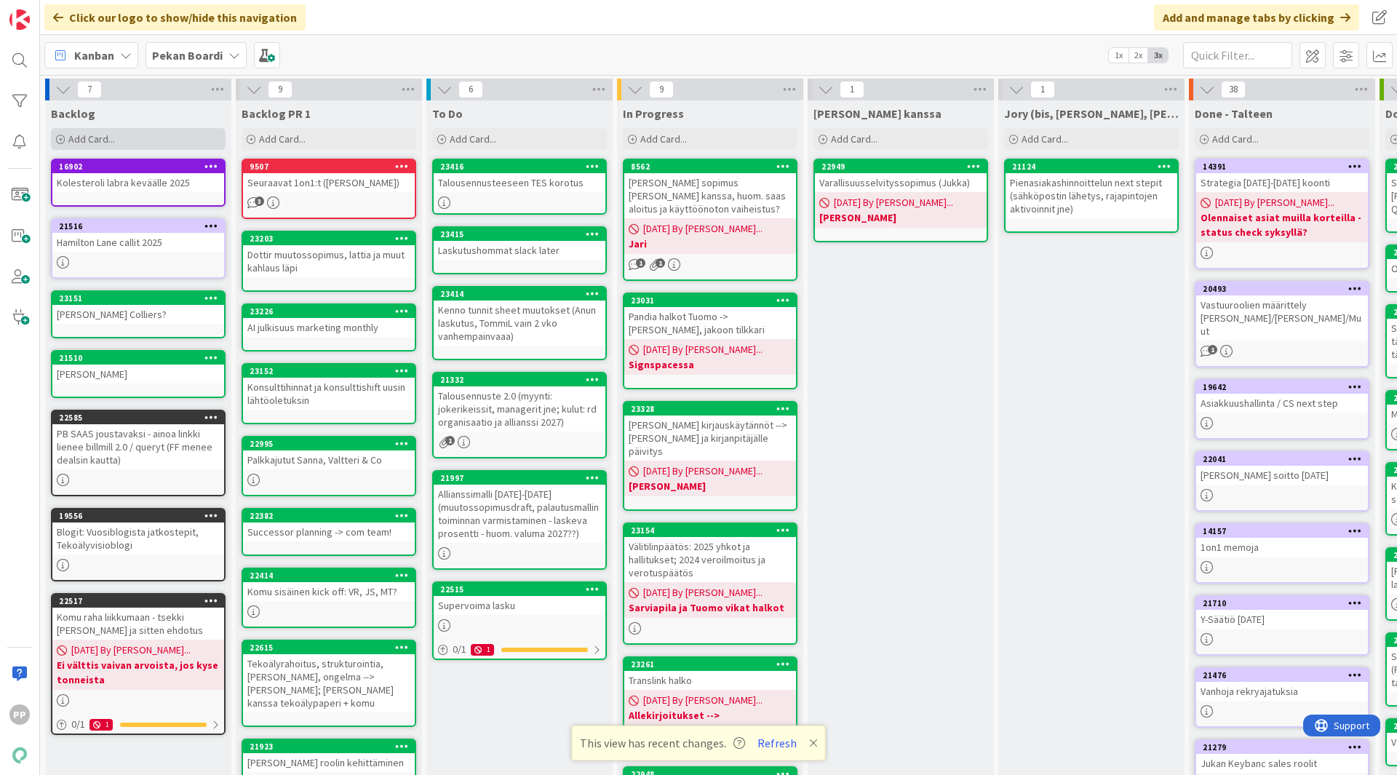
click at [165, 138] on div "Add Card..." at bounding box center [138, 139] width 175 height 22
click at [349, 469] on link "22995 Palkkajutut Sanna, Valtteri & Co" at bounding box center [329, 466] width 175 height 60
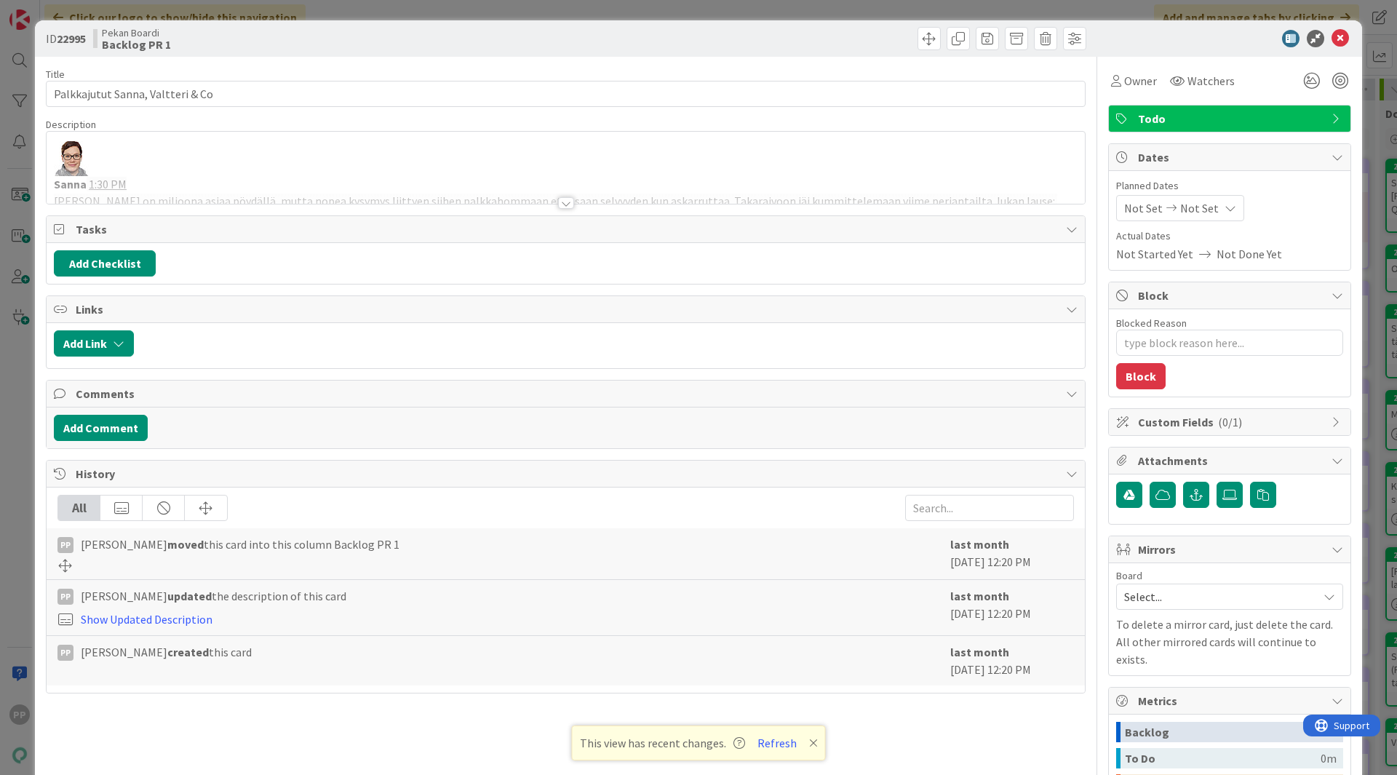
click at [217, 205] on div "Title 32 / 128 Palkkajutut Sanna, Valtteri & Co Description Sanna 1:30 PM [PERS…" at bounding box center [566, 510] width 1040 height 906
click at [128, 178] on div at bounding box center [566, 185] width 1038 height 37
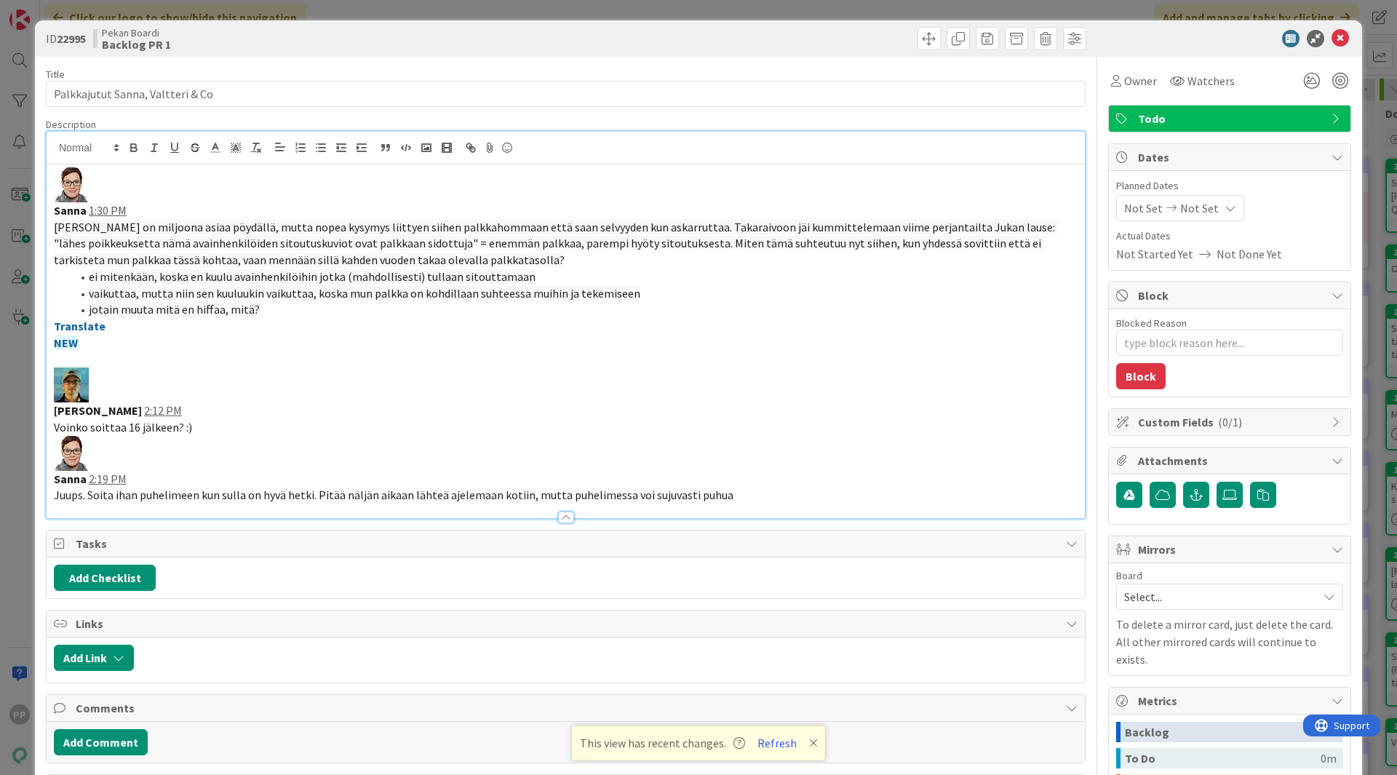
click at [130, 183] on p at bounding box center [566, 184] width 1024 height 35
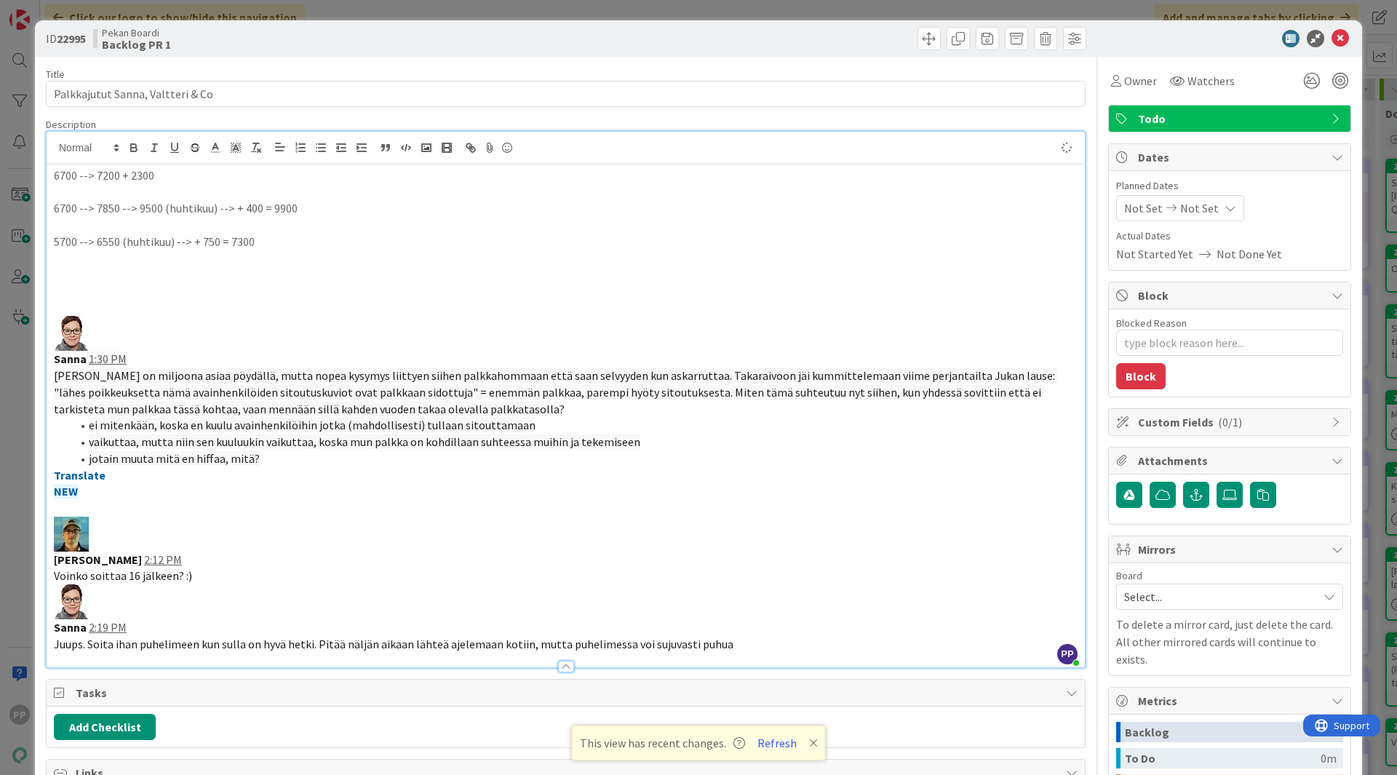
click at [231, 118] on div "Description" at bounding box center [566, 124] width 1040 height 13
click at [267, 60] on div "Title 32 / 128 Palkkajutut Sanna, Valtteri & Co Description PP [PERSON_NAME] ju…" at bounding box center [566, 607] width 1040 height 1100
click at [291, 13] on div "ID 22995 Pekan Boardi Backlog PR 1 Title 32 / 128 Palkkajutut Sanna, Valtteri &…" at bounding box center [698, 387] width 1397 height 775
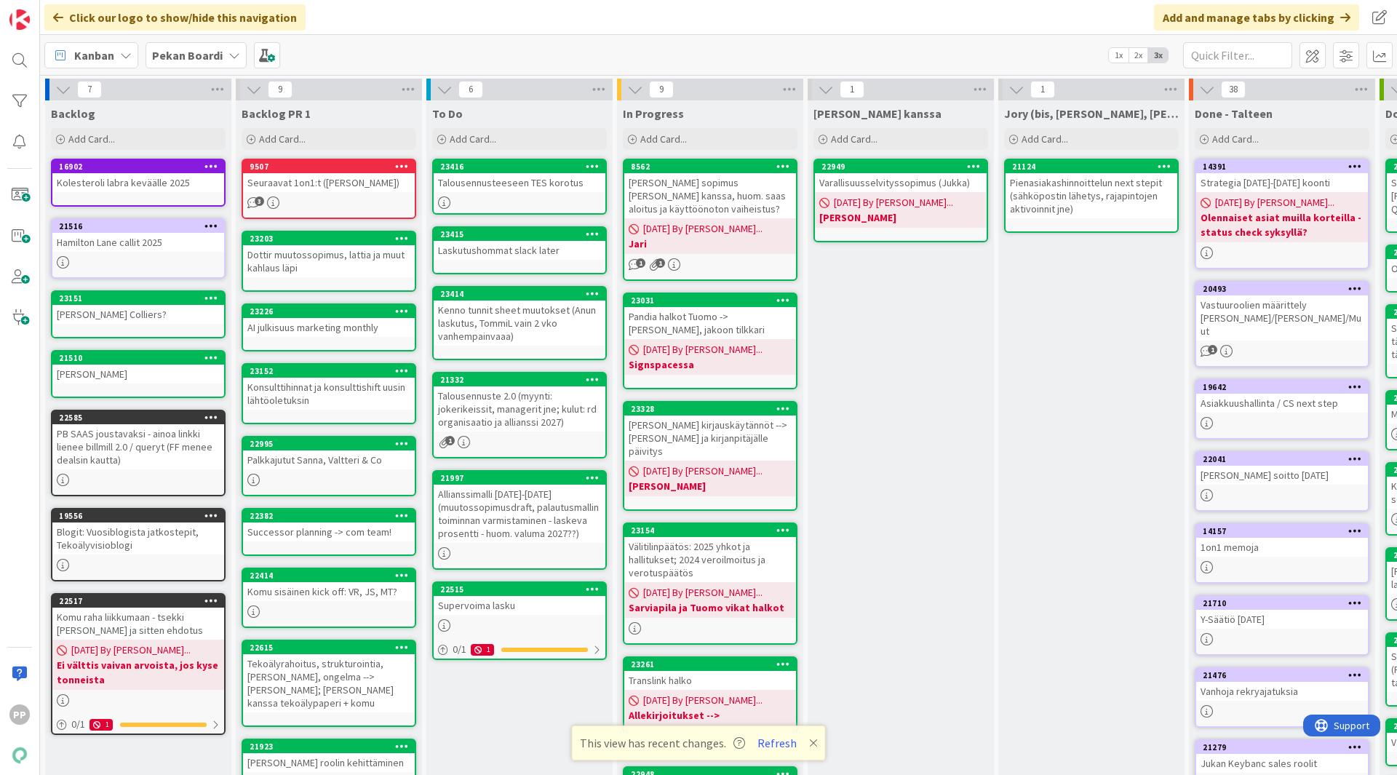
click at [415, 18] on div "Click our logo to show/hide this navigation Add and manage tabs by clicking" at bounding box center [718, 17] width 1357 height 35
click at [744, 327] on div "Pandia halkot Tuomo -> [PERSON_NAME], jakoon tilkkari" at bounding box center [710, 323] width 172 height 32
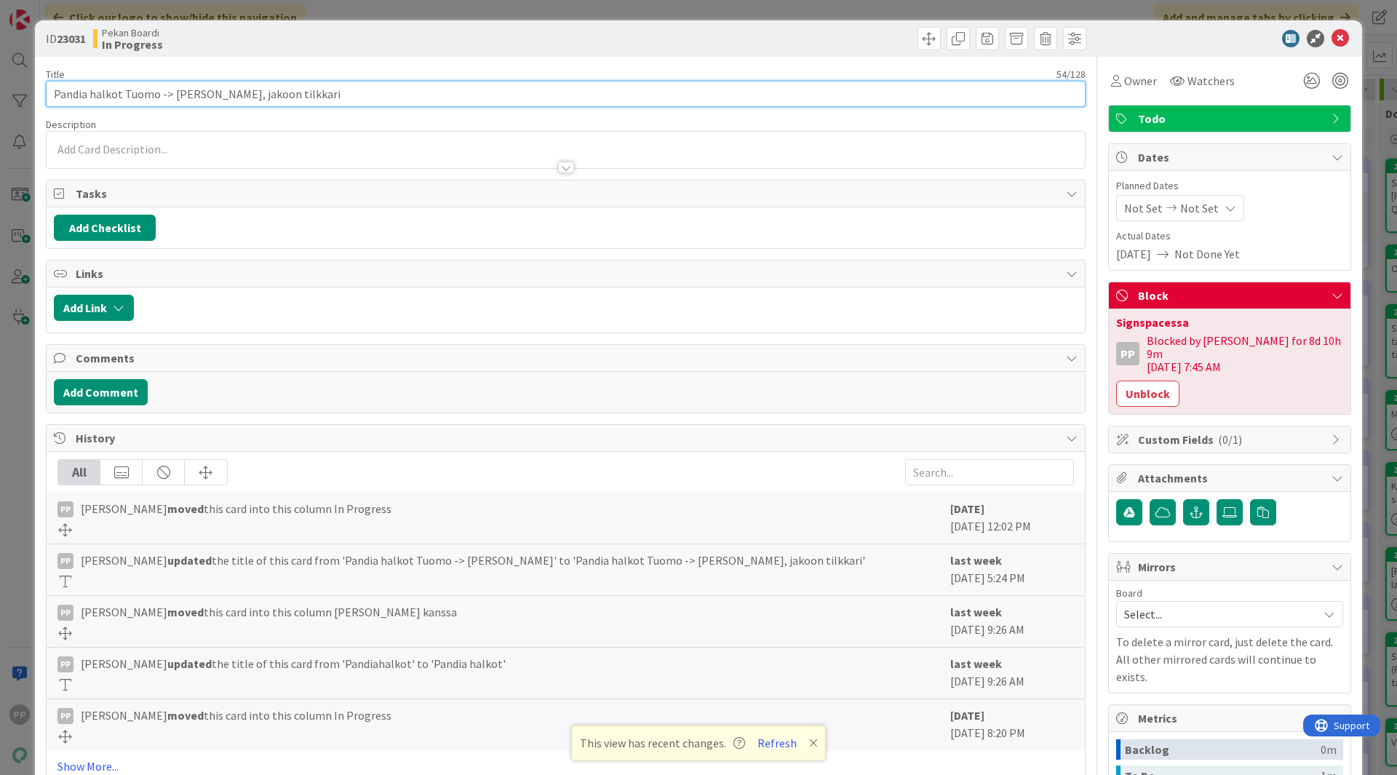
drag, startPoint x: 380, startPoint y: 92, endPoint x: 161, endPoint y: 134, distance: 223.0
click at [161, 134] on div "Title 54 / 128 Pandia halkot Tuomo -> [PERSON_NAME], jakoon tilkkari Descriptio…" at bounding box center [566, 518] width 1040 height 923
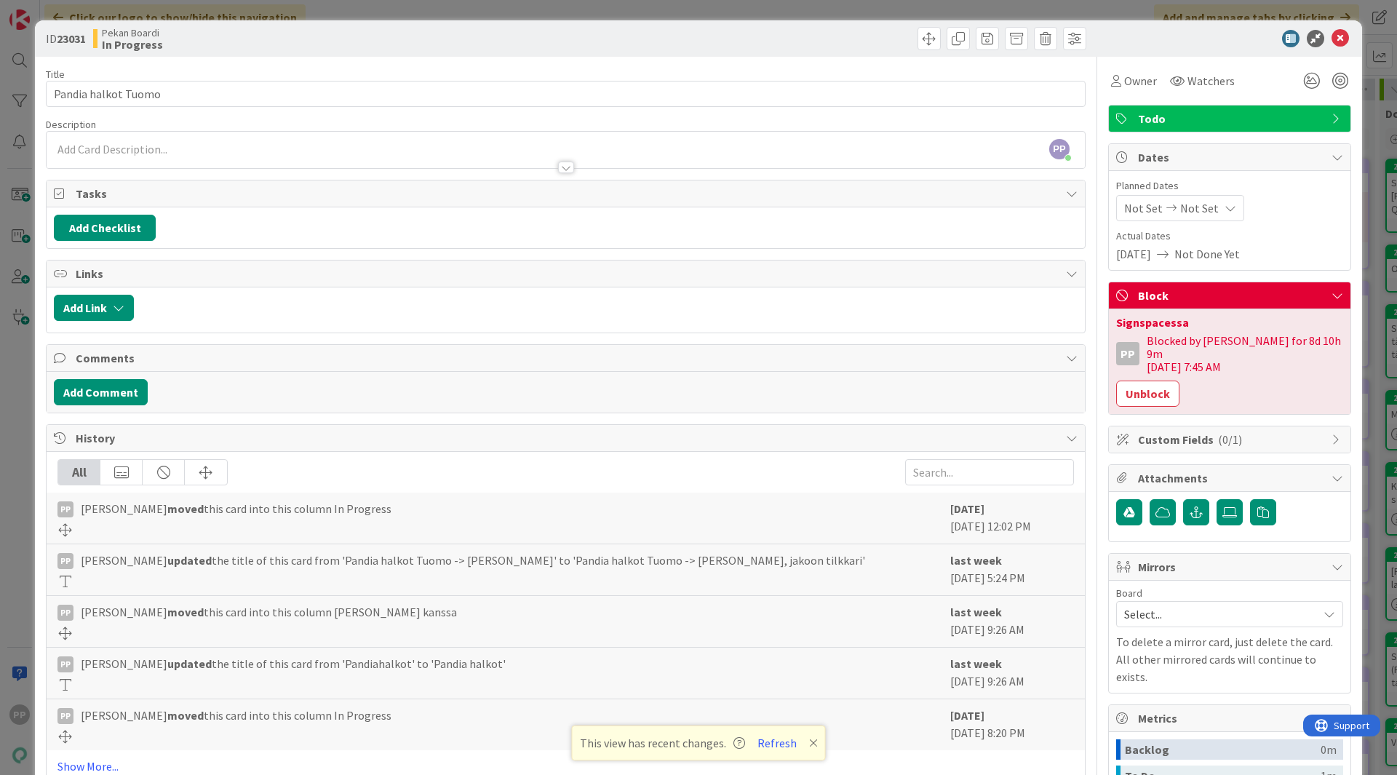
click at [262, 66] on div "Title 19 / 128 Pandia halkot Tuomo Description PP [PERSON_NAME] just joined Own…" at bounding box center [566, 518] width 1040 height 923
click at [359, 12] on div "ID 23031 Pekan Boardi In Progress Title 19 / 128 [PERSON_NAME] Description PP […" at bounding box center [698, 387] width 1397 height 775
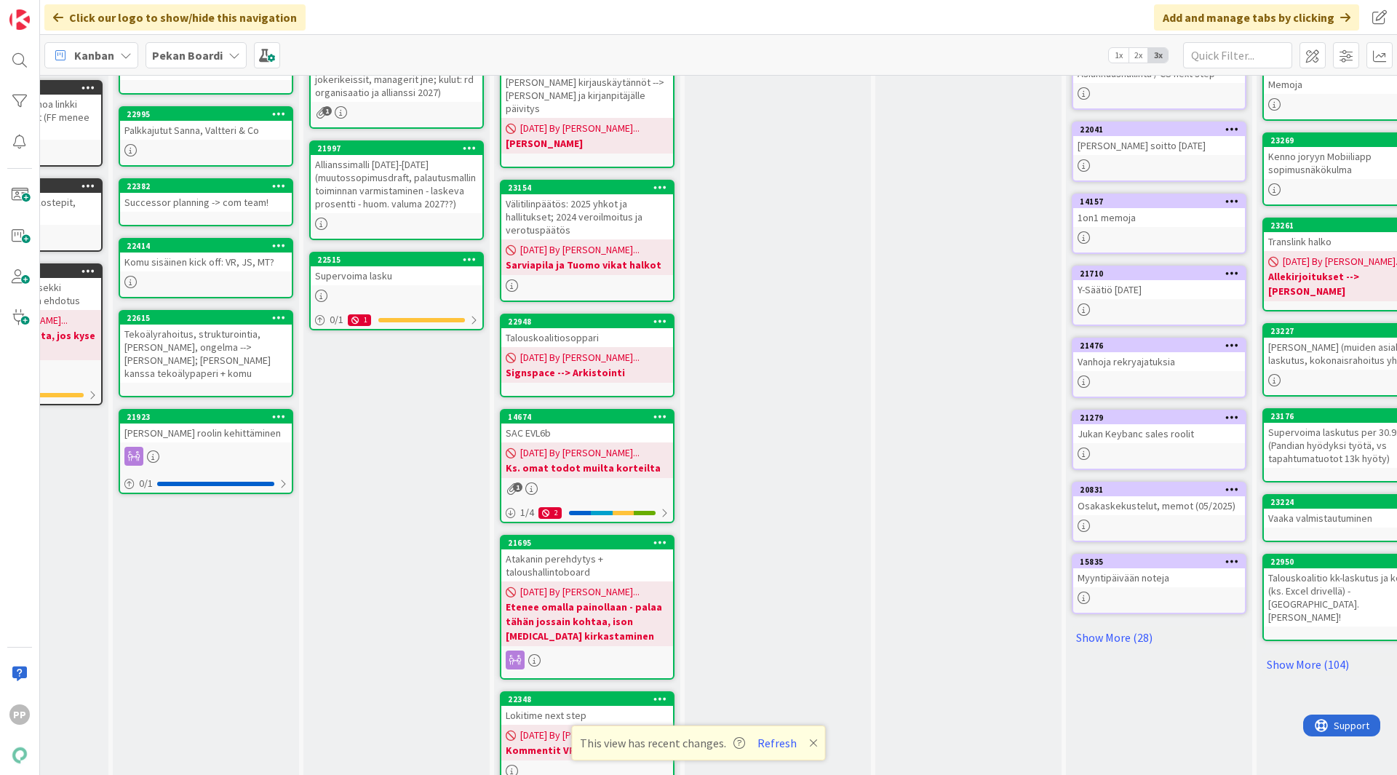
scroll to position [328, 123]
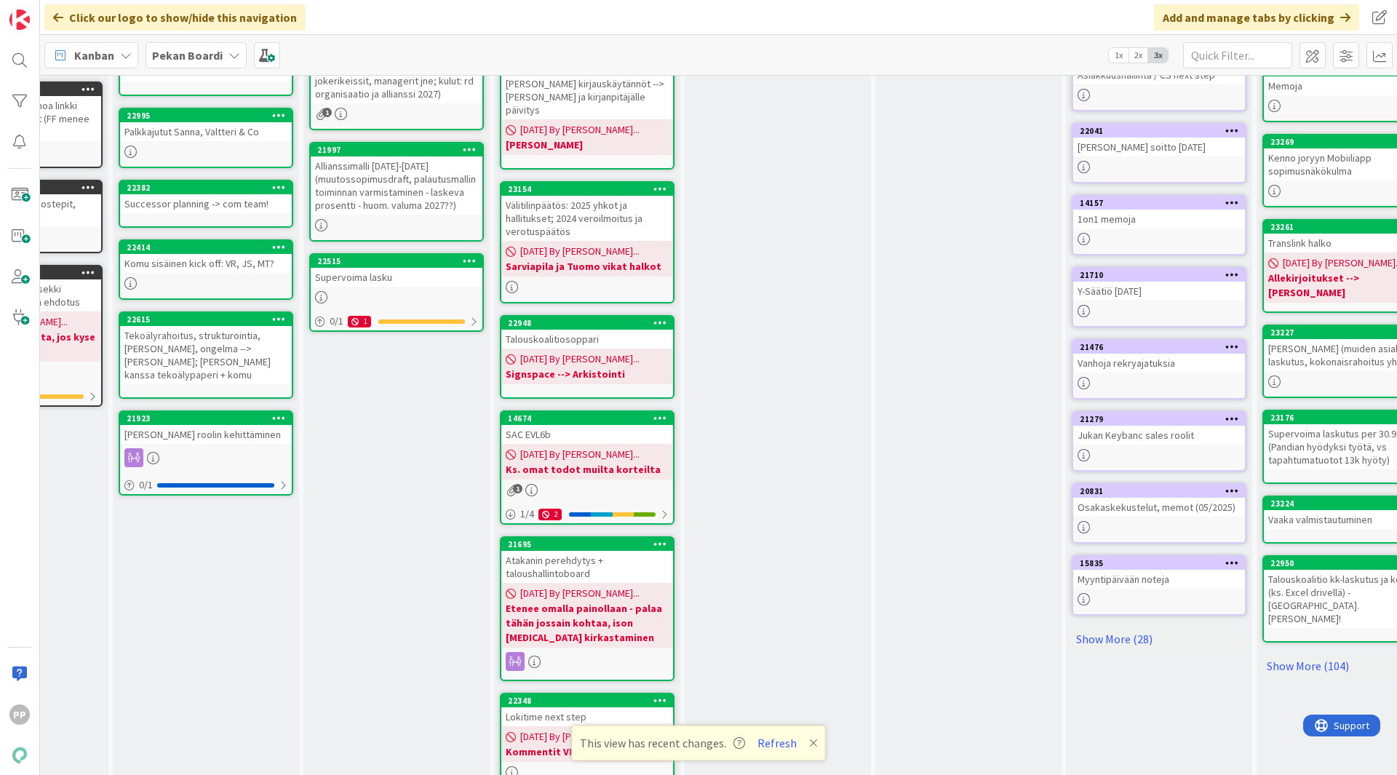
click at [623, 551] on div "Atakanin perehdytys + taloushallintoboard" at bounding box center [587, 567] width 172 height 32
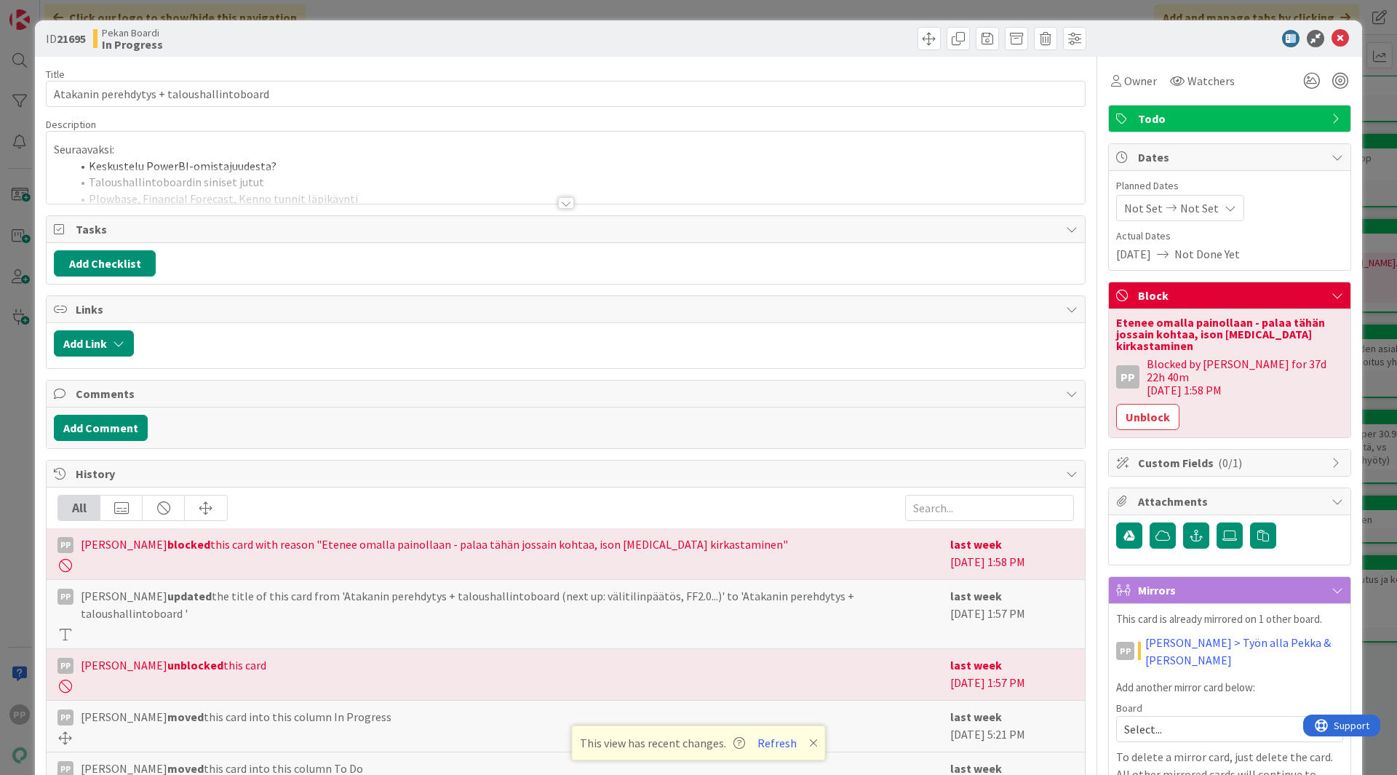
click at [0, 381] on div "ID 21695 Pekan Boardi In Progress Title 42 / 128 Atakanin perehdytys + talousha…" at bounding box center [698, 387] width 1397 height 775
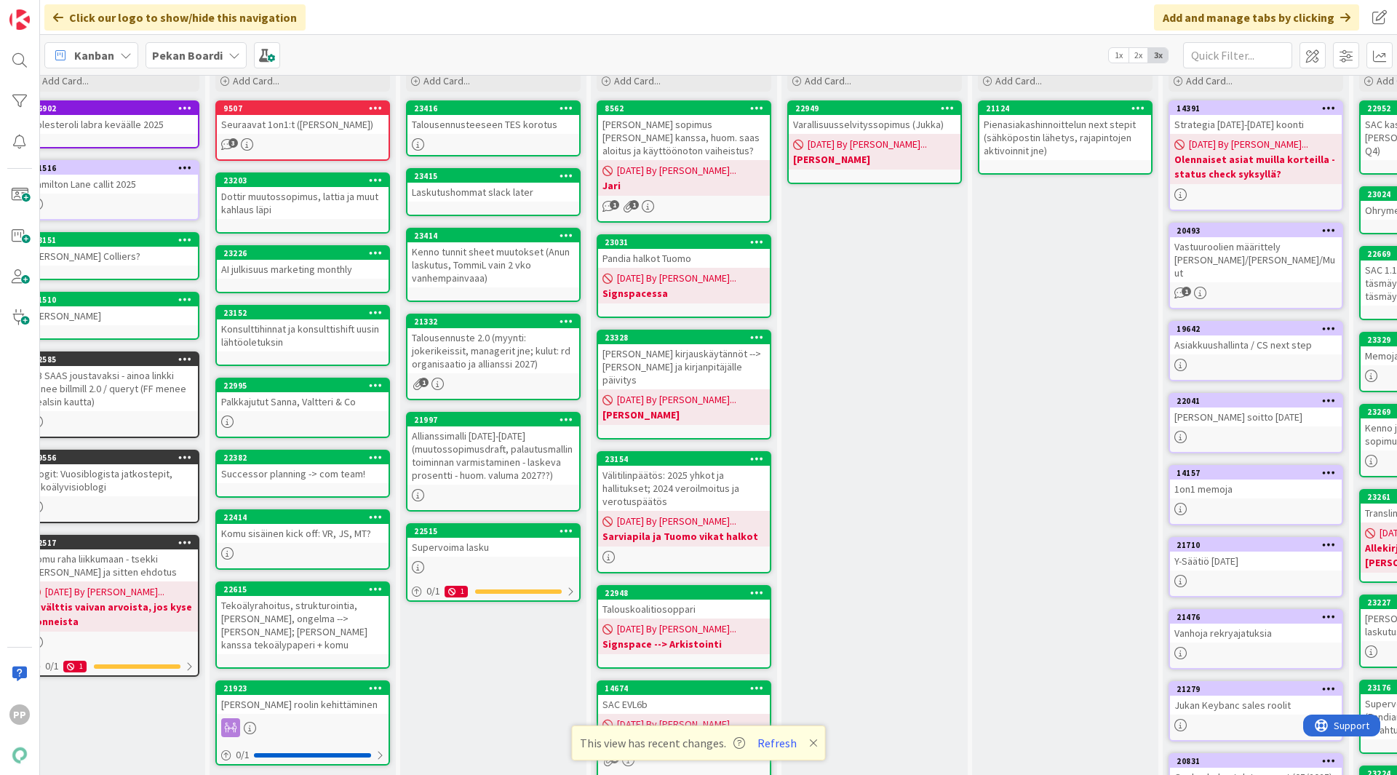
scroll to position [50, 26]
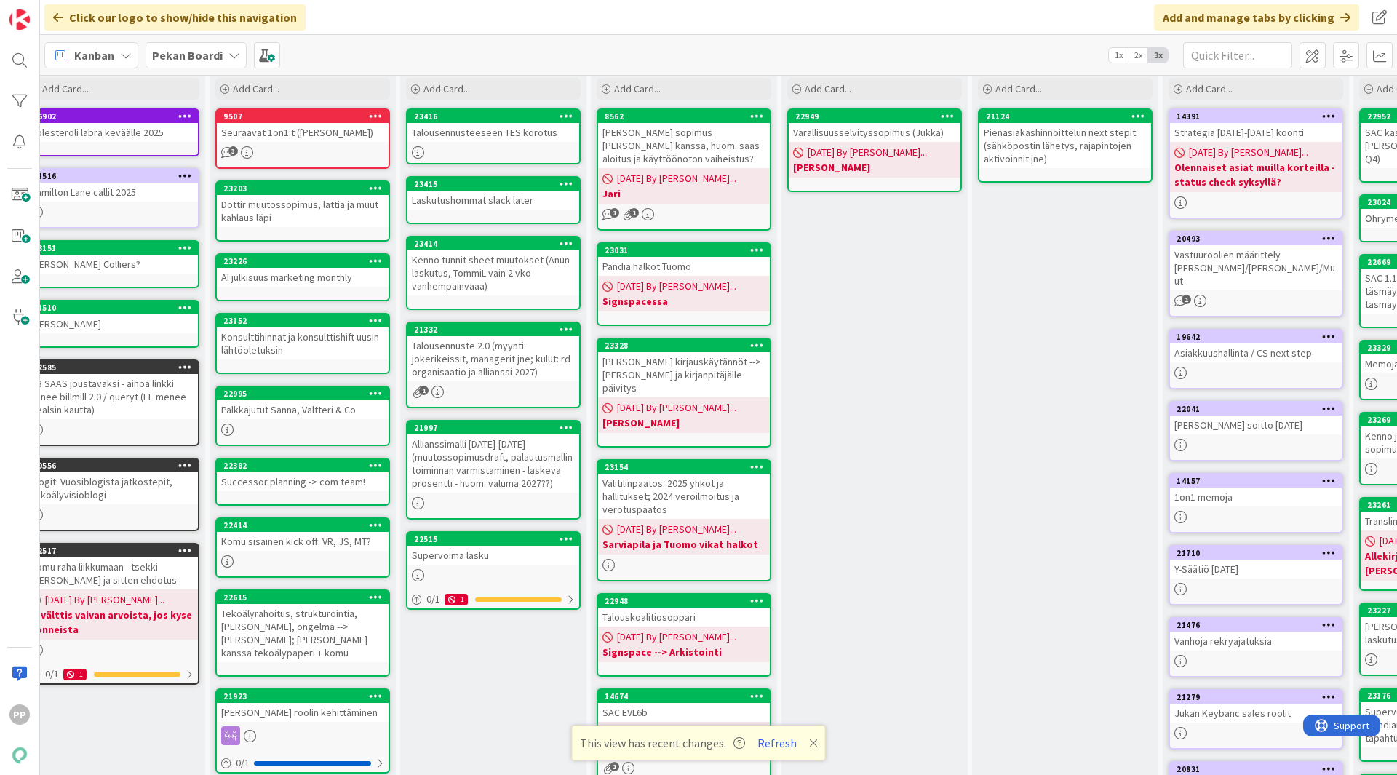
click at [525, 661] on div "To Do Add Card... Template Not Set Title 0 / 128 Label Todo Show More... Add Ad…" at bounding box center [493, 583] width 186 height 1066
click at [718, 296] on b "Signspacessa" at bounding box center [683, 301] width 163 height 15
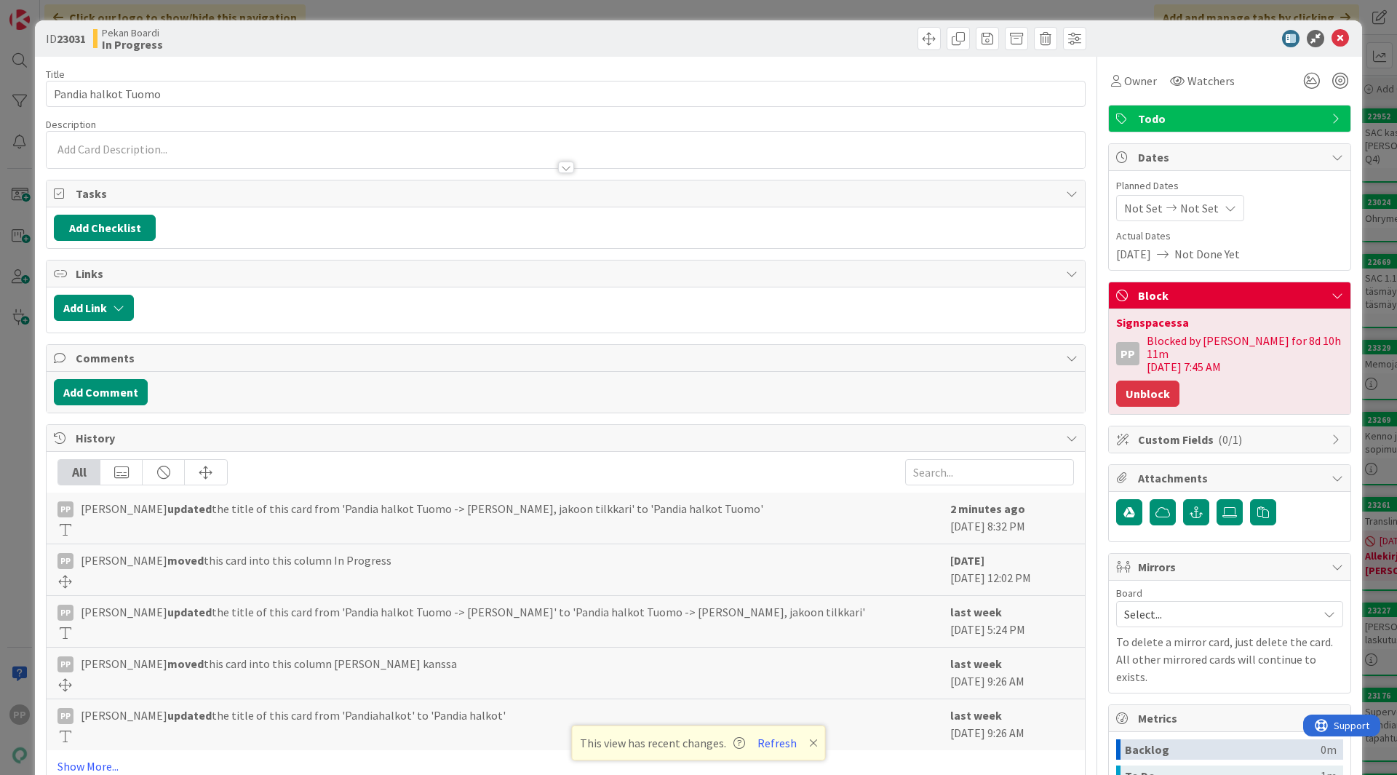
click at [1149, 381] on button "Unblock" at bounding box center [1147, 394] width 63 height 26
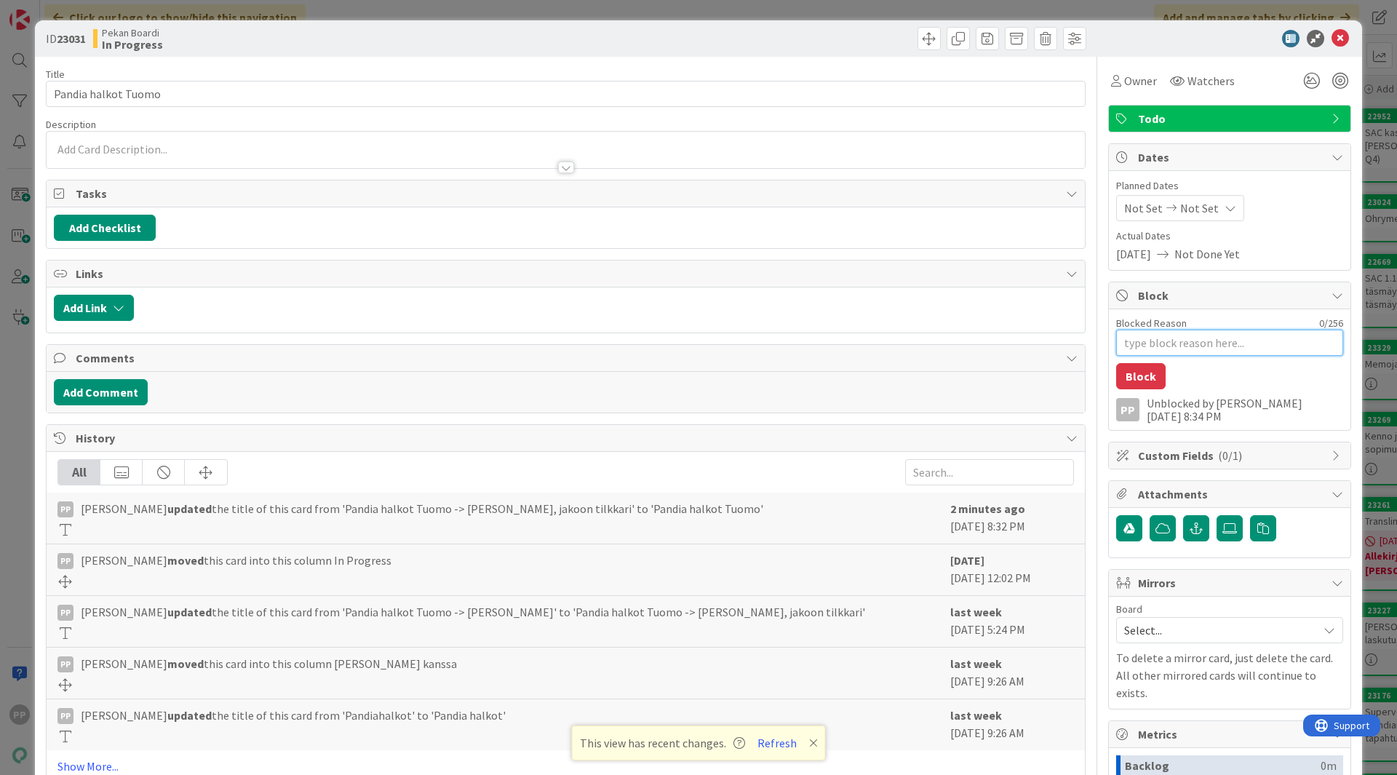
click at [1162, 344] on textarea "Blocked Reason" at bounding box center [1229, 343] width 227 height 26
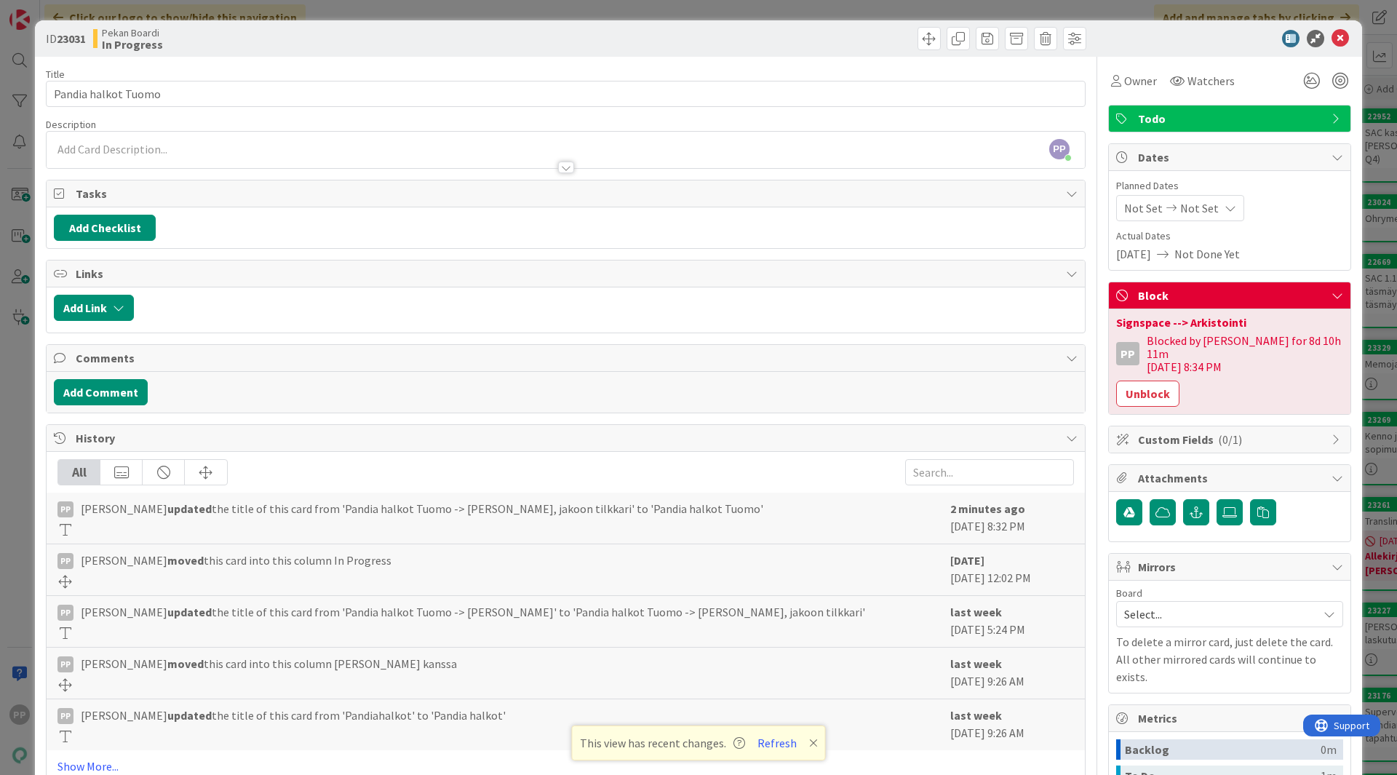
click at [1364, 357] on div "ID 23031 Pekan Boardi In Progress Title 19 / 128 Pandia halkot Tuomo Descriptio…" at bounding box center [698, 387] width 1397 height 775
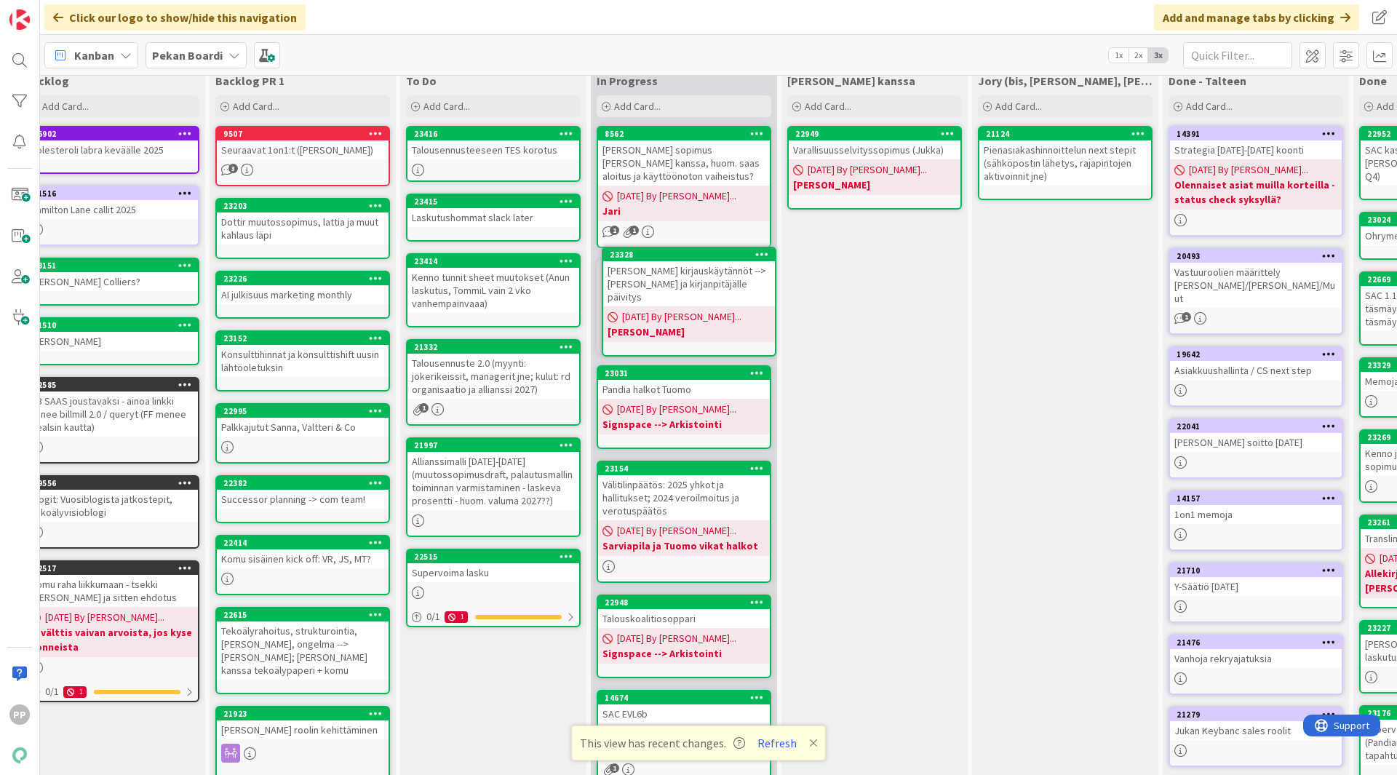
scroll to position [28, 26]
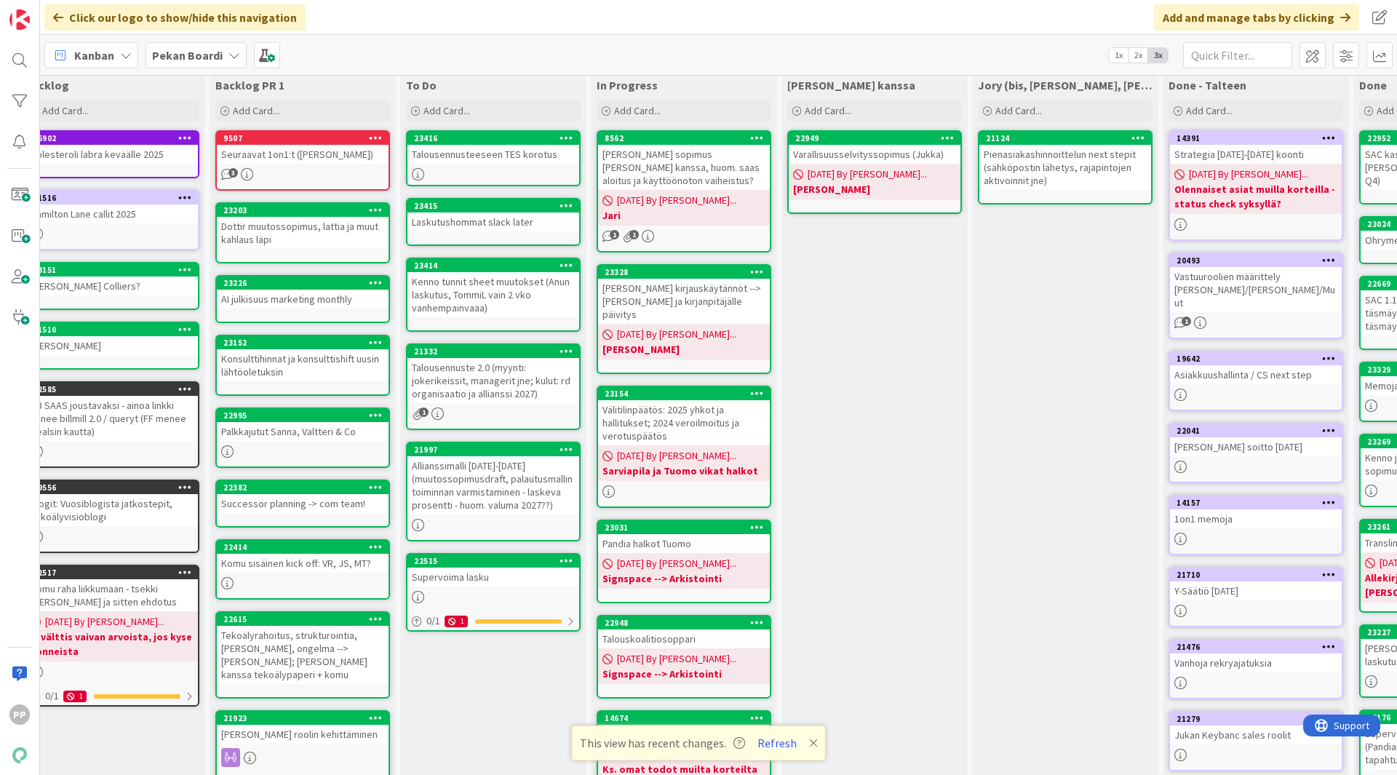
click at [736, 423] on div "Välitilinpäätös: 2025 yhkot ja hallitukset; 2024 veroilmoitus ja verotuspäätös" at bounding box center [684, 422] width 172 height 45
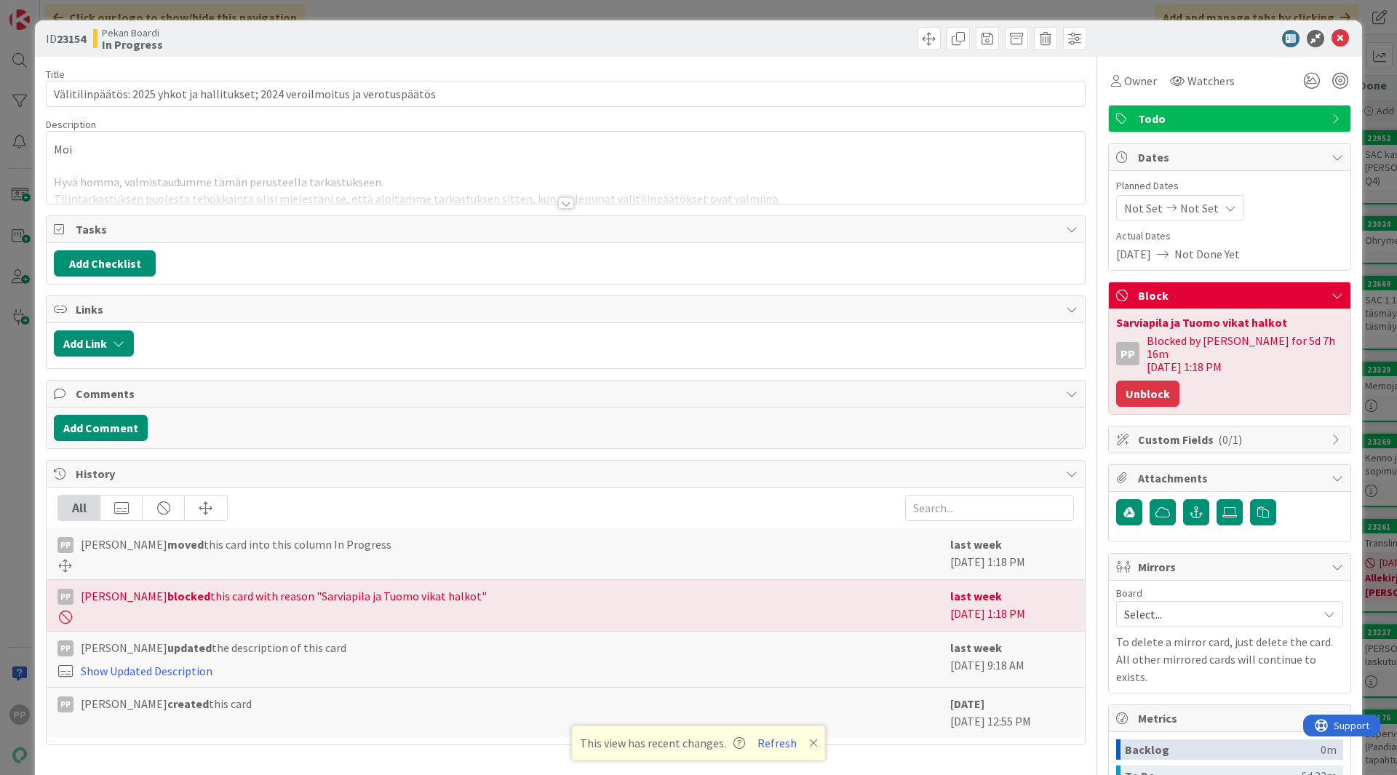
click at [1143, 381] on button "Unblock" at bounding box center [1147, 394] width 63 height 26
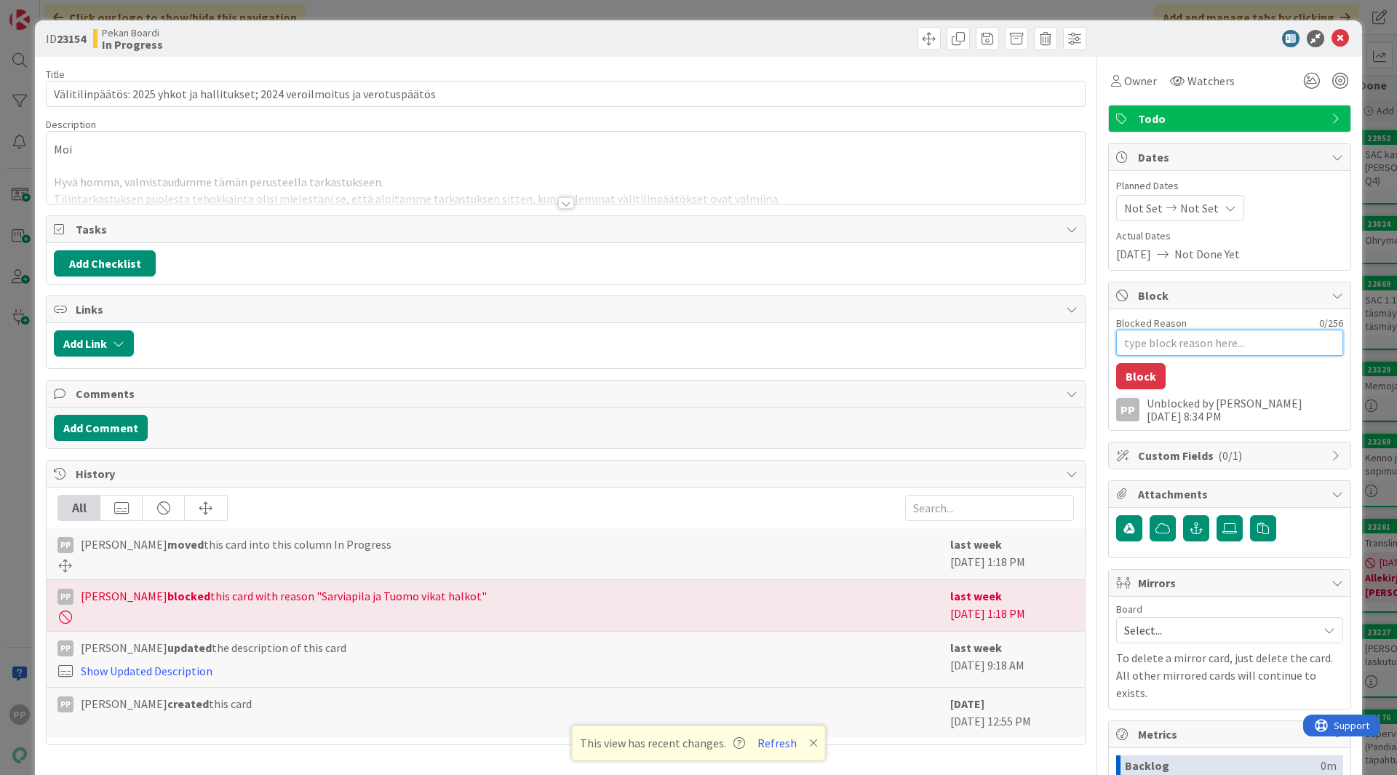
click at [1165, 345] on textarea "Blocked Reason" at bounding box center [1229, 343] width 227 height 26
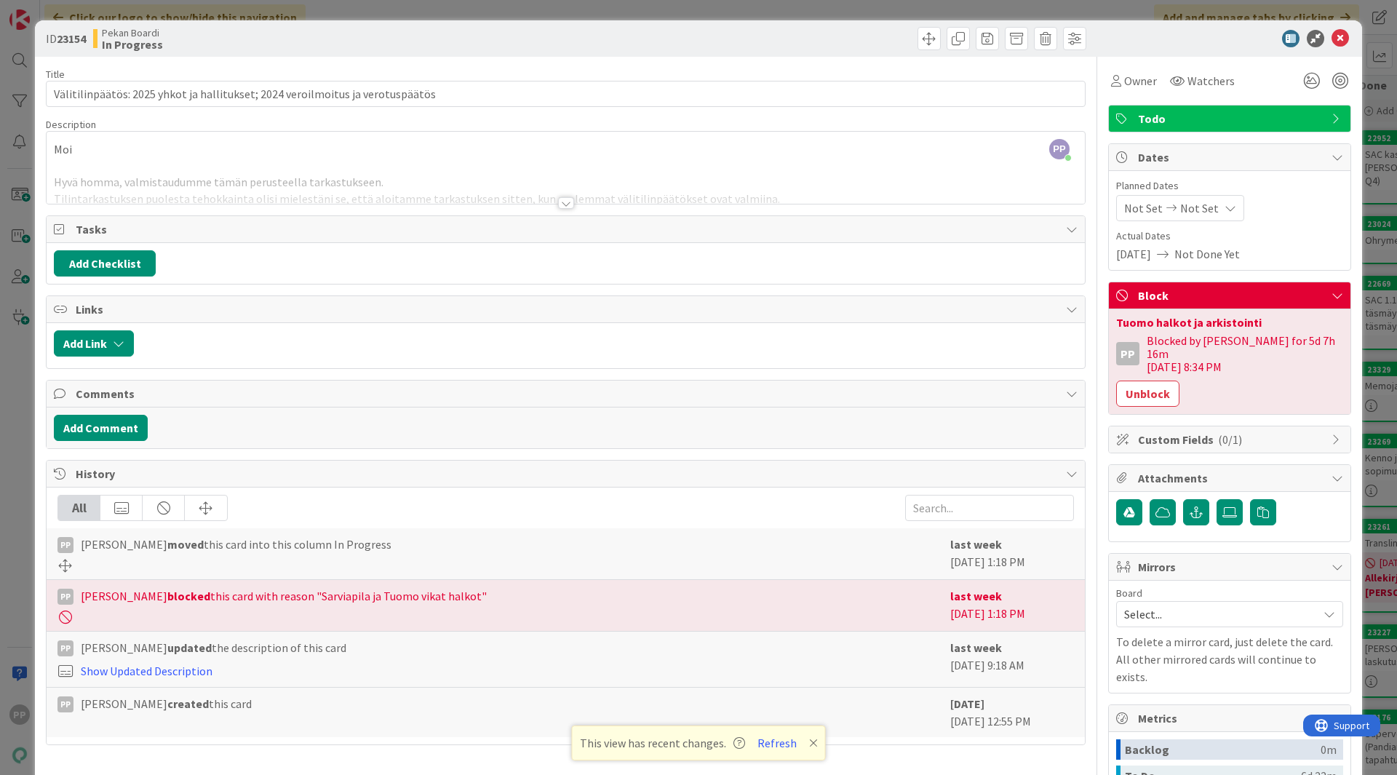
click at [1371, 366] on div "ID 23154 Pekan Boardi In Progress Title 78 / 128 Välitilinpäätös: 2025 yhkot ja…" at bounding box center [698, 387] width 1397 height 775
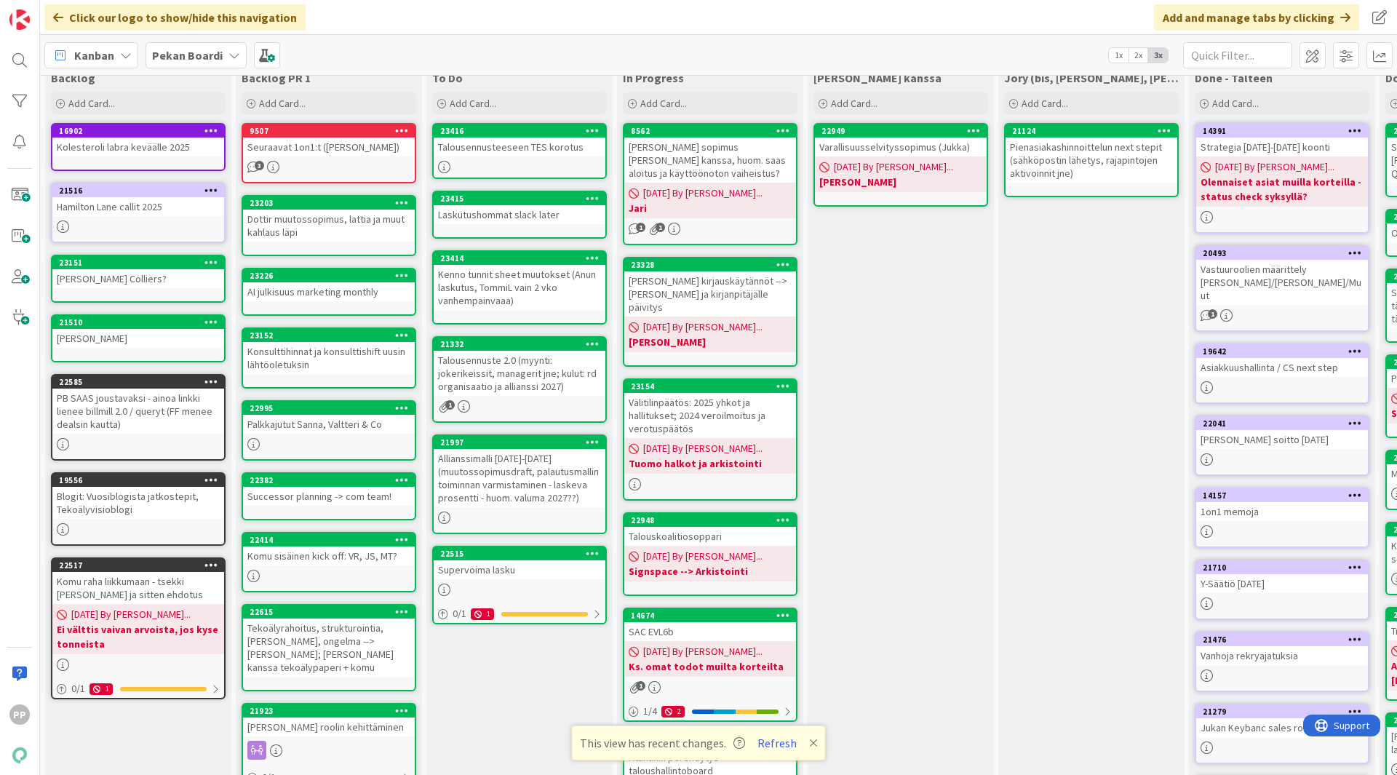
scroll to position [35, 0]
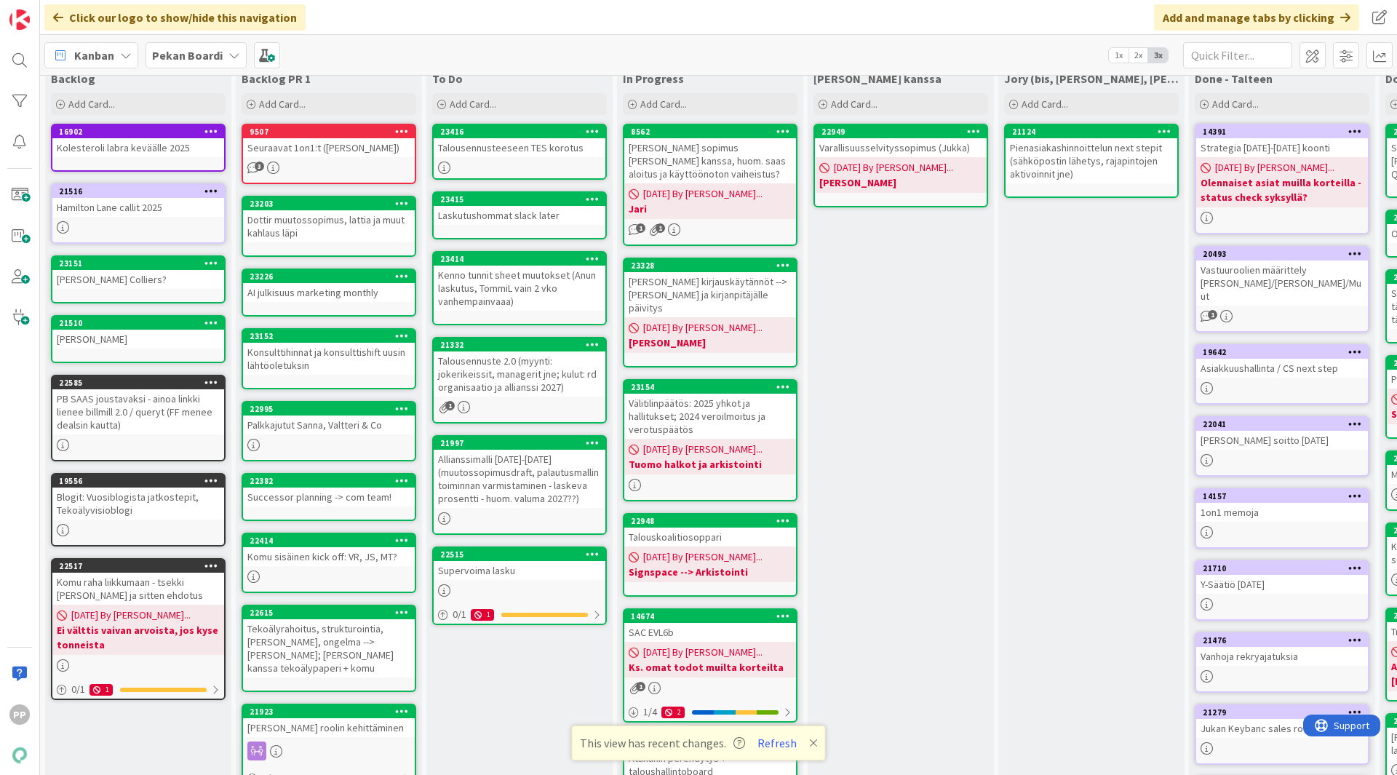
click at [548, 678] on div "To Do Add Card... Template Not Set Title 0 / 128 Label Todo Show More... Add Ad…" at bounding box center [519, 550] width 186 height 971
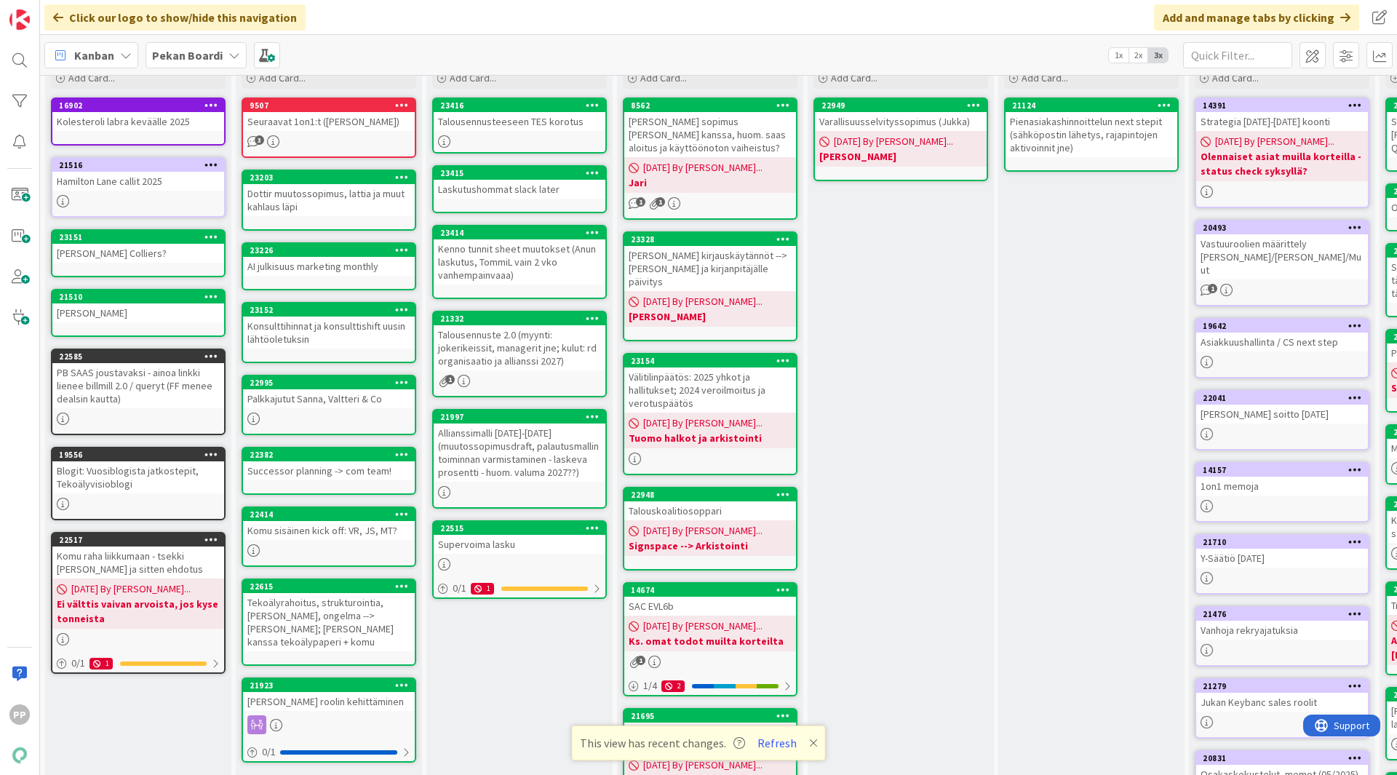
scroll to position [0, 0]
